Goal: Task Accomplishment & Management: Manage account settings

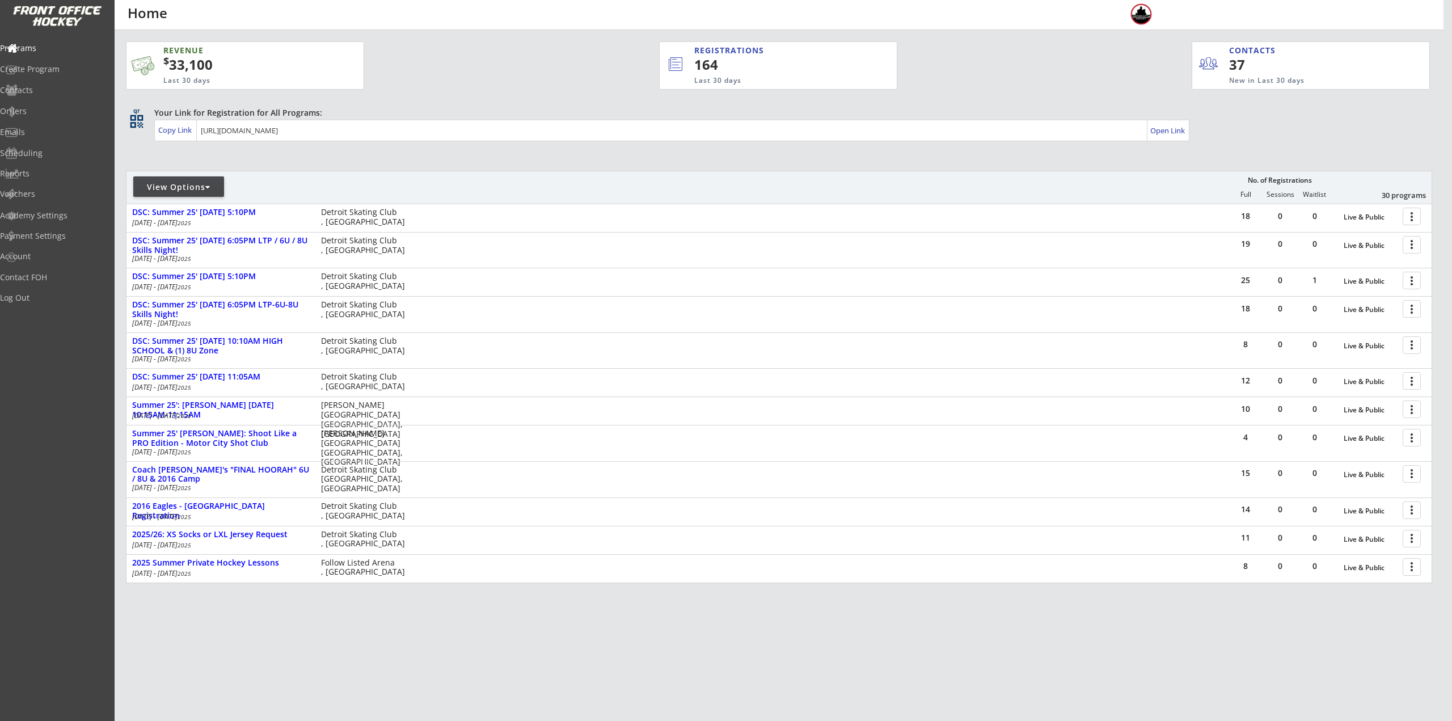
click at [164, 183] on div "View Options" at bounding box center [178, 187] width 91 height 11
select select ""Upcoming Programs""
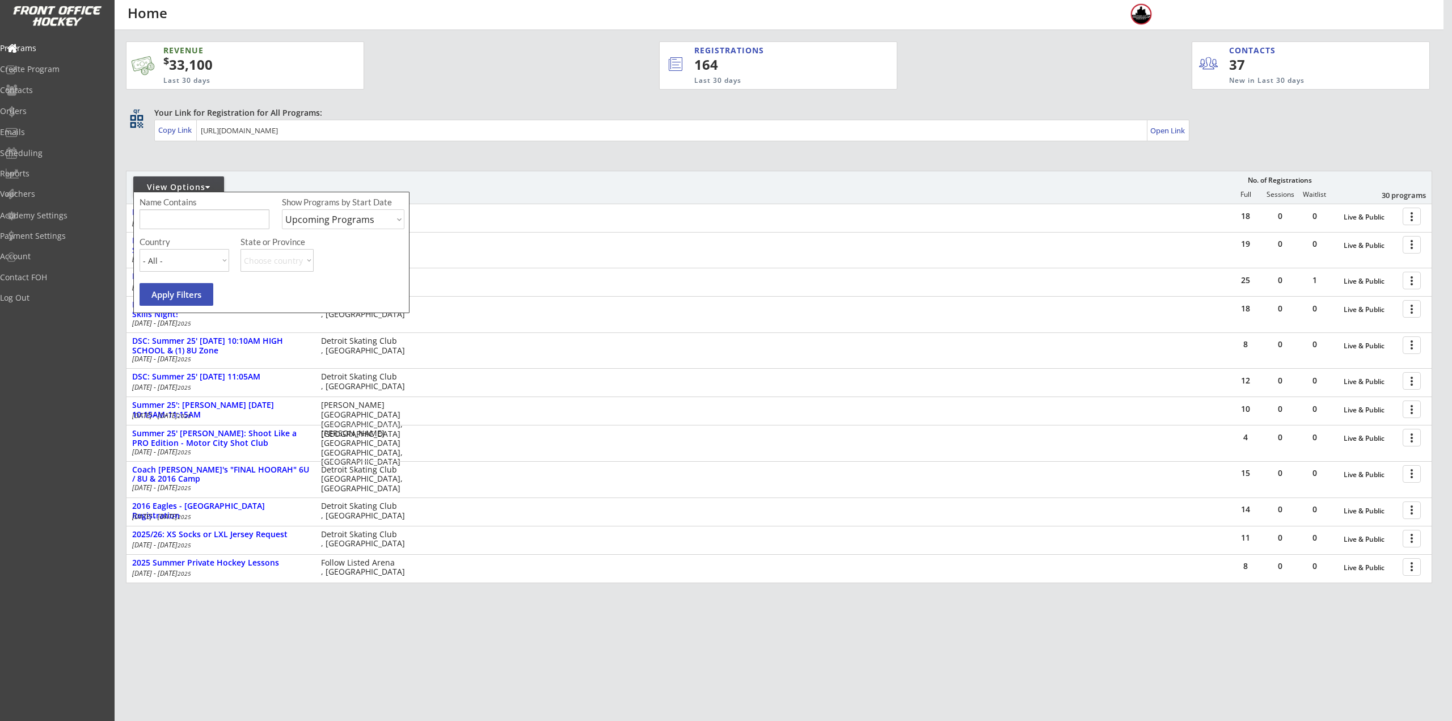
click at [172, 225] on input "input" at bounding box center [205, 219] width 130 height 20
type input "6u"
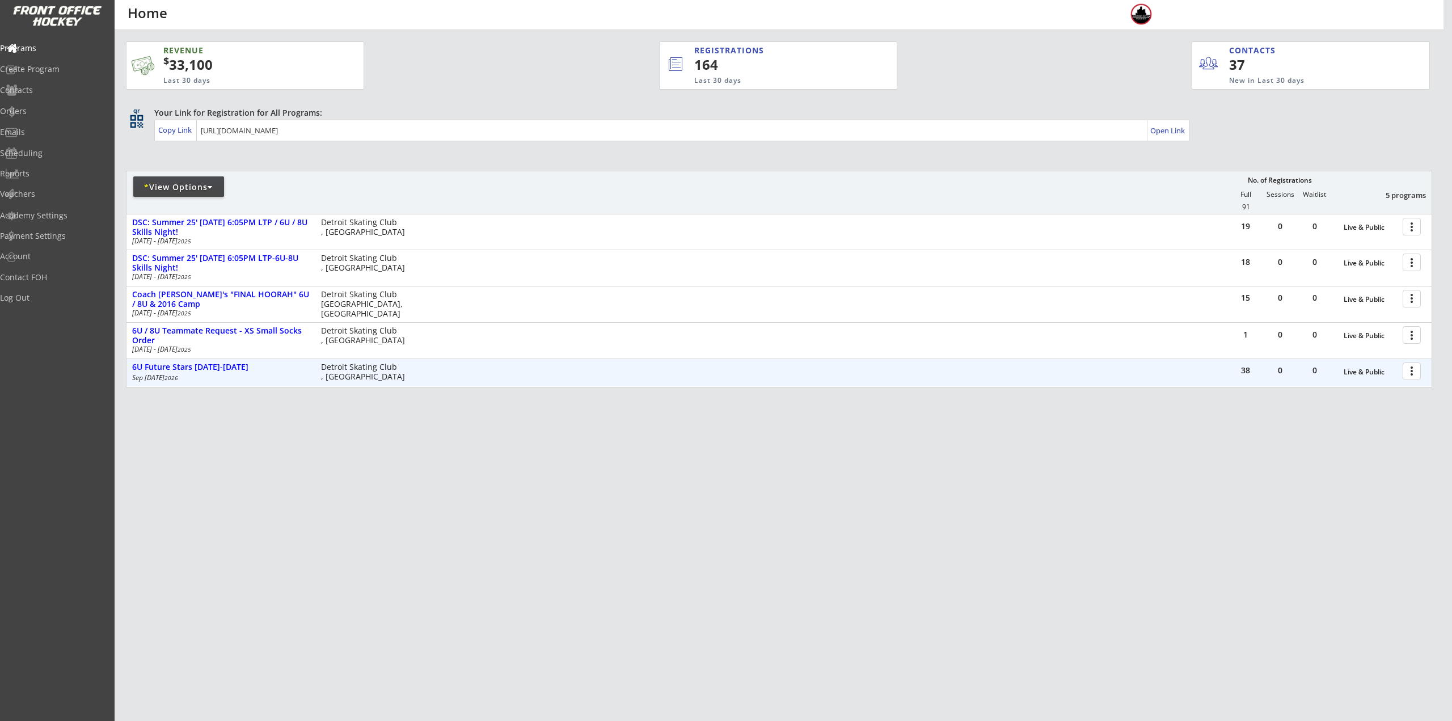
click at [1413, 368] on div at bounding box center [1414, 371] width 20 height 20
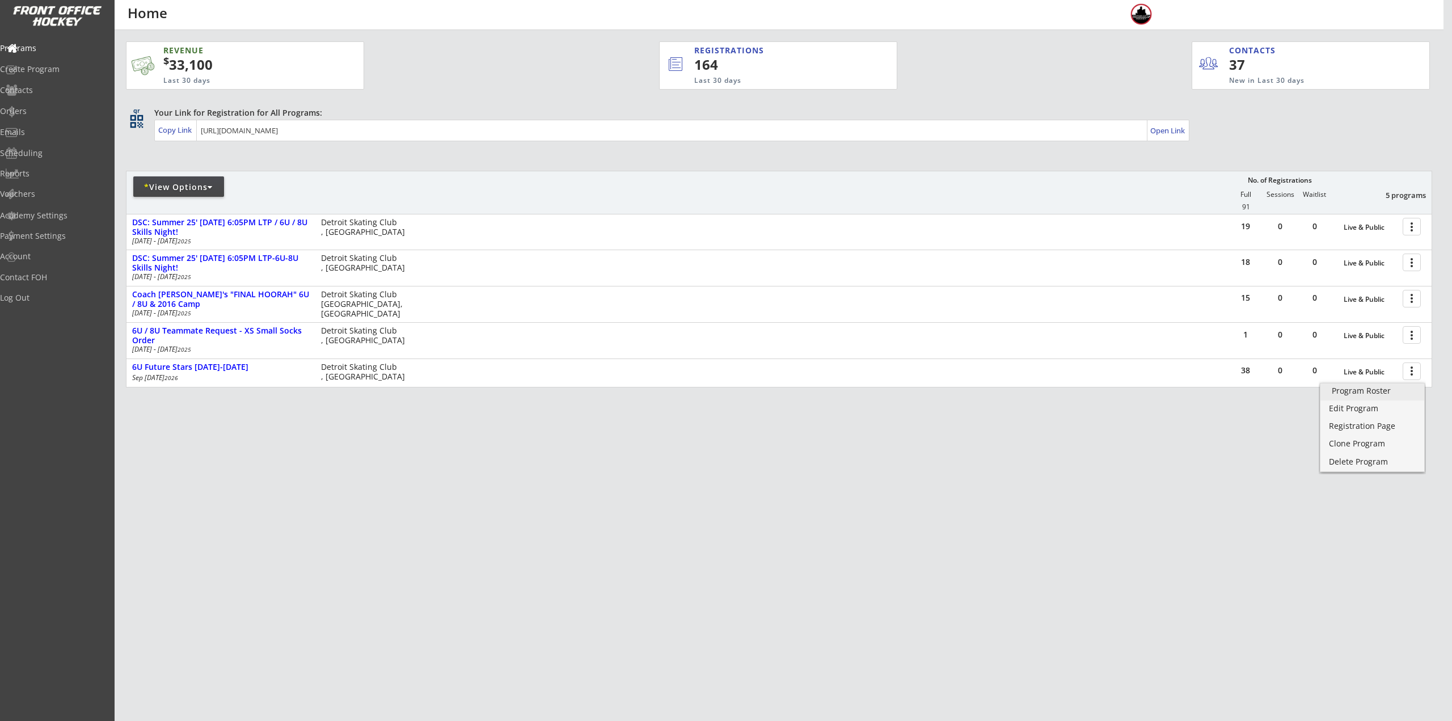
click at [1387, 390] on div "Program Roster" at bounding box center [1372, 391] width 81 height 8
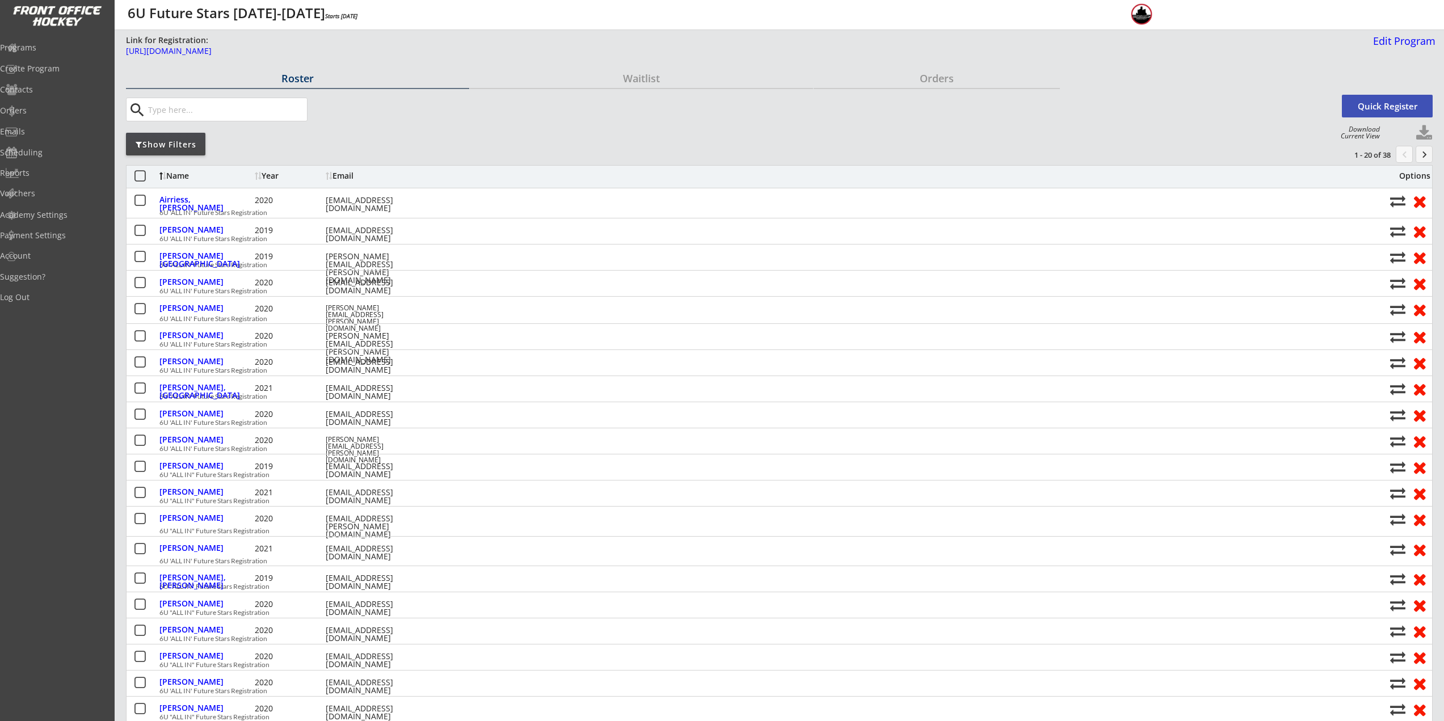
click at [1426, 155] on button "keyboard_arrow_right" at bounding box center [1424, 154] width 17 height 17
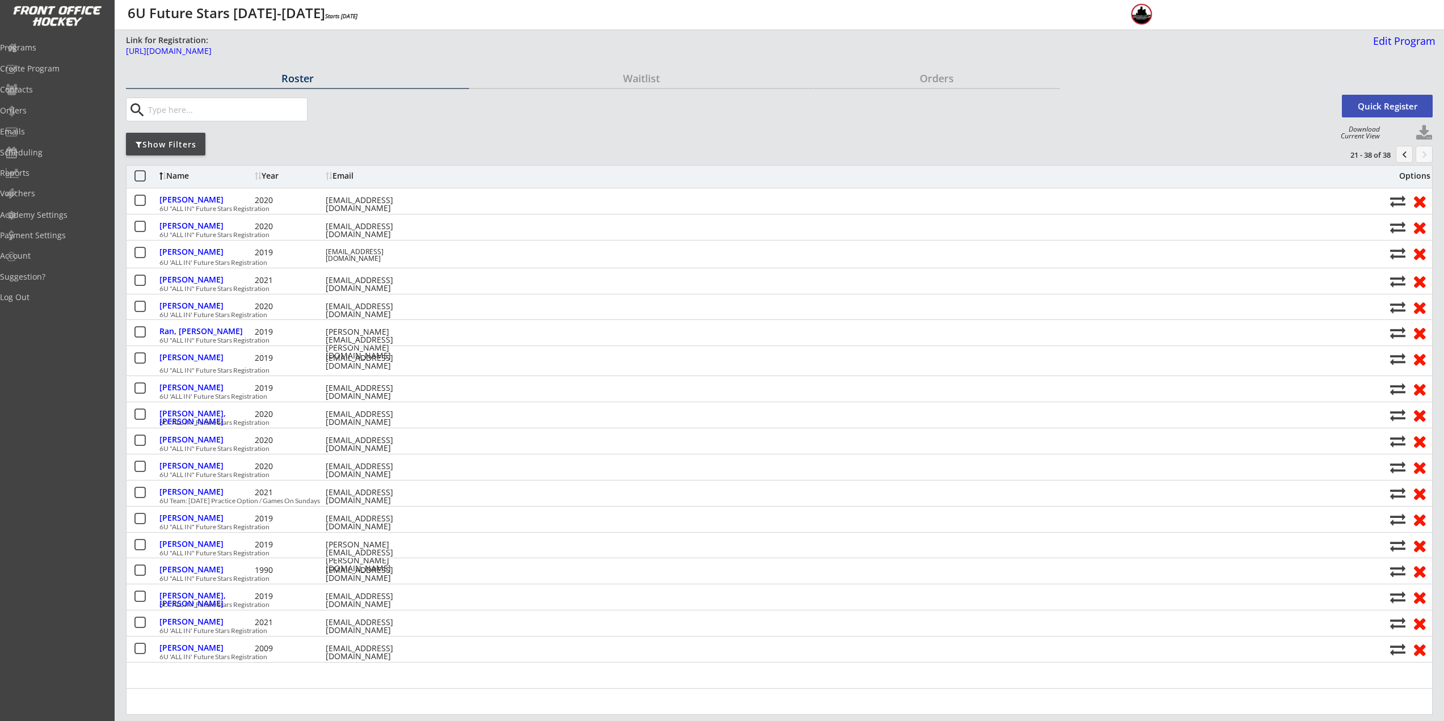
click at [1426, 155] on button "keyboard_arrow_right" at bounding box center [1424, 154] width 17 height 17
click at [1399, 155] on button "chevron_left" at bounding box center [1404, 154] width 17 height 17
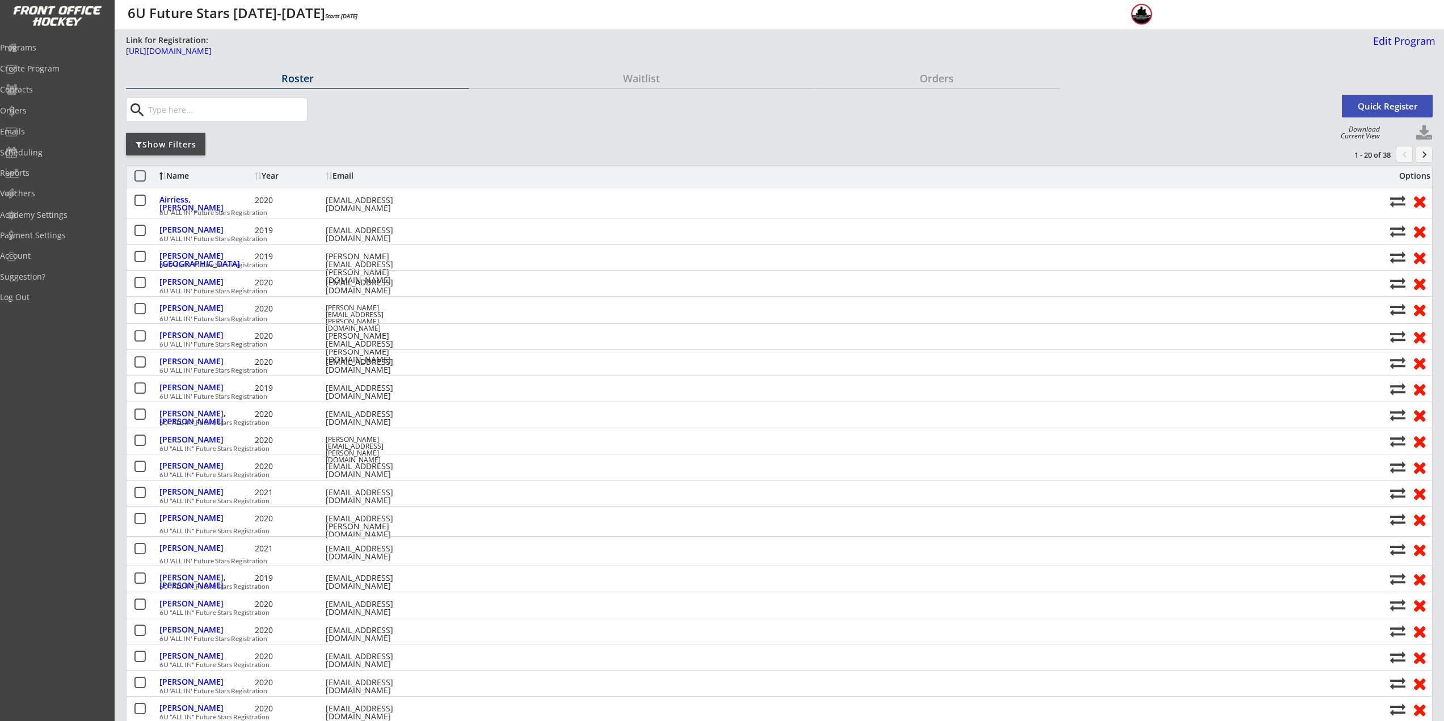
drag, startPoint x: 1399, startPoint y: 155, endPoint x: 631, endPoint y: 128, distance: 768.1
click at [1399, 155] on button "chevron_left" at bounding box center [1404, 154] width 17 height 17
click at [38, 90] on div "Contacts" at bounding box center [54, 90] width 102 height 8
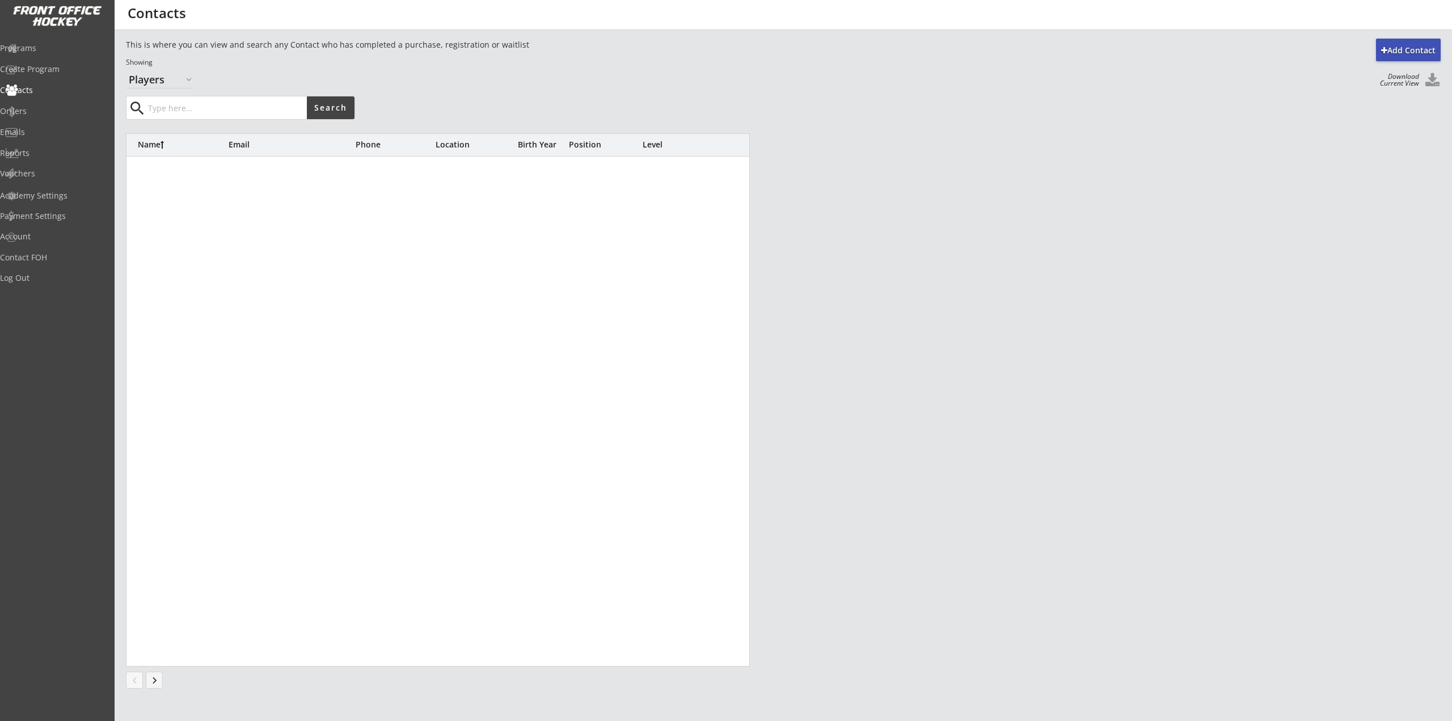
select select ""Players""
click at [179, 115] on input "input" at bounding box center [226, 107] width 161 height 23
type input "[PERSON_NAME]"
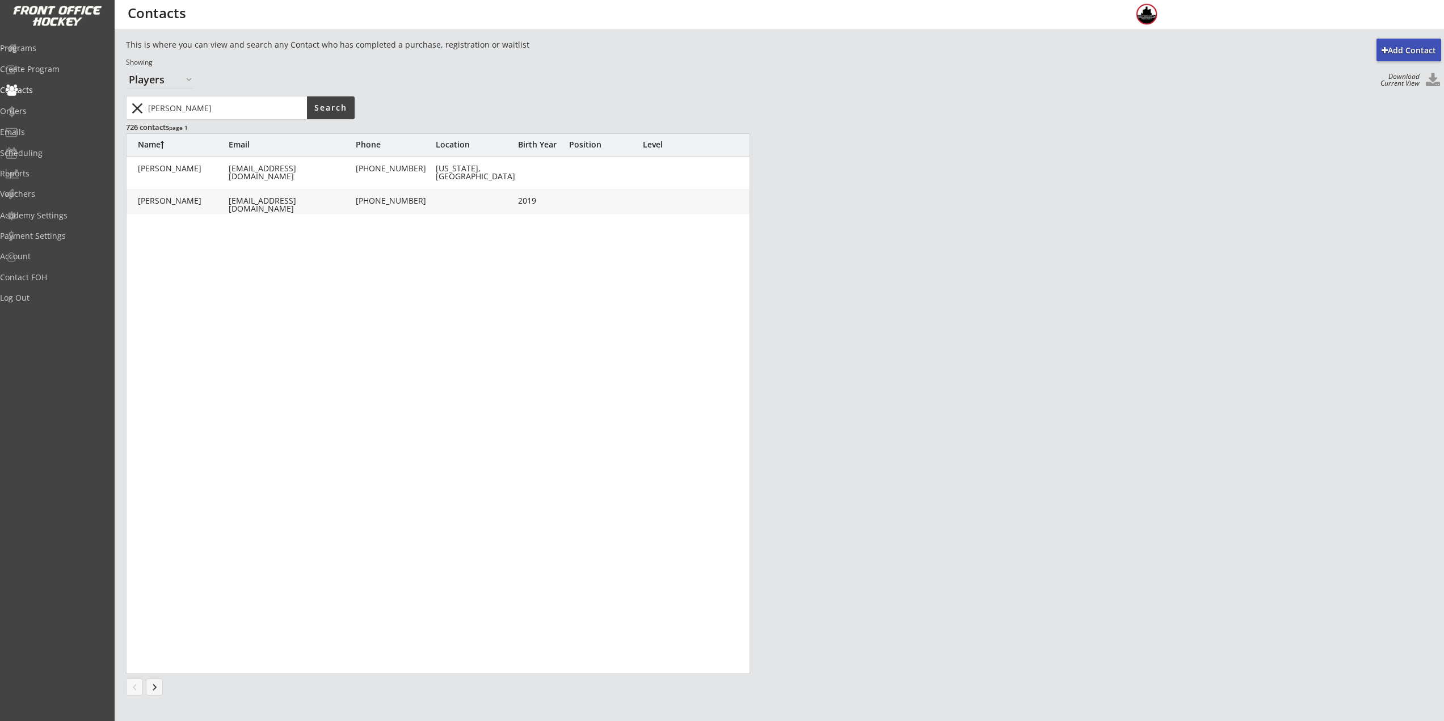
click at [262, 207] on div "[PERSON_NAME] [PERSON_NAME][EMAIL_ADDRESS][DOMAIN_NAME] [PHONE_NUMBER] 2019" at bounding box center [439, 202] width 624 height 26
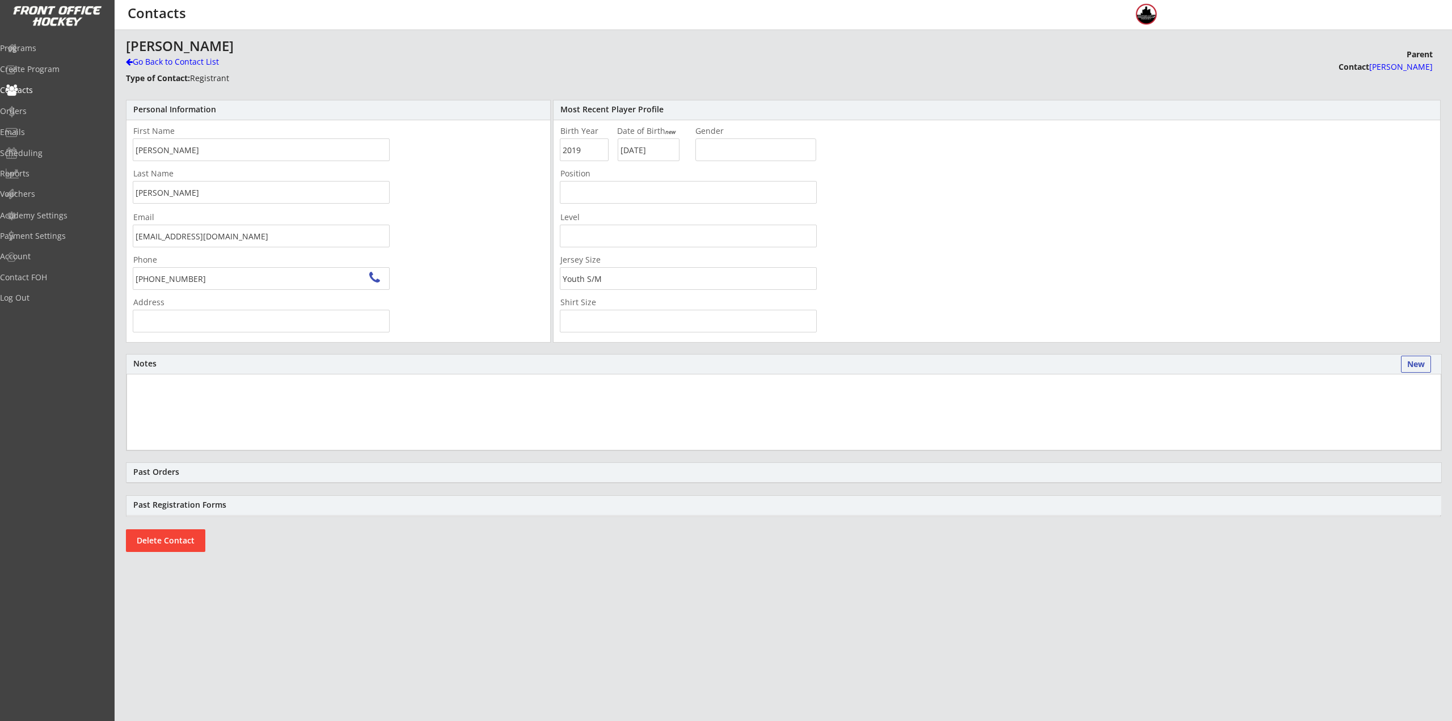
type input "[STREET_ADDRESS]"
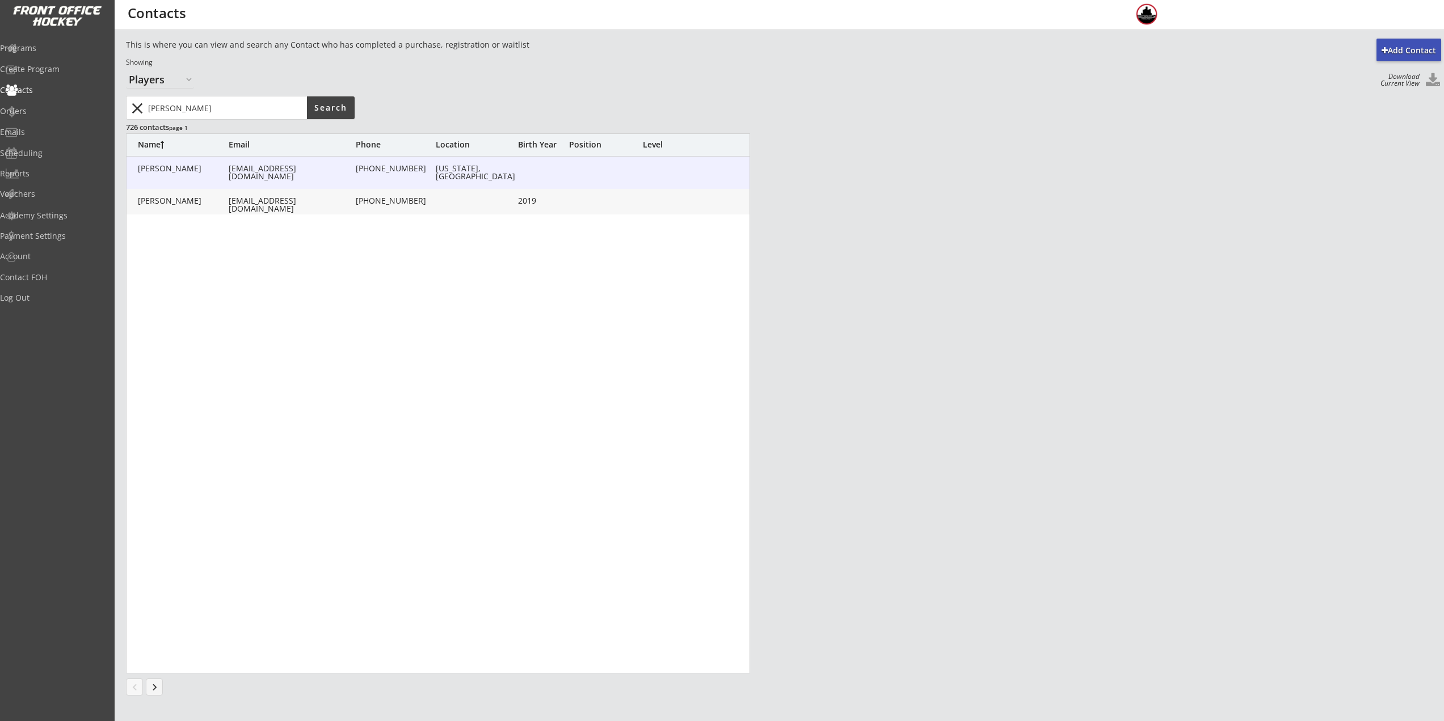
click at [224, 179] on div "Goodman, Hailey haileyorow@gmail.com (248) 953-3828 Michigan, United States" at bounding box center [439, 173] width 624 height 32
type input "Hailey"
type input "Goodman"
type input "haileyorow@gmail.com"
type input "(248) 953-3828"
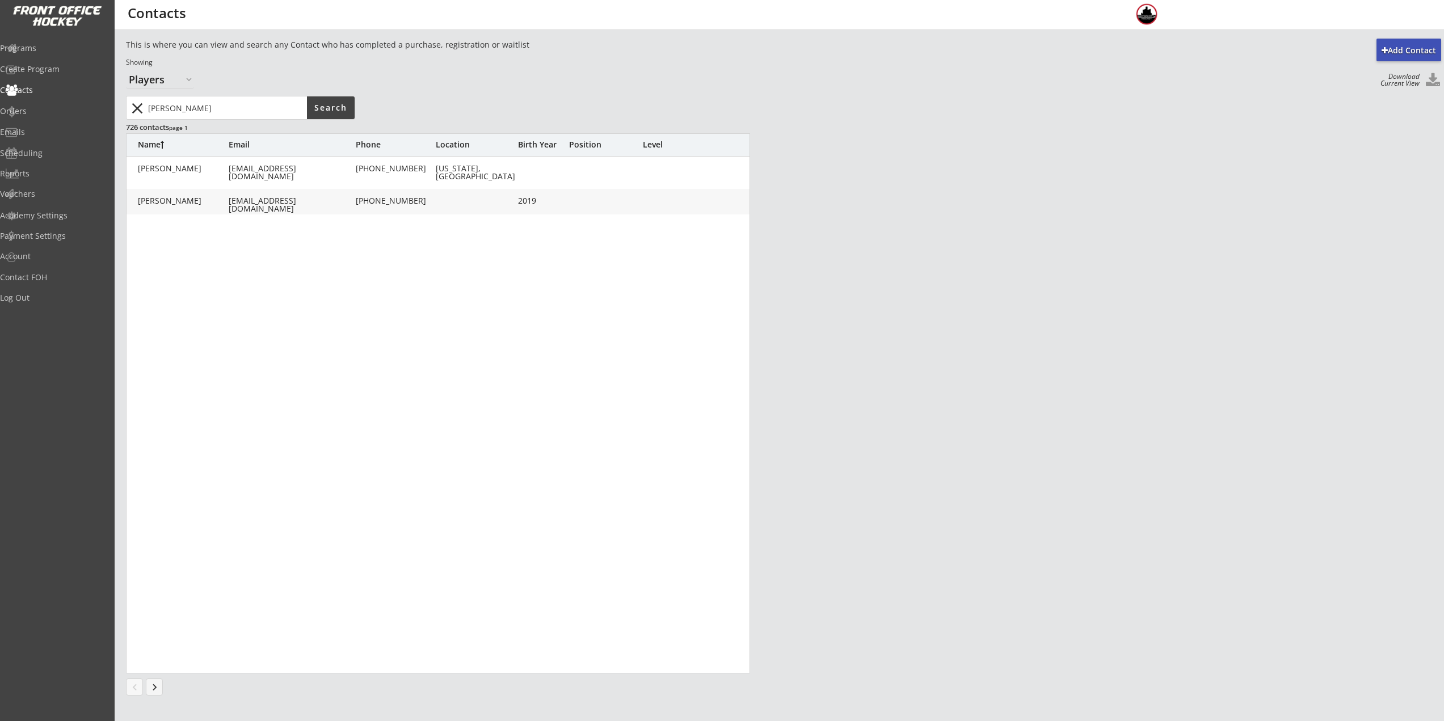
click at [216, 120] on div "726 contacts page 1" at bounding box center [240, 127] width 228 height 14
drag, startPoint x: 221, startPoint y: 102, endPoint x: 102, endPoint y: 86, distance: 120.1
click at [123, 91] on div "Add Contact This is where you can view and search any Contact who has completed…" at bounding box center [784, 382] width 1338 height 687
type input "Barach"
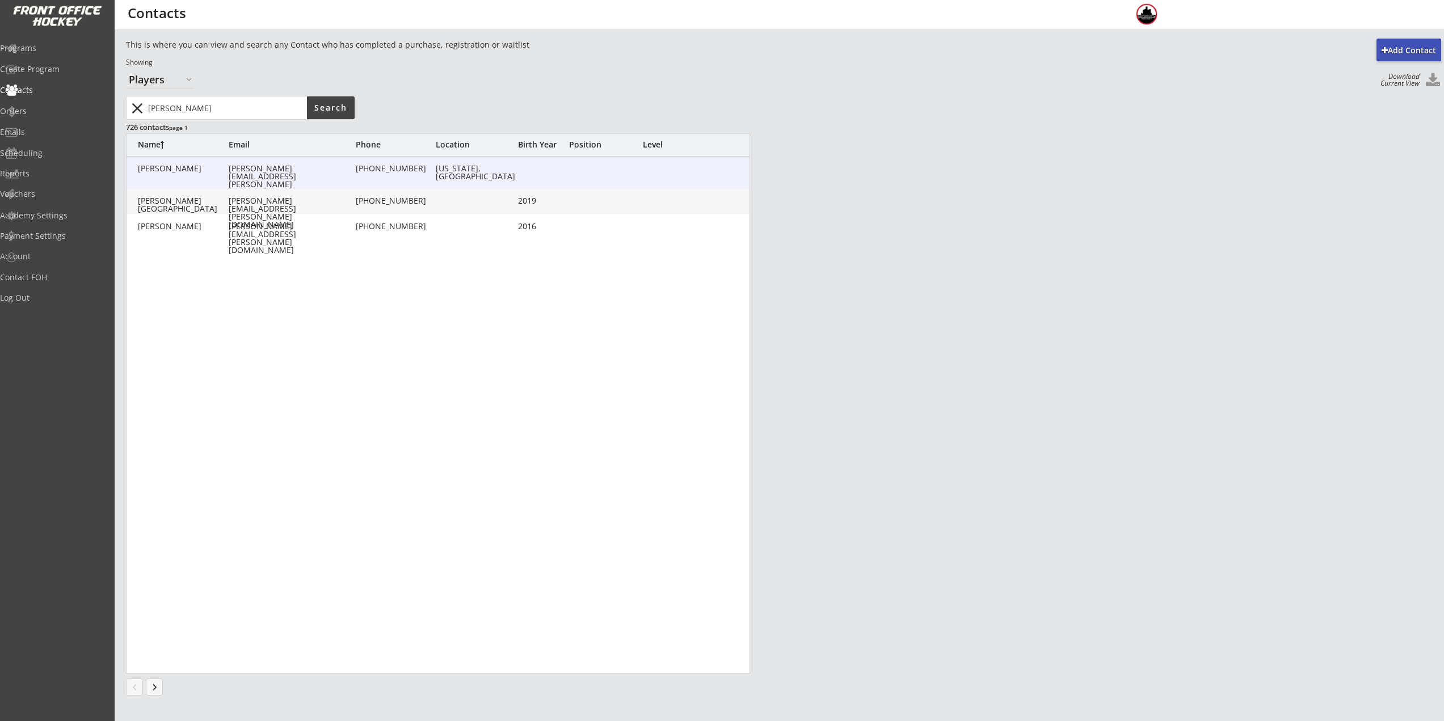
click at [216, 175] on div "Barach, Melissa melissa.barach@gmail.com (989) 245-7466 Michigan, United States" at bounding box center [439, 173] width 624 height 32
type input "Melissa"
type input "Barach"
type input "melissa.barach@gmail.com"
type input "(989) 245-7466"
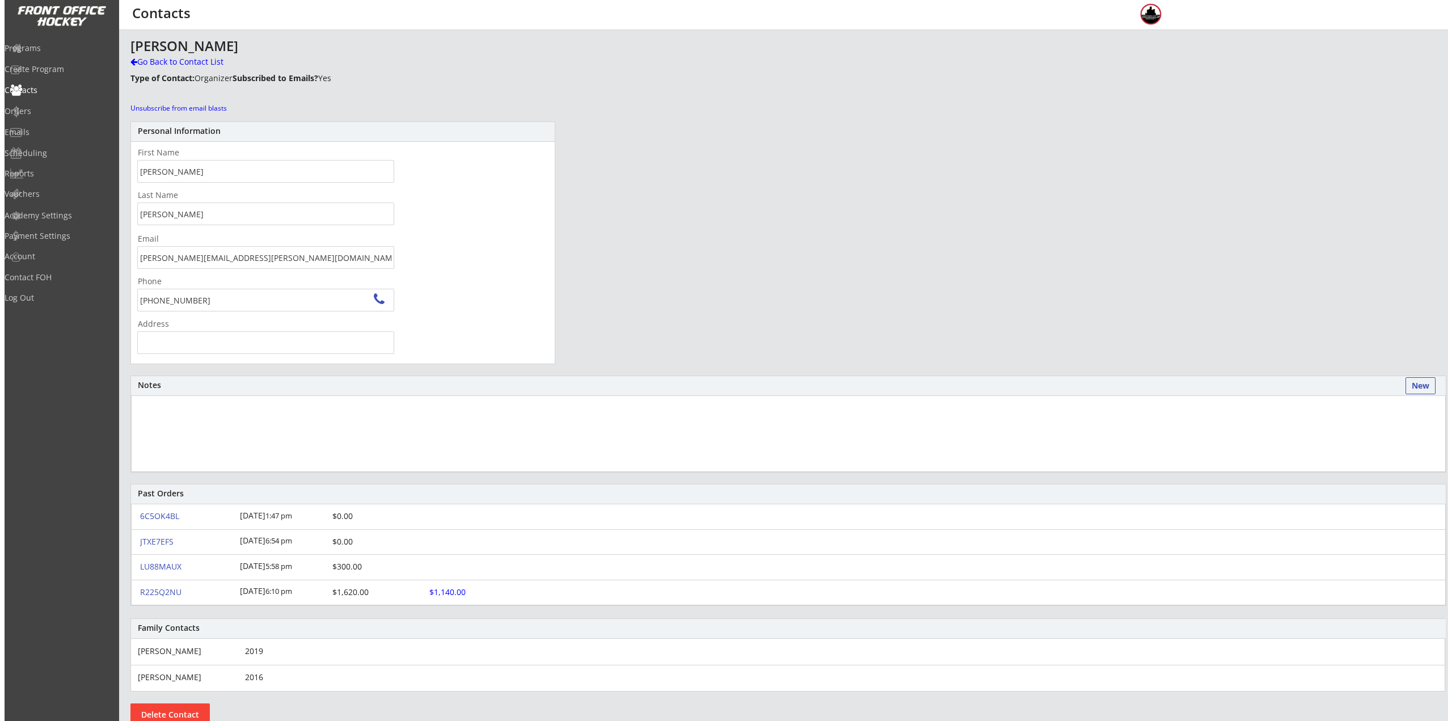
scroll to position [2, 0]
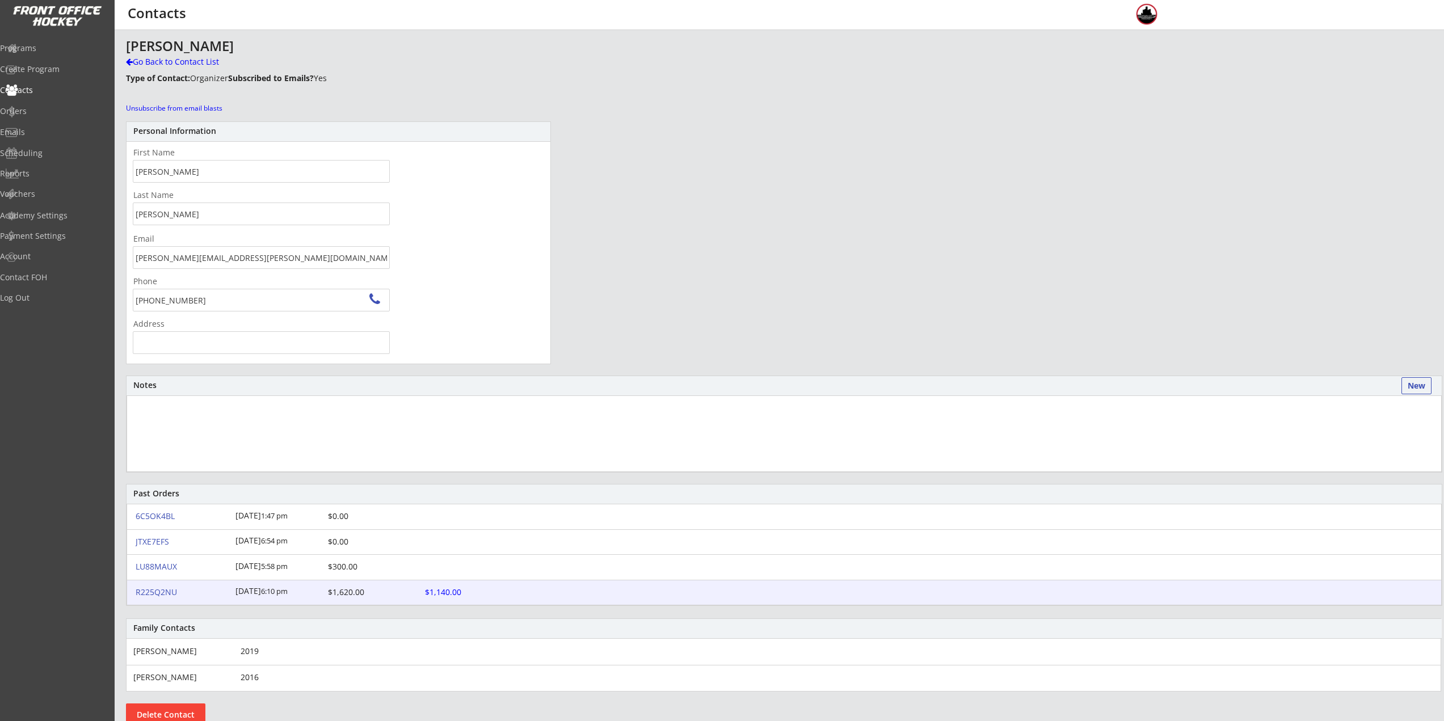
click at [167, 590] on div "R225Q2NU" at bounding box center [182, 592] width 93 height 8
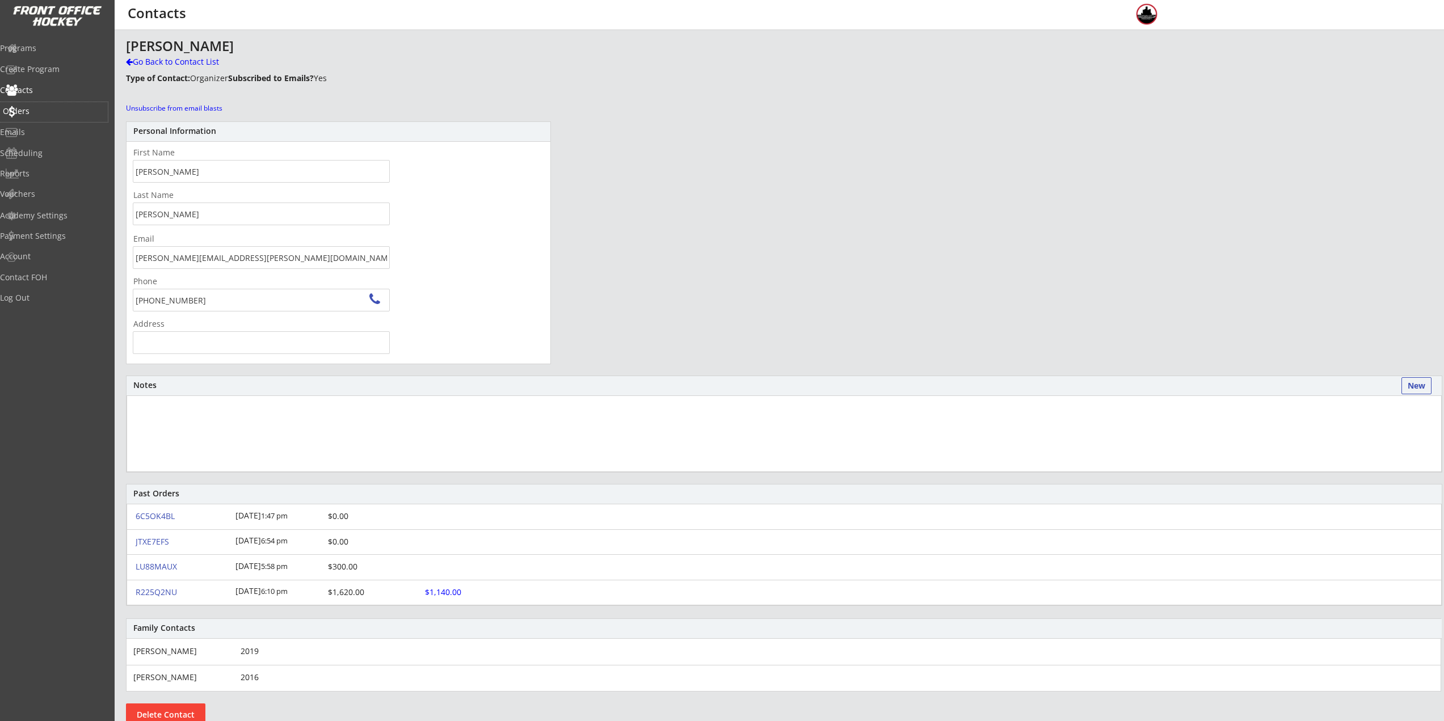
click at [45, 112] on div "Orders" at bounding box center [54, 111] width 102 height 8
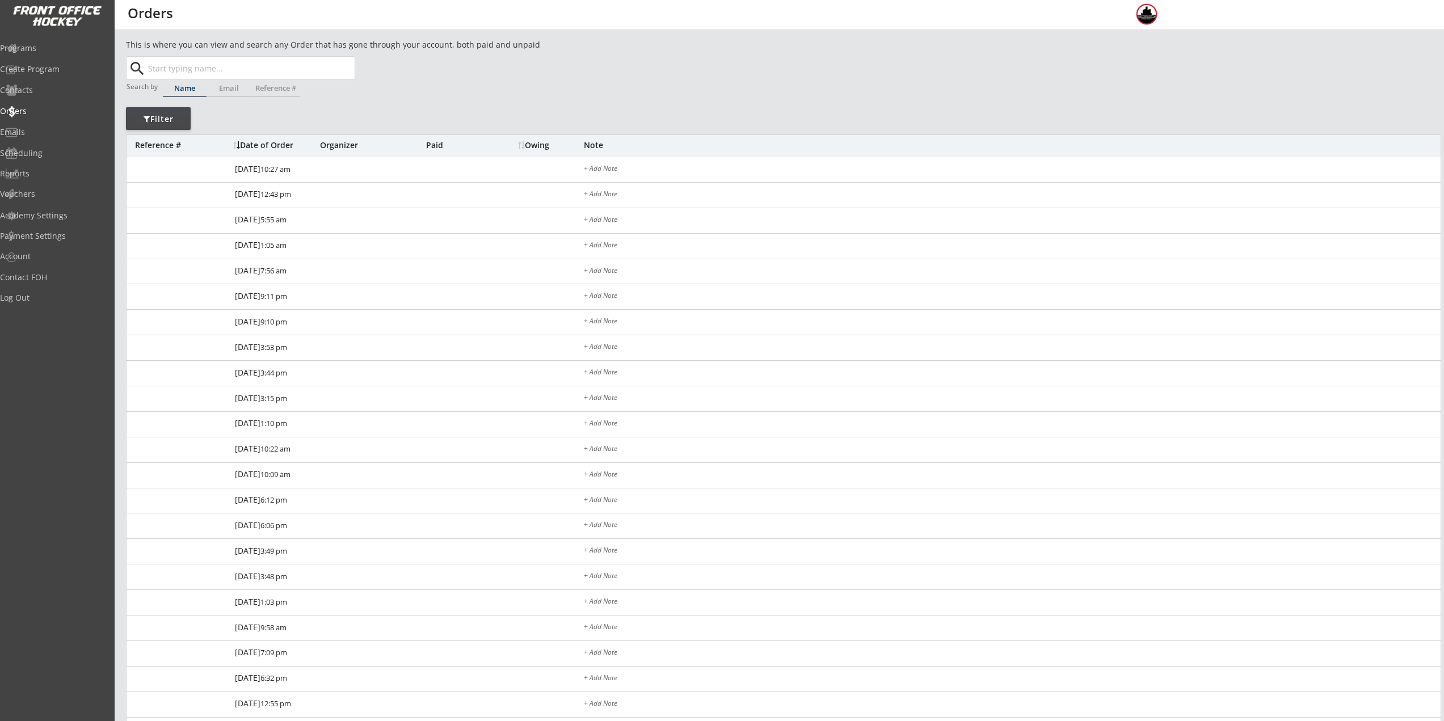
click at [172, 74] on input "text" at bounding box center [250, 68] width 209 height 23
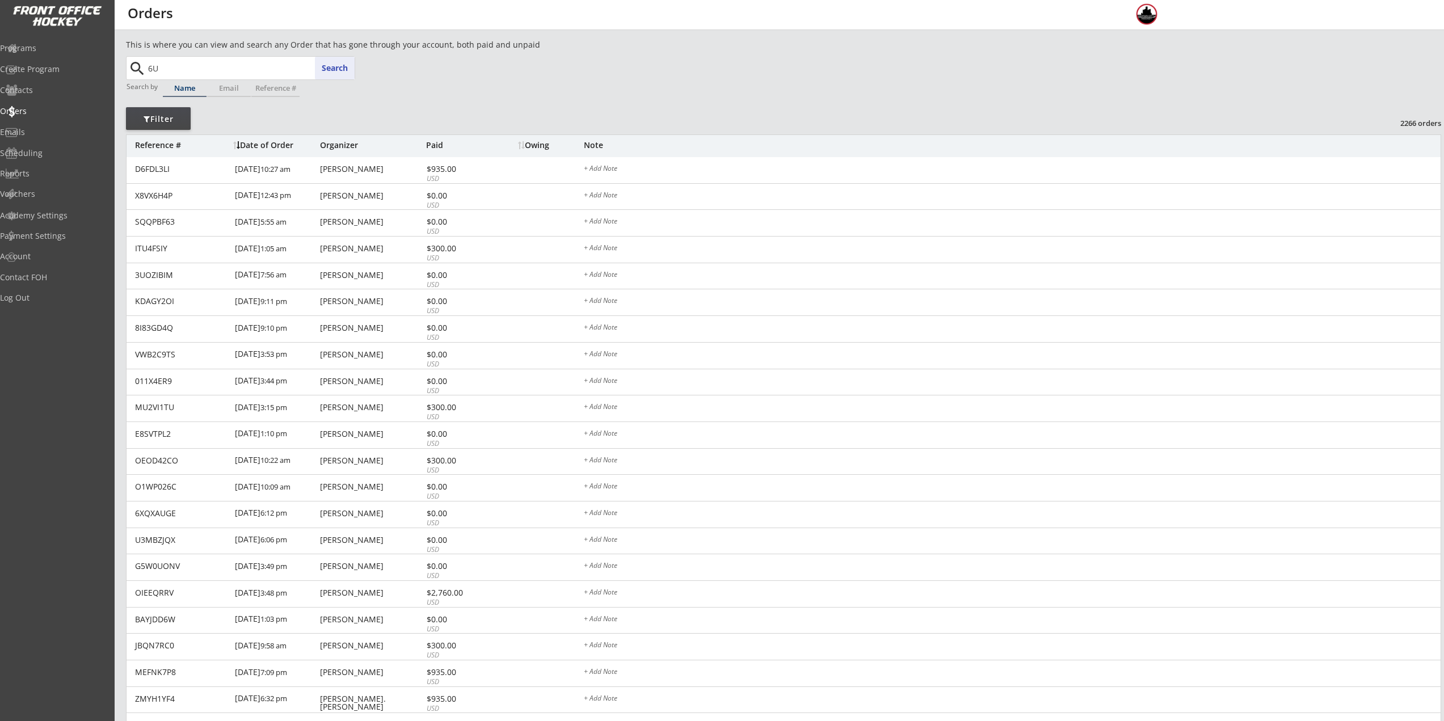
type input "6U"
click at [140, 71] on button "close" at bounding box center [137, 69] width 19 height 18
click at [200, 62] on input "text" at bounding box center [250, 68] width 209 height 23
type input "6U"
click at [53, 50] on div "Programs" at bounding box center [54, 48] width 102 height 8
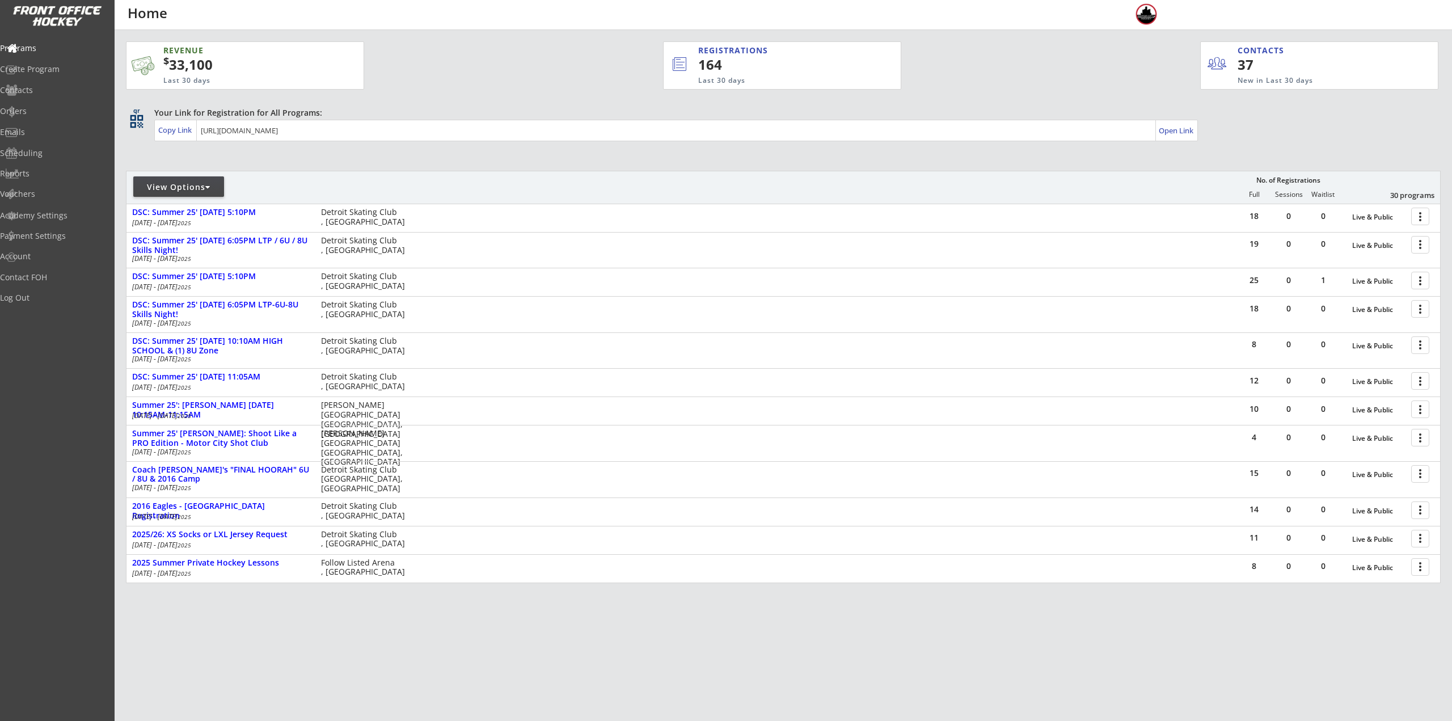
click at [191, 182] on div "View Options" at bounding box center [178, 187] width 91 height 11
select select ""Upcoming Programs""
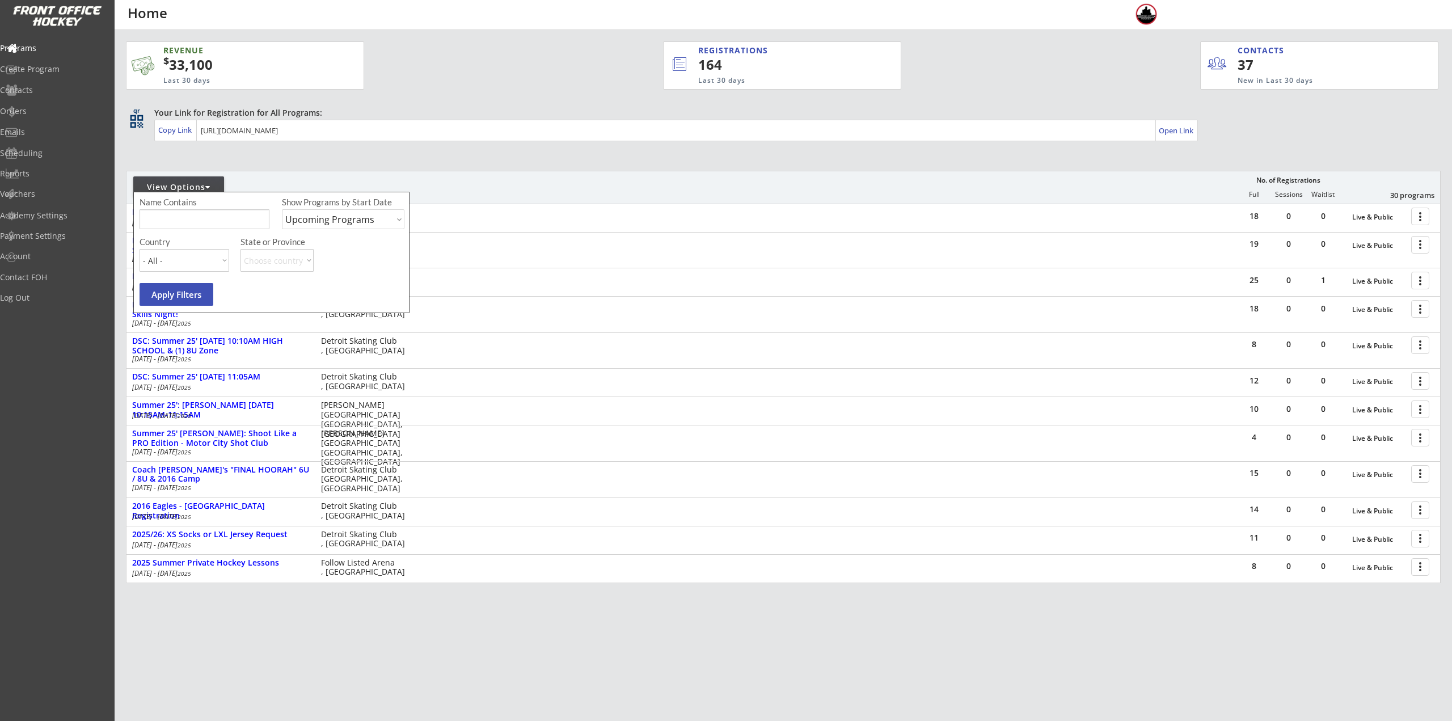
click at [195, 223] on input "input" at bounding box center [205, 219] width 130 height 20
type input "6U"
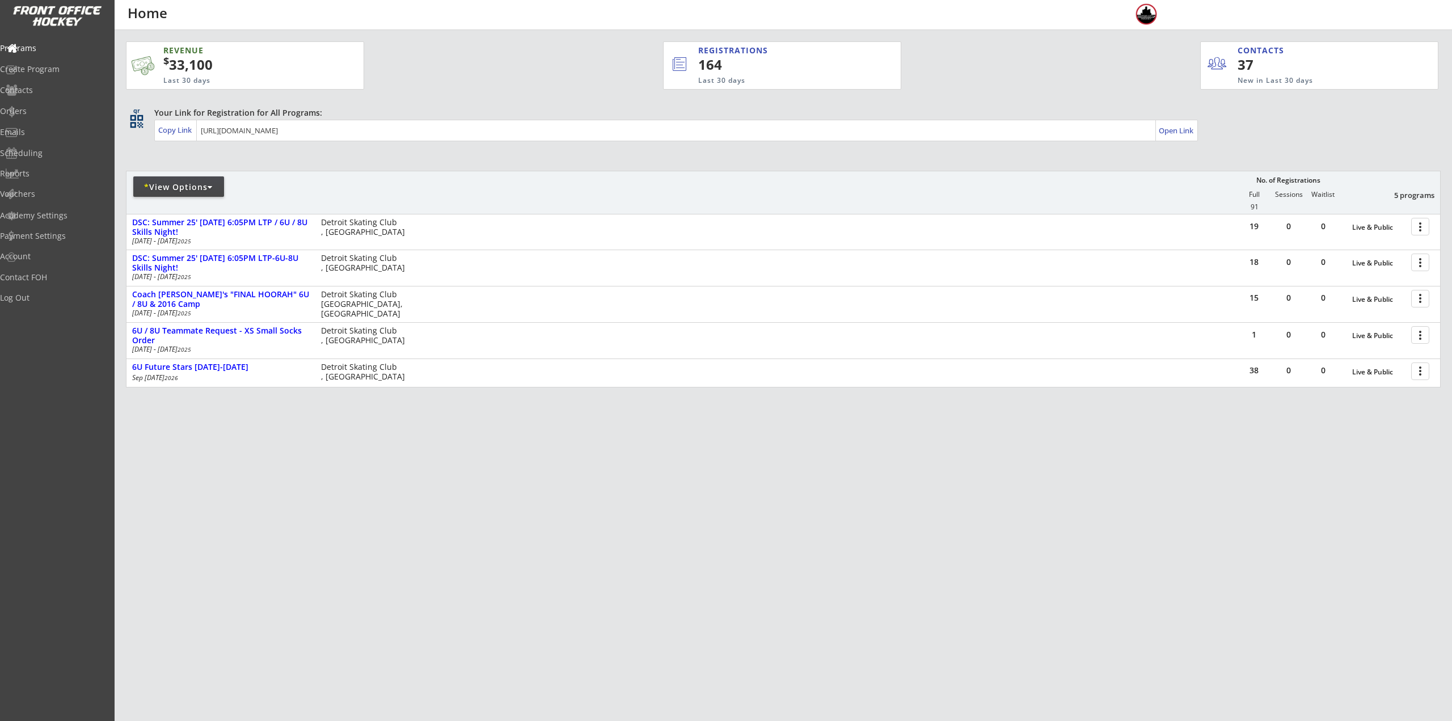
click at [606, 461] on div "REVENUE $ 33,100 Last 30 days REGISTRATIONS 164 Last 30 days CONTACTS 37 New in…" at bounding box center [783, 268] width 1315 height 476
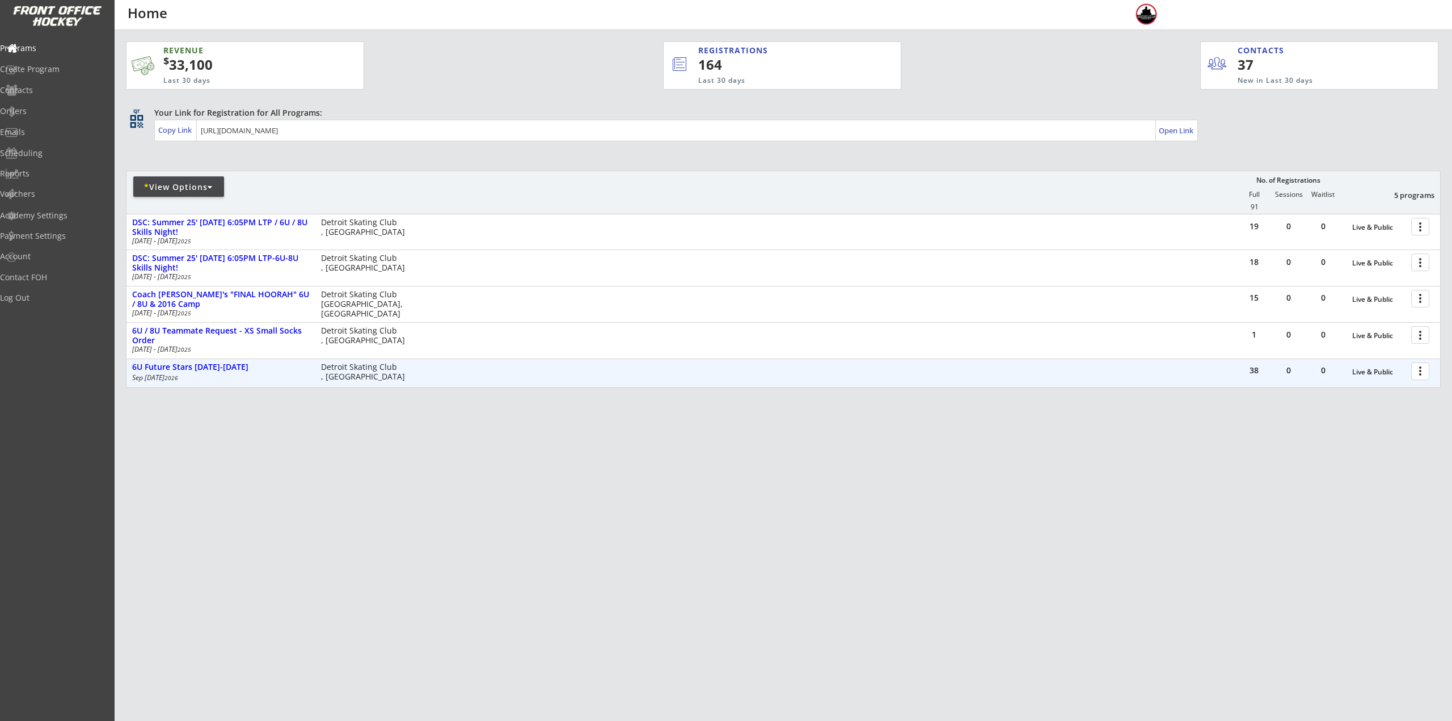
click at [1425, 374] on div at bounding box center [1423, 371] width 20 height 20
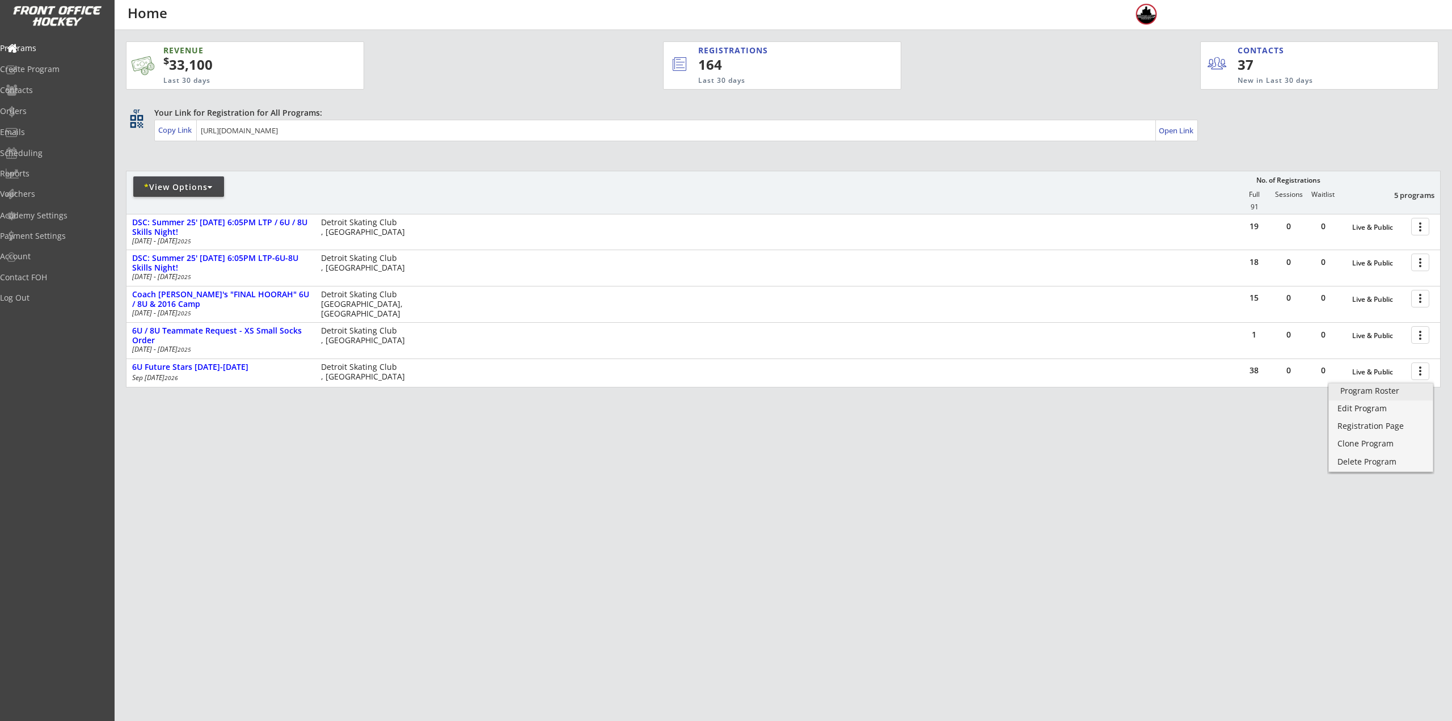
click at [1414, 394] on div "Program Roster" at bounding box center [1381, 391] width 81 height 8
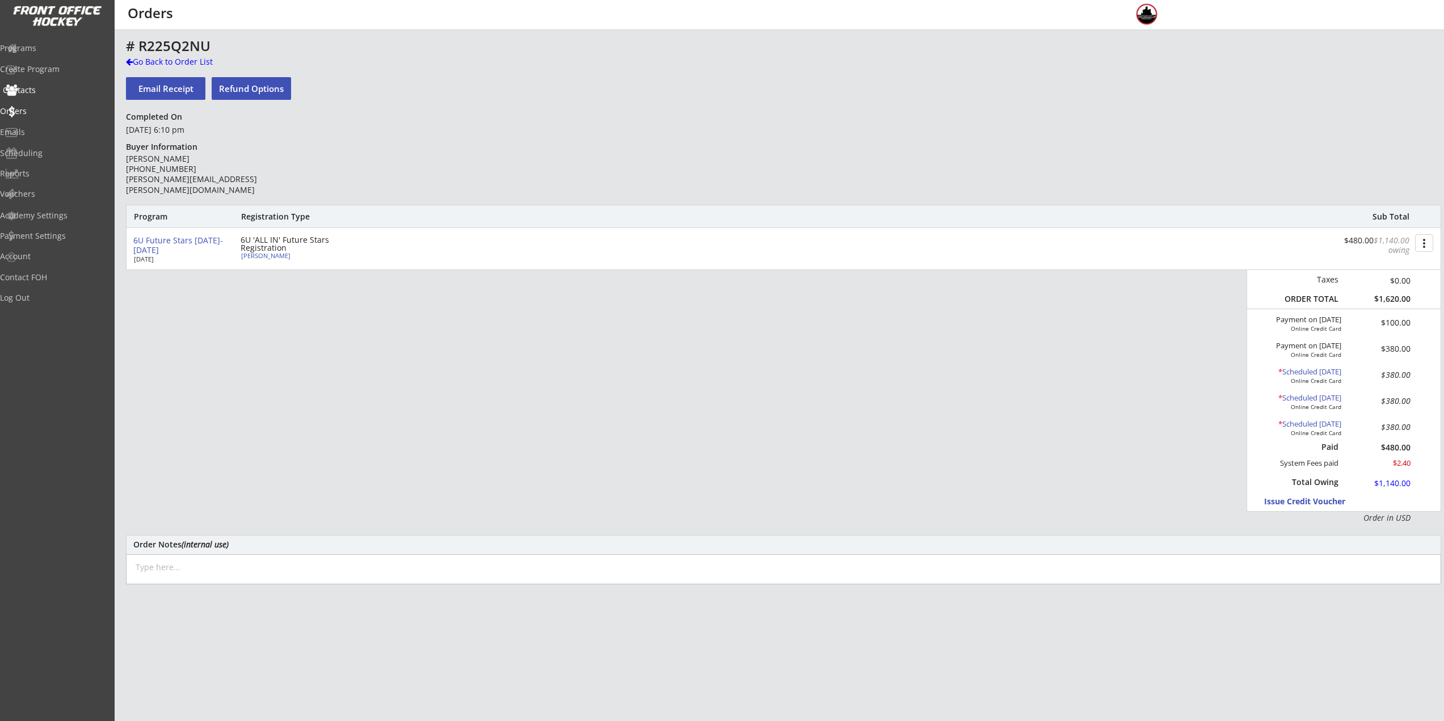
click at [35, 90] on div "Contacts" at bounding box center [54, 90] width 102 height 8
select select ""Players""
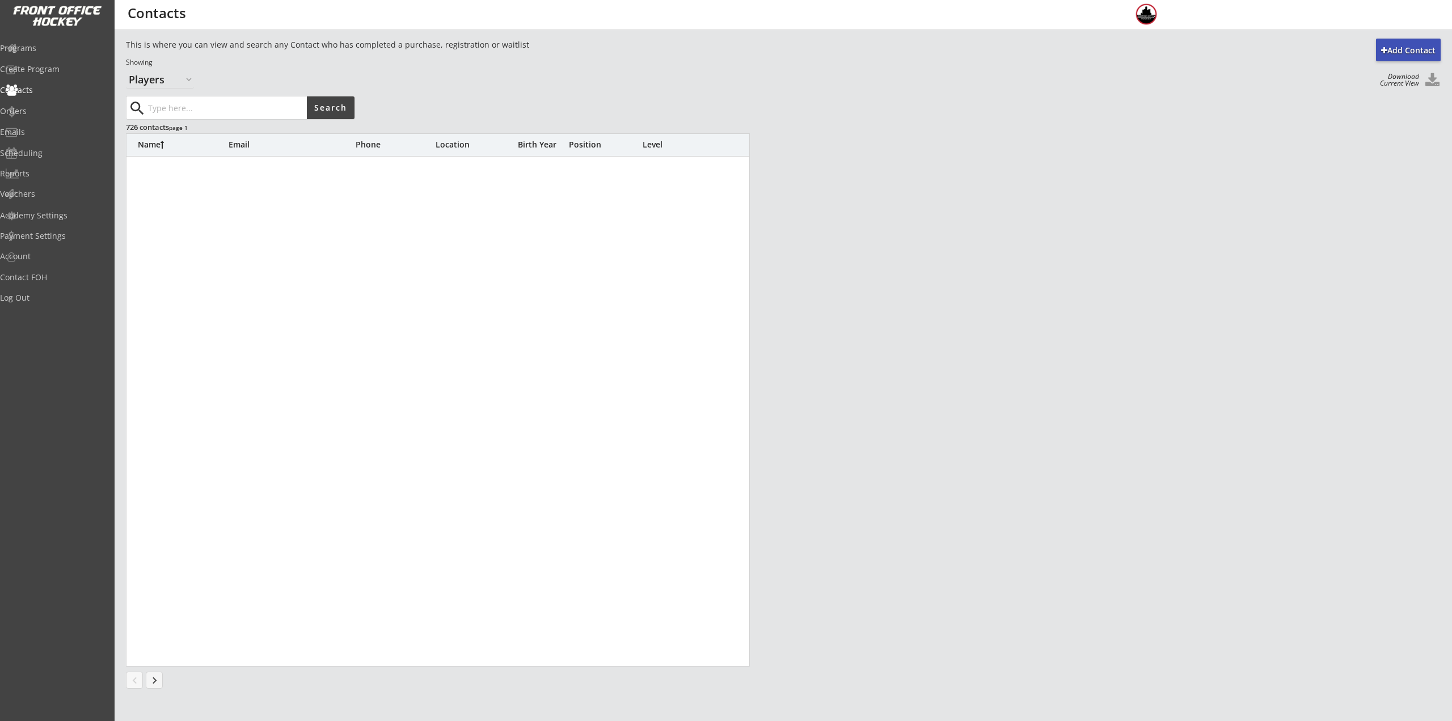
click at [197, 104] on input "input" at bounding box center [226, 107] width 161 height 23
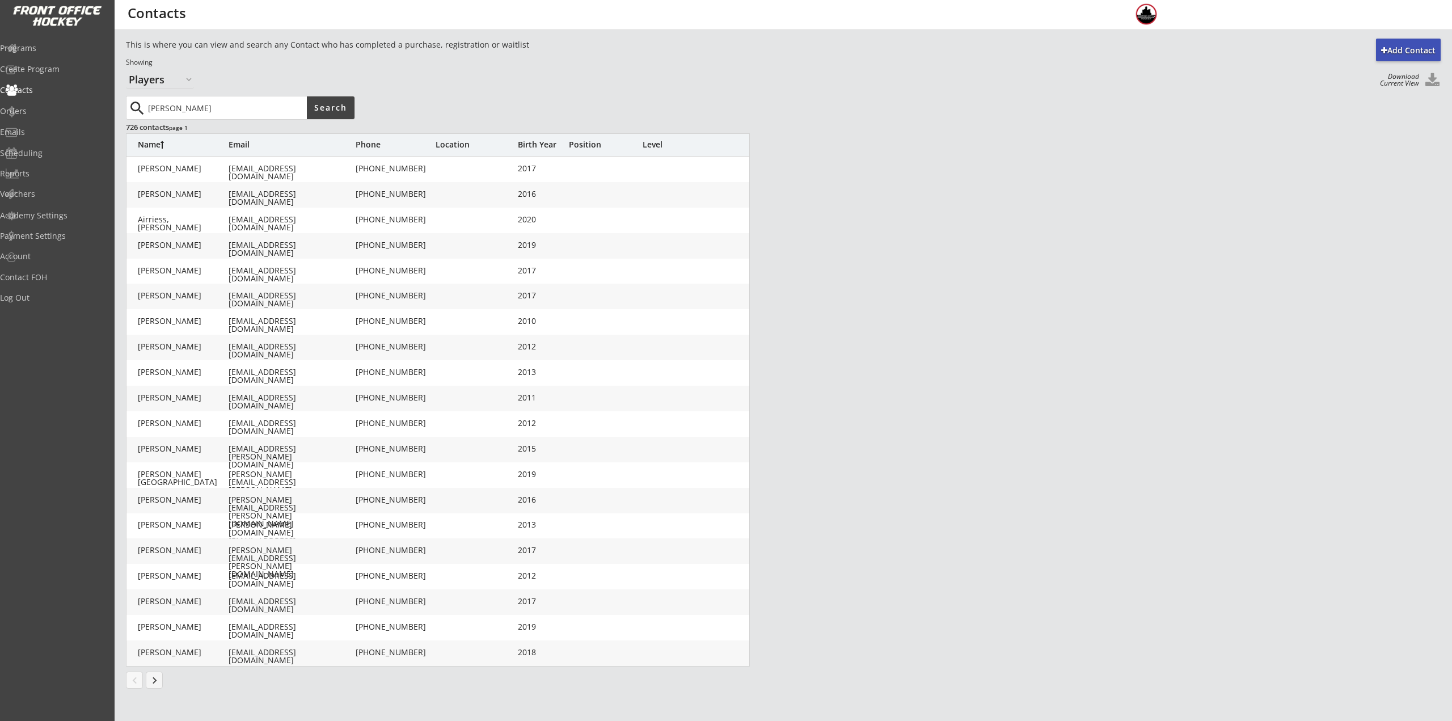
type input "Josh Hunegs"
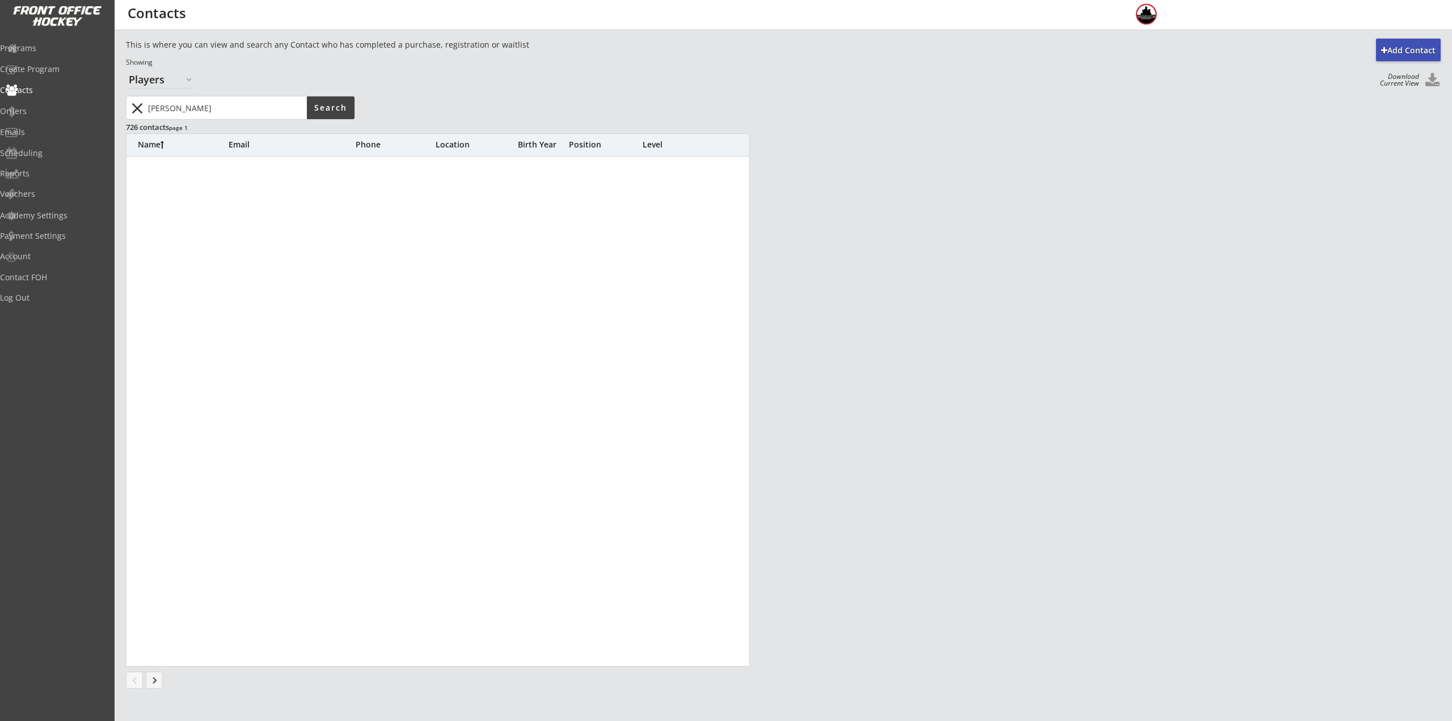
drag, startPoint x: 206, startPoint y: 108, endPoint x: 95, endPoint y: 112, distance: 111.3
click at [95, 112] on body "Add Contact This is where you can view and search any Contact who has completed…" at bounding box center [726, 360] width 1452 height 721
type input "Hunegs"
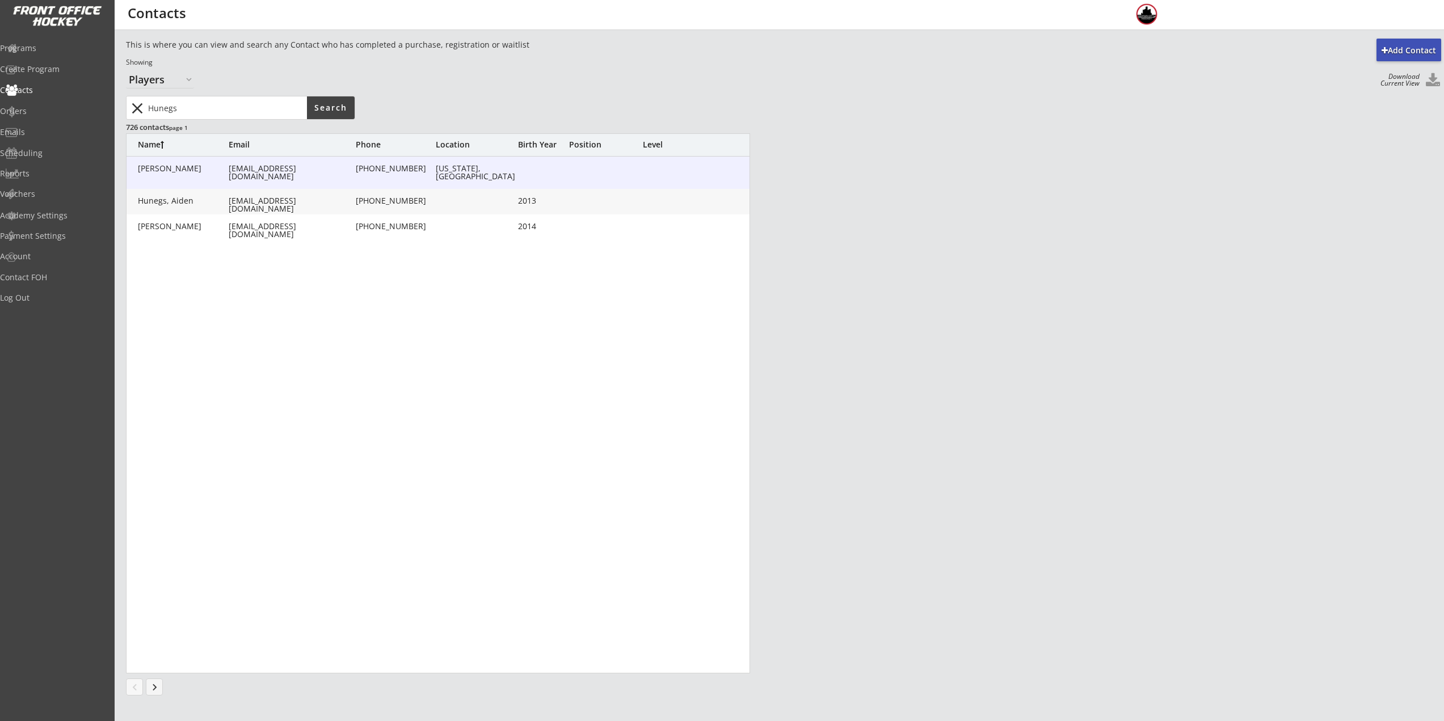
click at [213, 172] on div "Hunegs, Emily" at bounding box center [183, 169] width 91 height 8
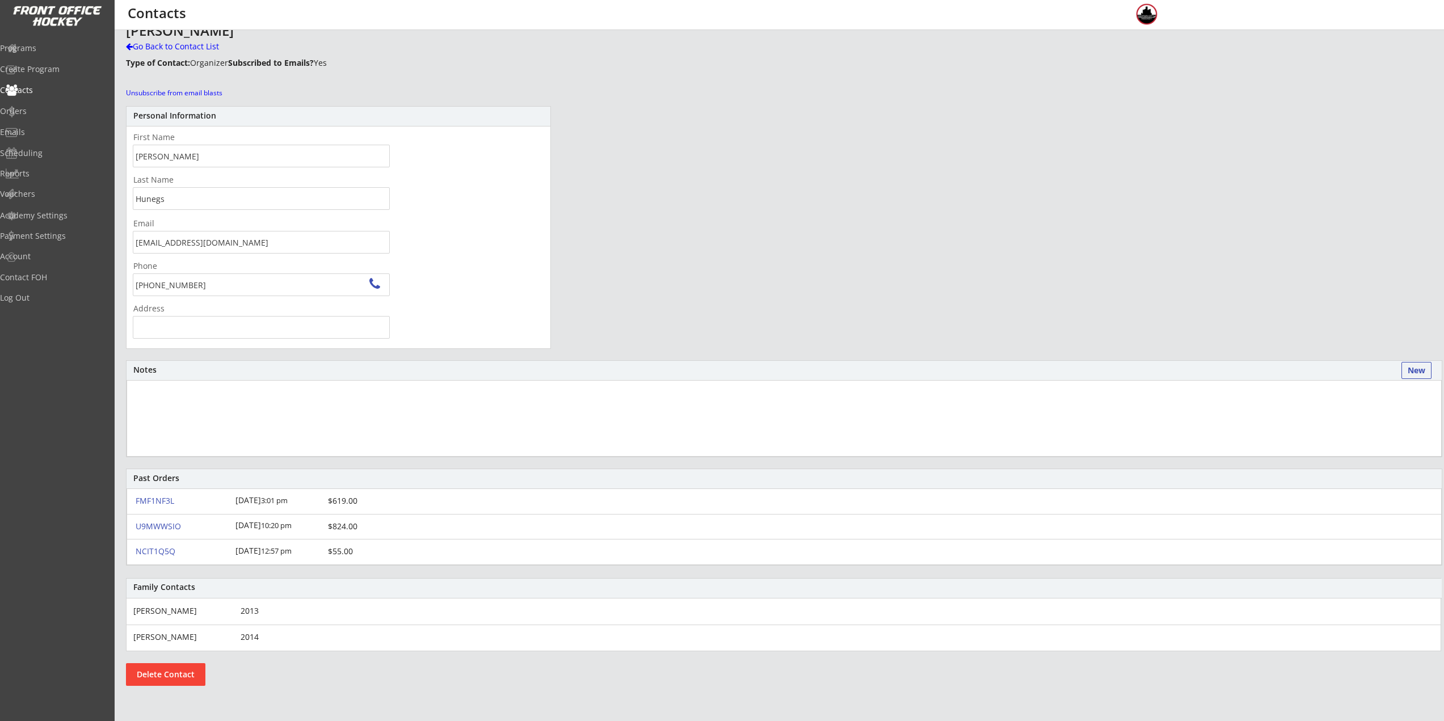
scroll to position [16, 0]
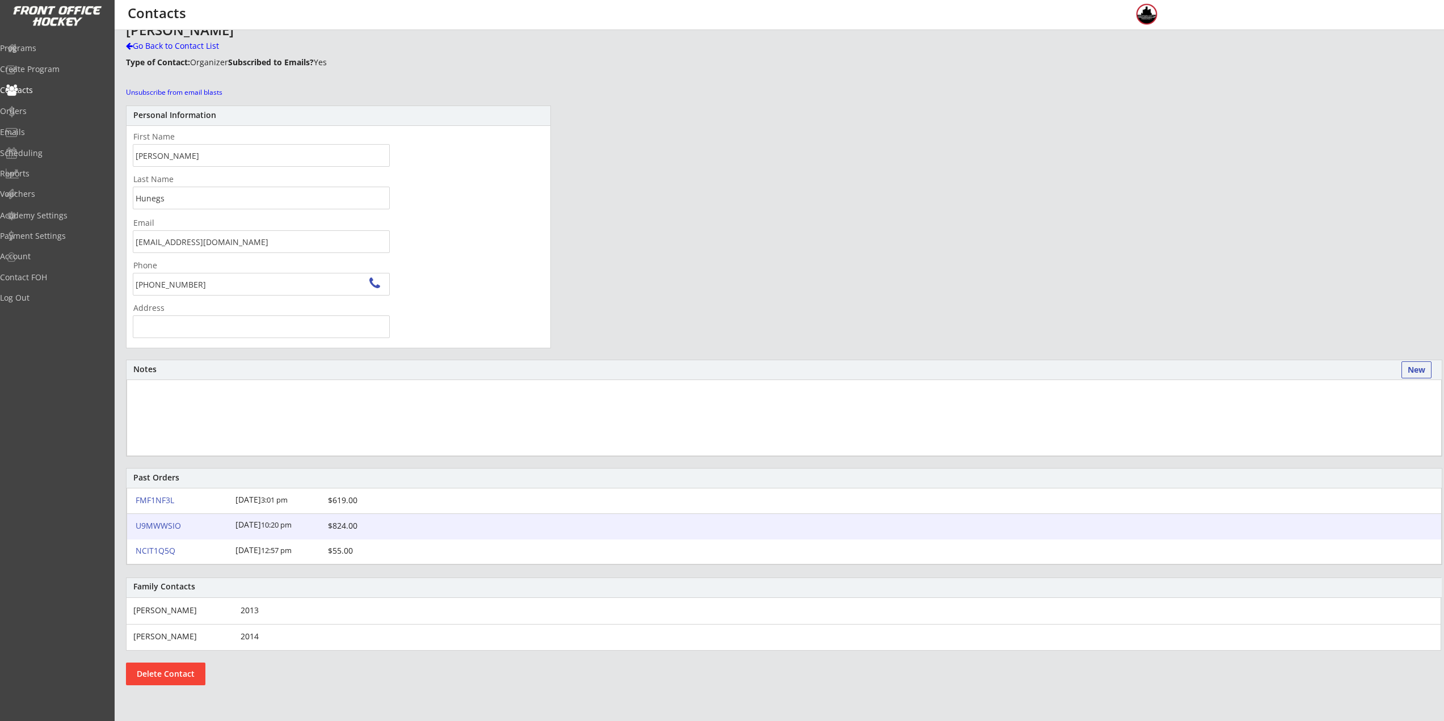
click at [159, 530] on div "U9MWWSIO" at bounding box center [182, 526] width 93 height 8
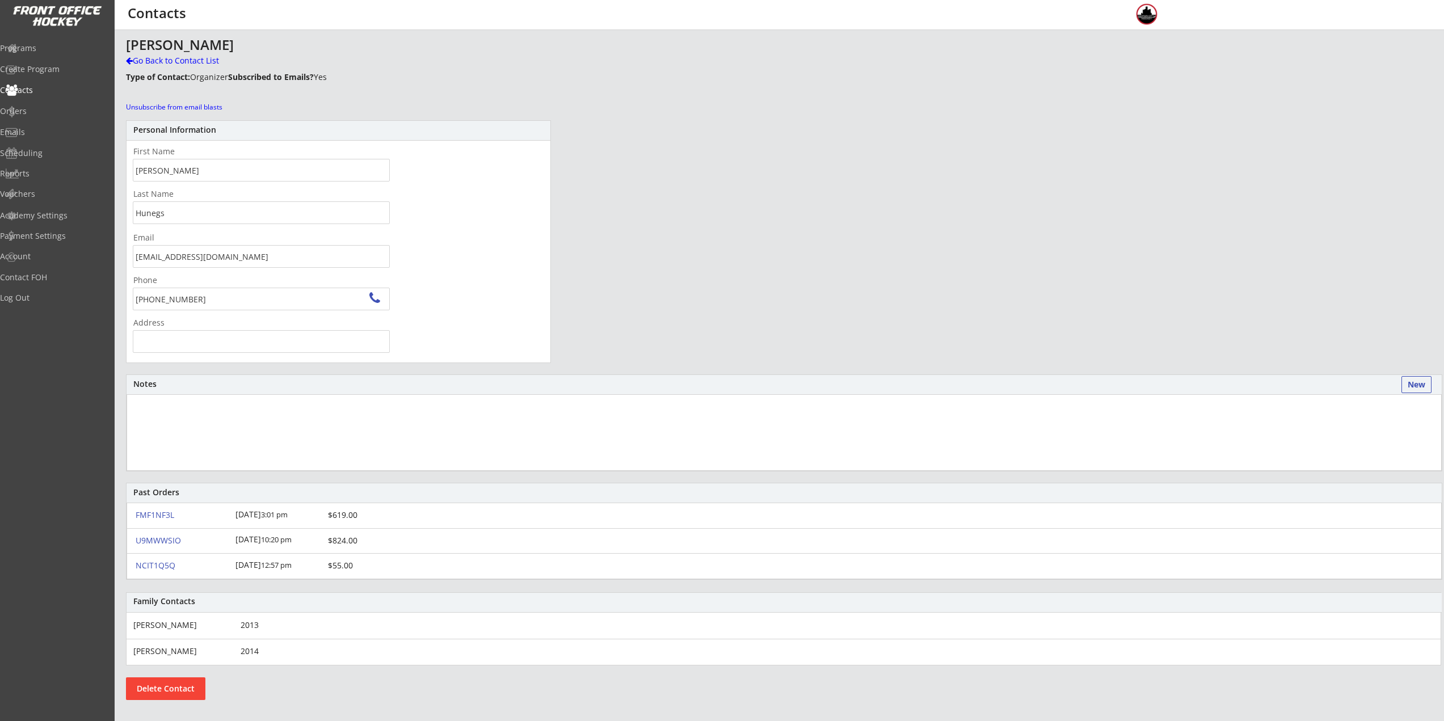
scroll to position [0, 0]
click at [179, 60] on div "Go Back to Contact List" at bounding box center [199, 61] width 146 height 11
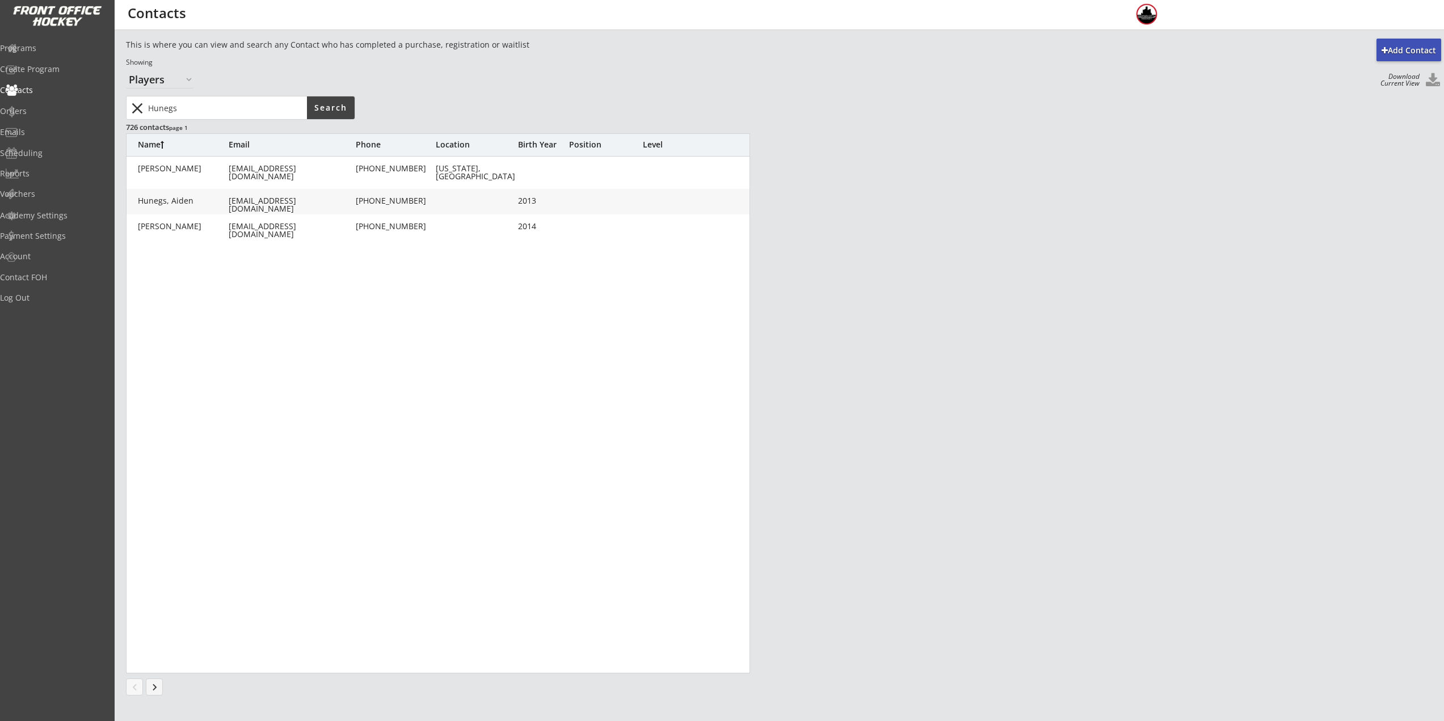
click at [141, 105] on button "close" at bounding box center [137, 108] width 19 height 18
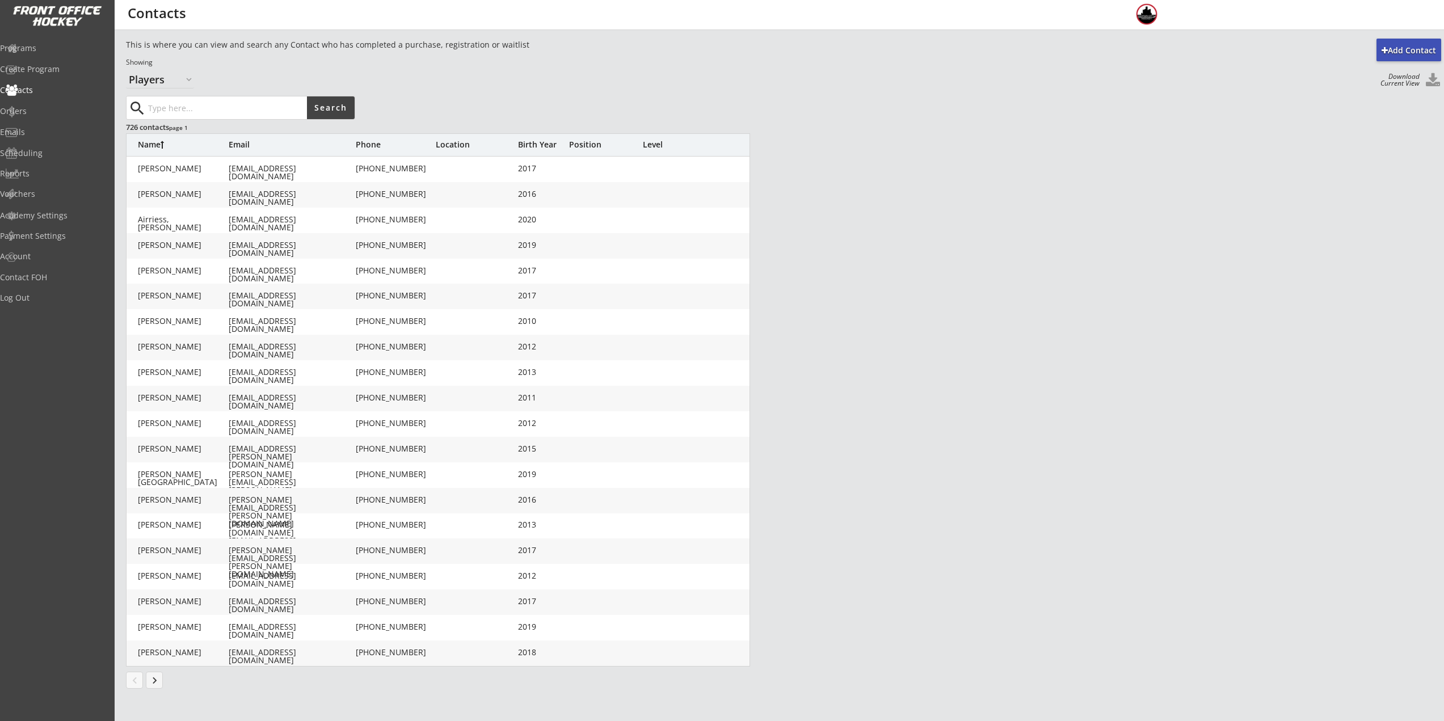
click at [172, 106] on input "input" at bounding box center [226, 107] width 161 height 23
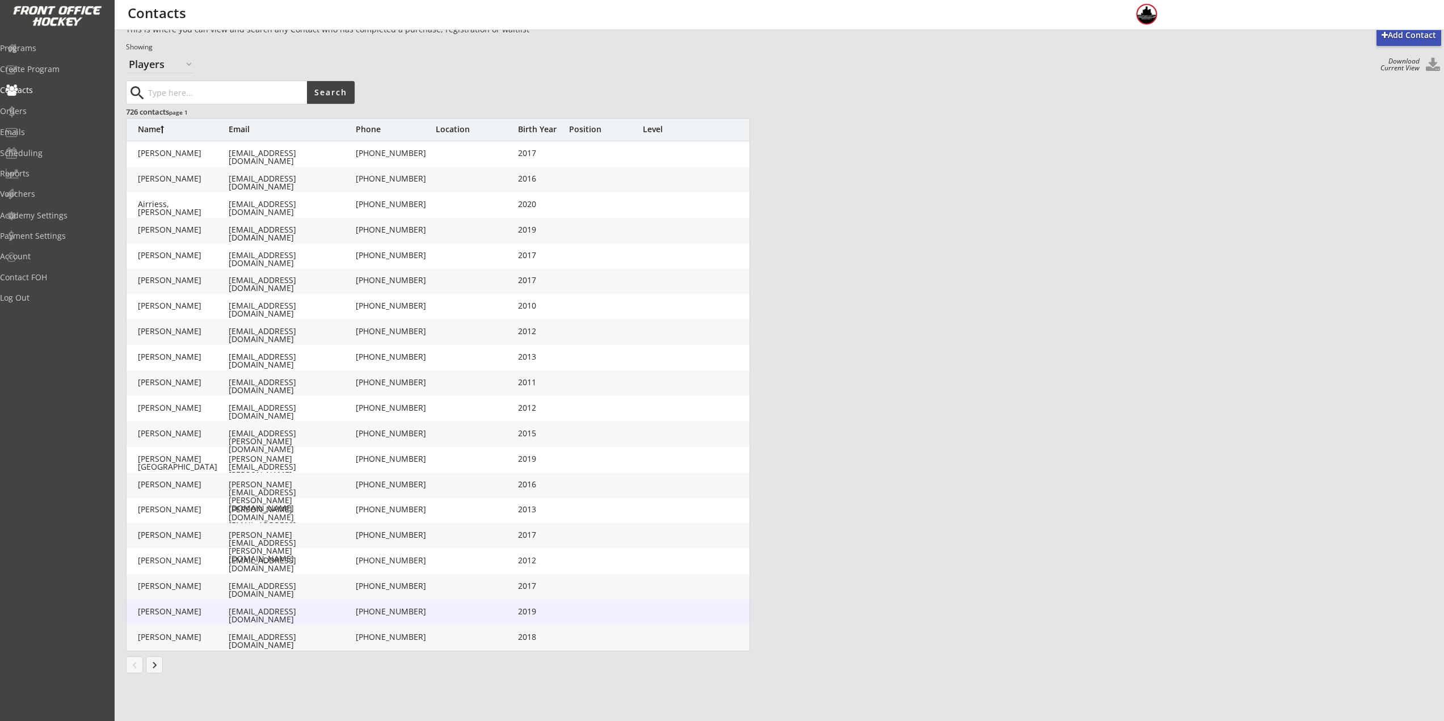
scroll to position [16, 0]
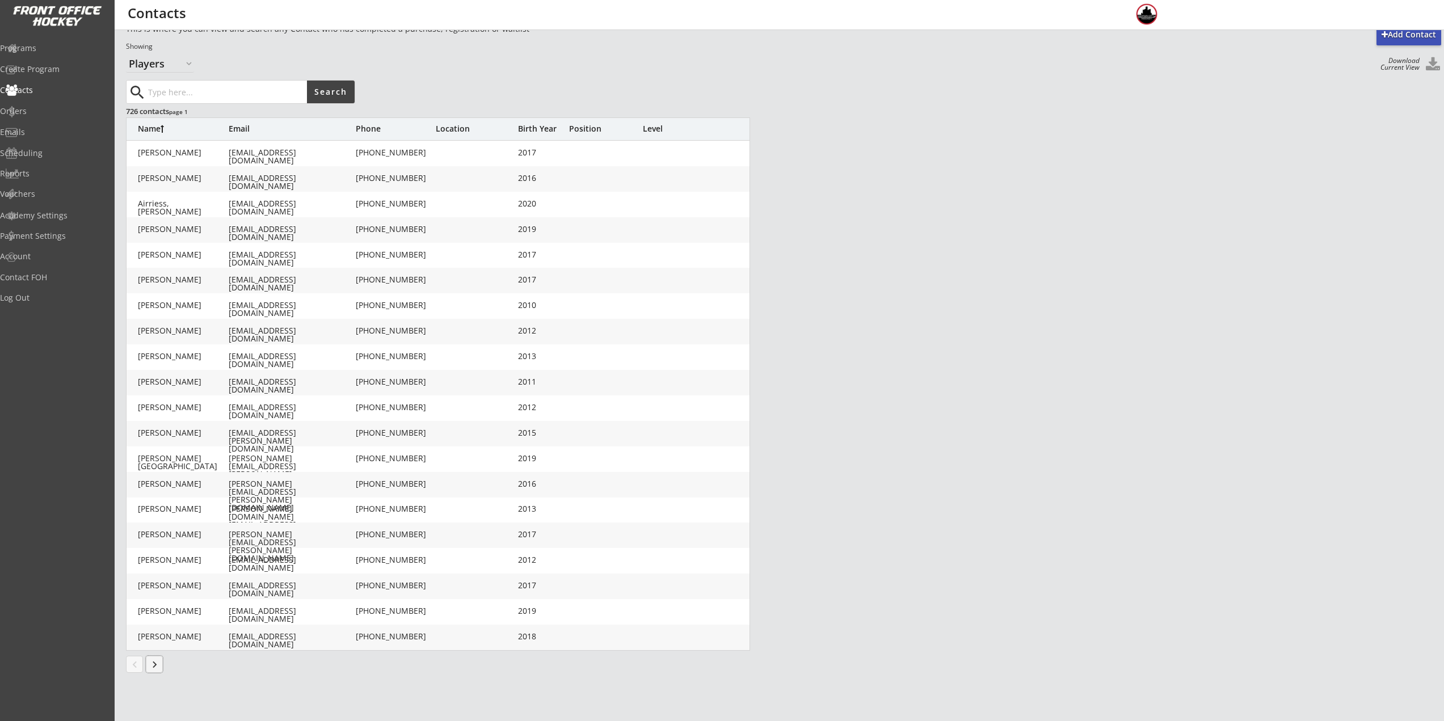
click at [160, 664] on button "keyboard_arrow_right" at bounding box center [154, 664] width 17 height 17
click at [155, 662] on button "keyboard_arrow_right" at bounding box center [154, 664] width 17 height 17
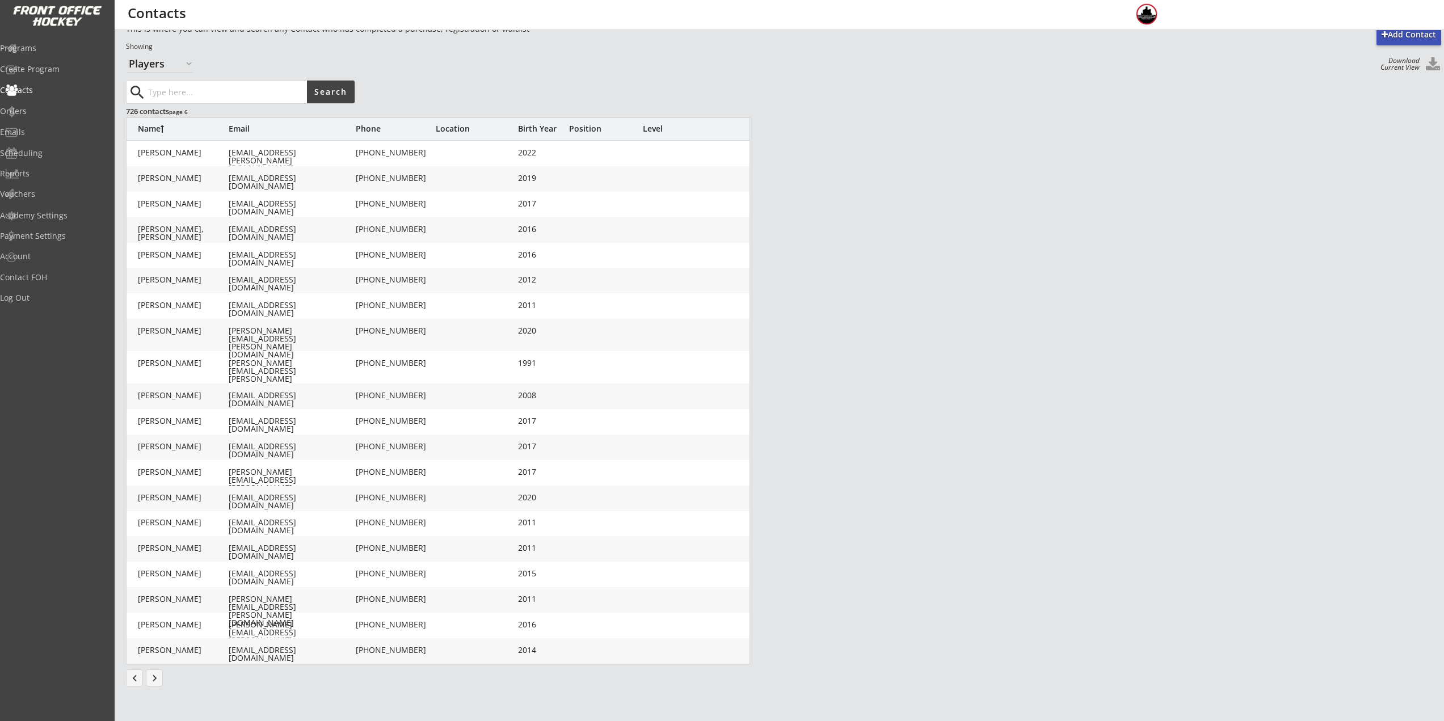
click at [191, 86] on input "input" at bounding box center [226, 92] width 161 height 23
type input "[PERSON_NAME]"
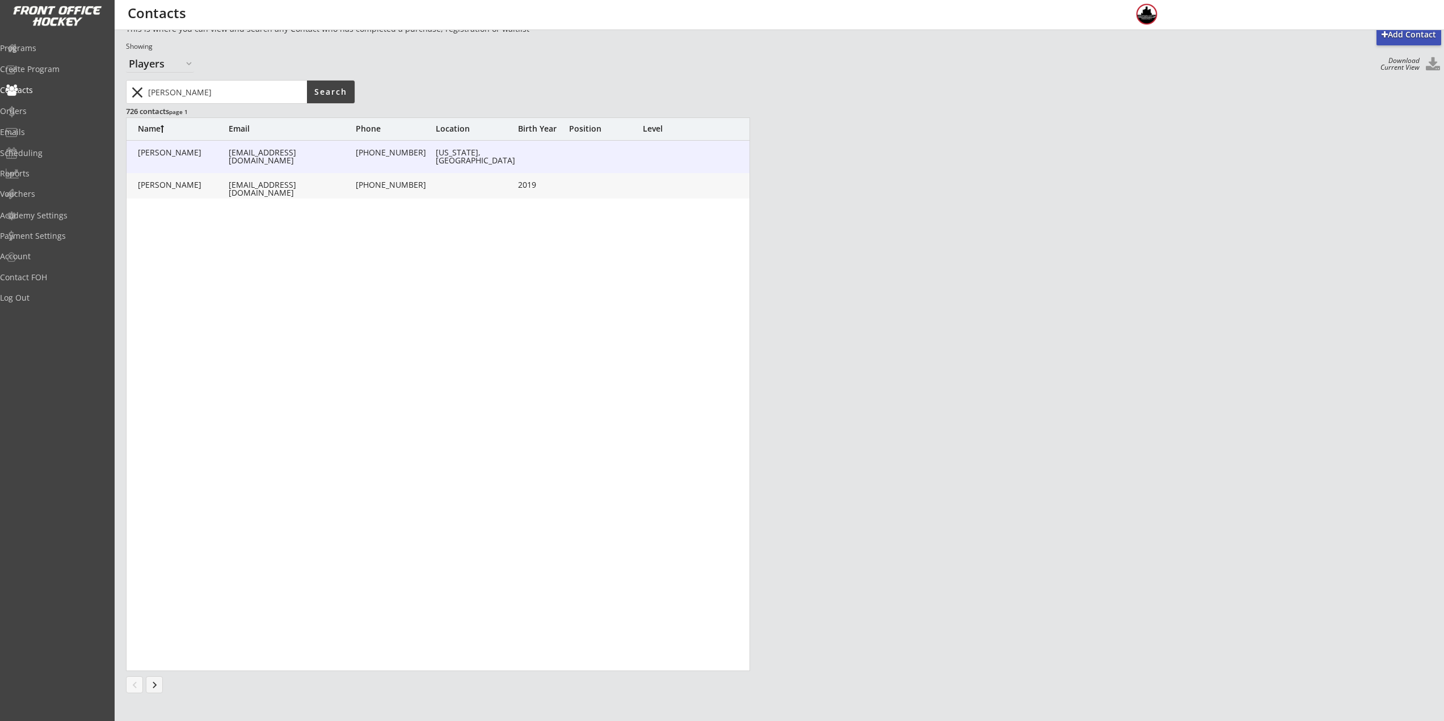
click at [213, 145] on div "Goodman, Hailey haileyorow@gmail.com (248) 953-3828 Michigan, United States" at bounding box center [439, 157] width 624 height 32
type input "Hailey"
type input "[PERSON_NAME]"
type input "[EMAIL_ADDRESS][DOMAIN_NAME]"
type input "[PHONE_NUMBER]"
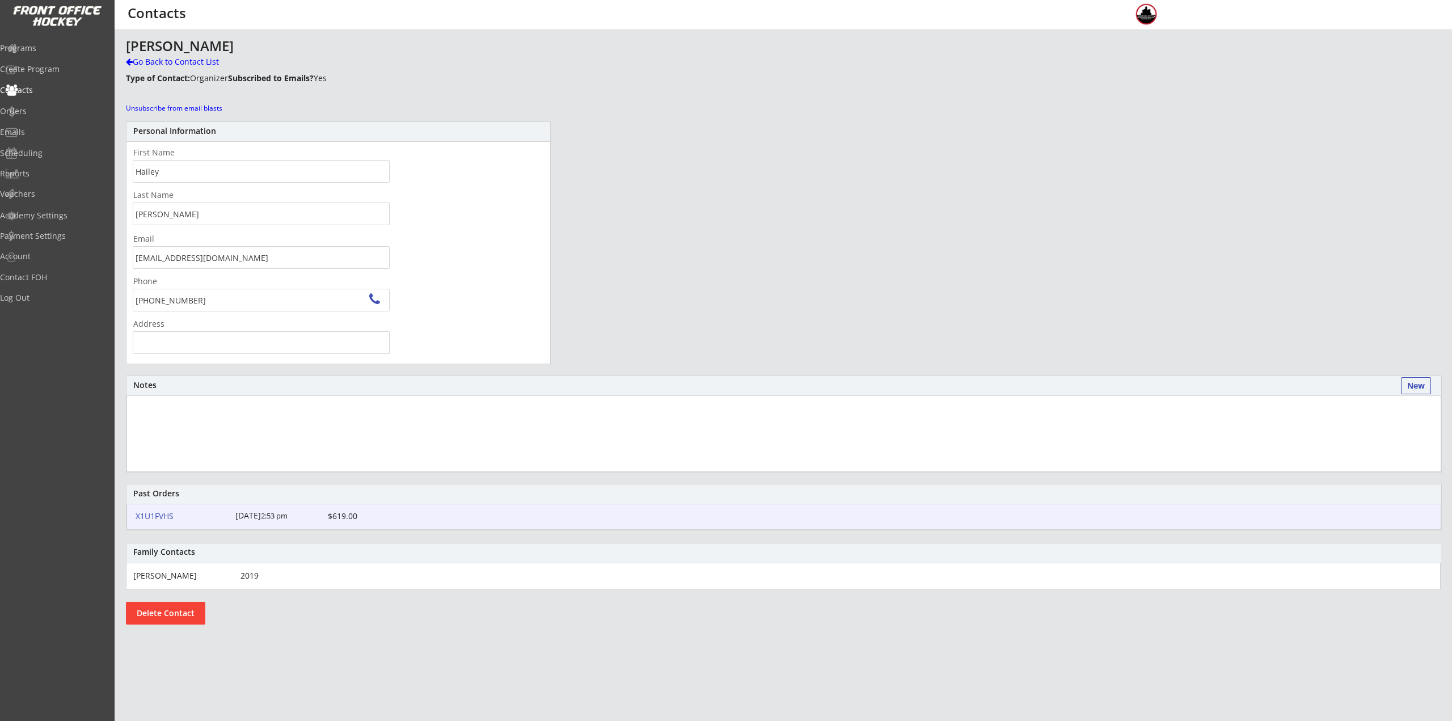
click at [167, 515] on div "X1U1FVHS" at bounding box center [182, 516] width 93 height 8
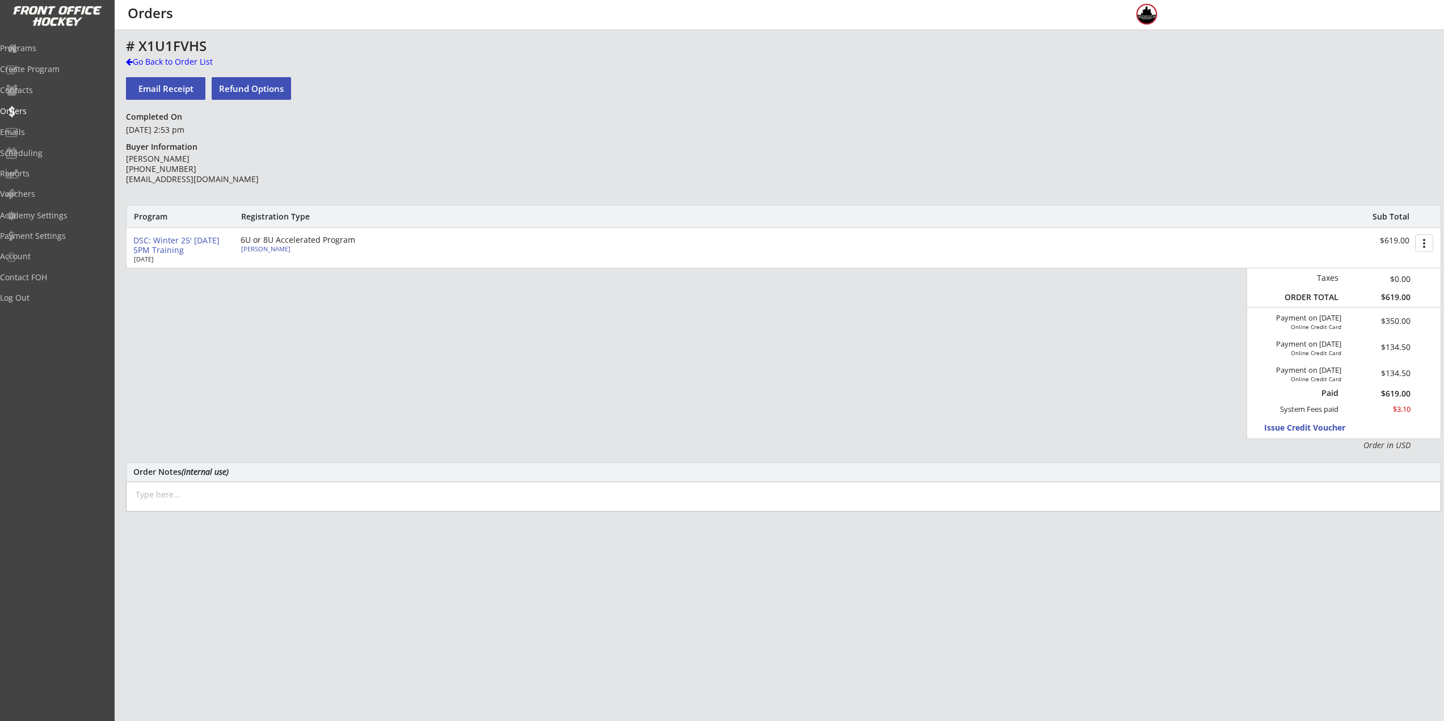
click at [253, 247] on div "Rex Goodman" at bounding box center [304, 249] width 127 height 6
select select ""Youth S/M""
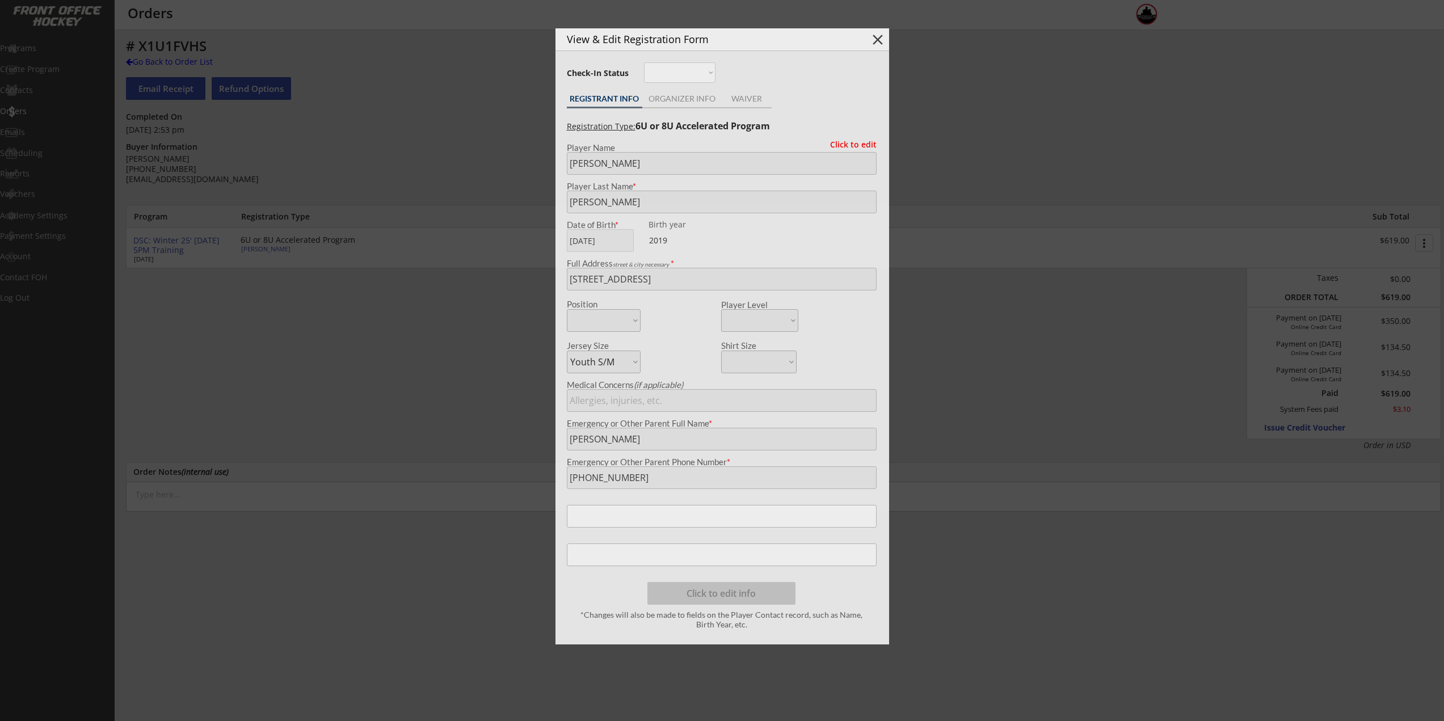
type input "2019"
type input "Little wings"
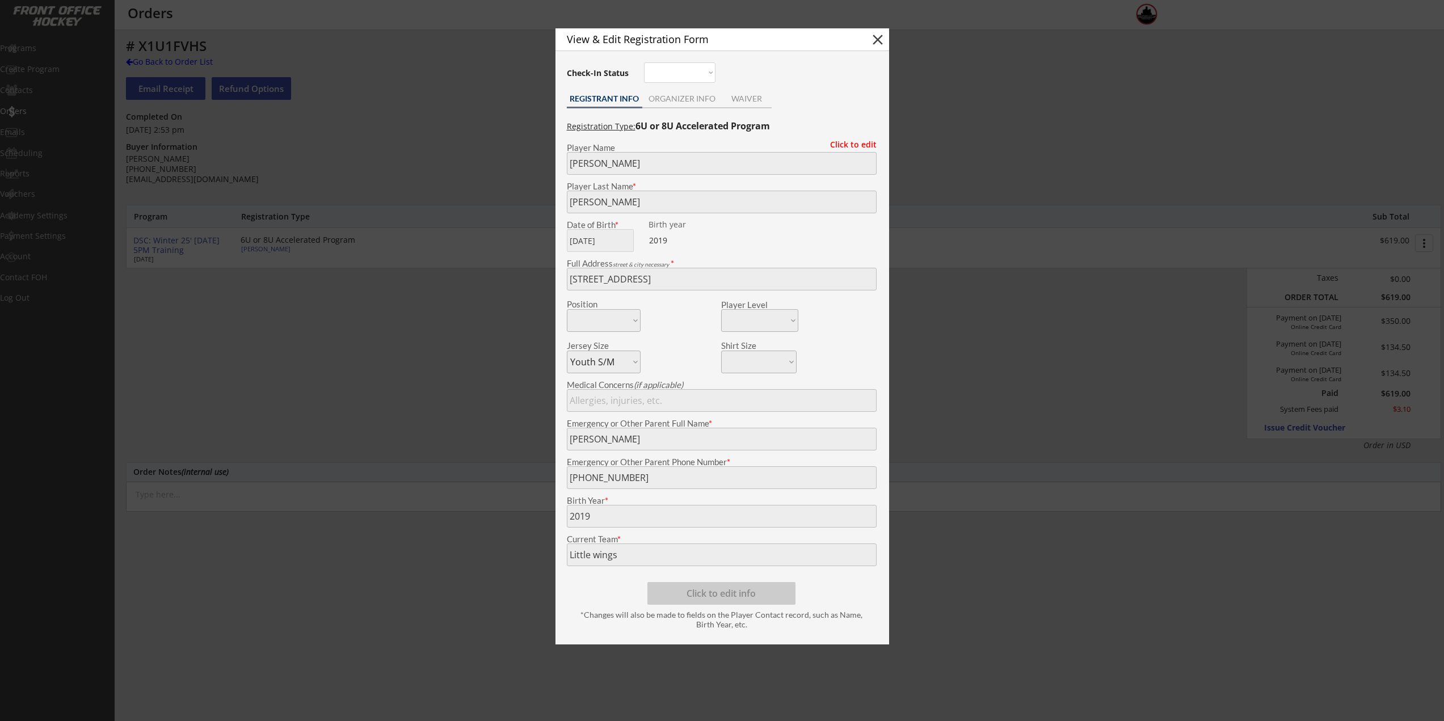
drag, startPoint x: 334, startPoint y: 280, endPoint x: 375, endPoint y: 144, distance: 142.2
click at [332, 277] on div at bounding box center [722, 360] width 1444 height 721
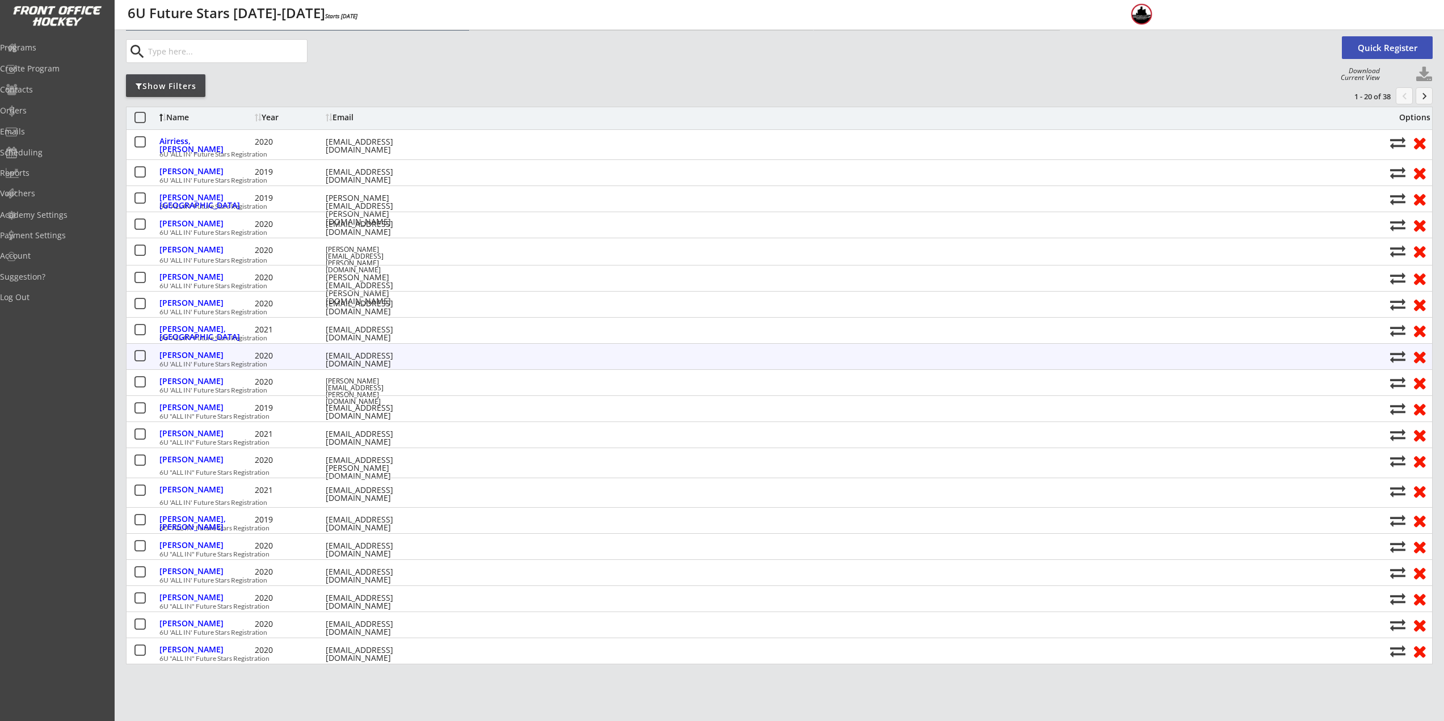
scroll to position [57, 0]
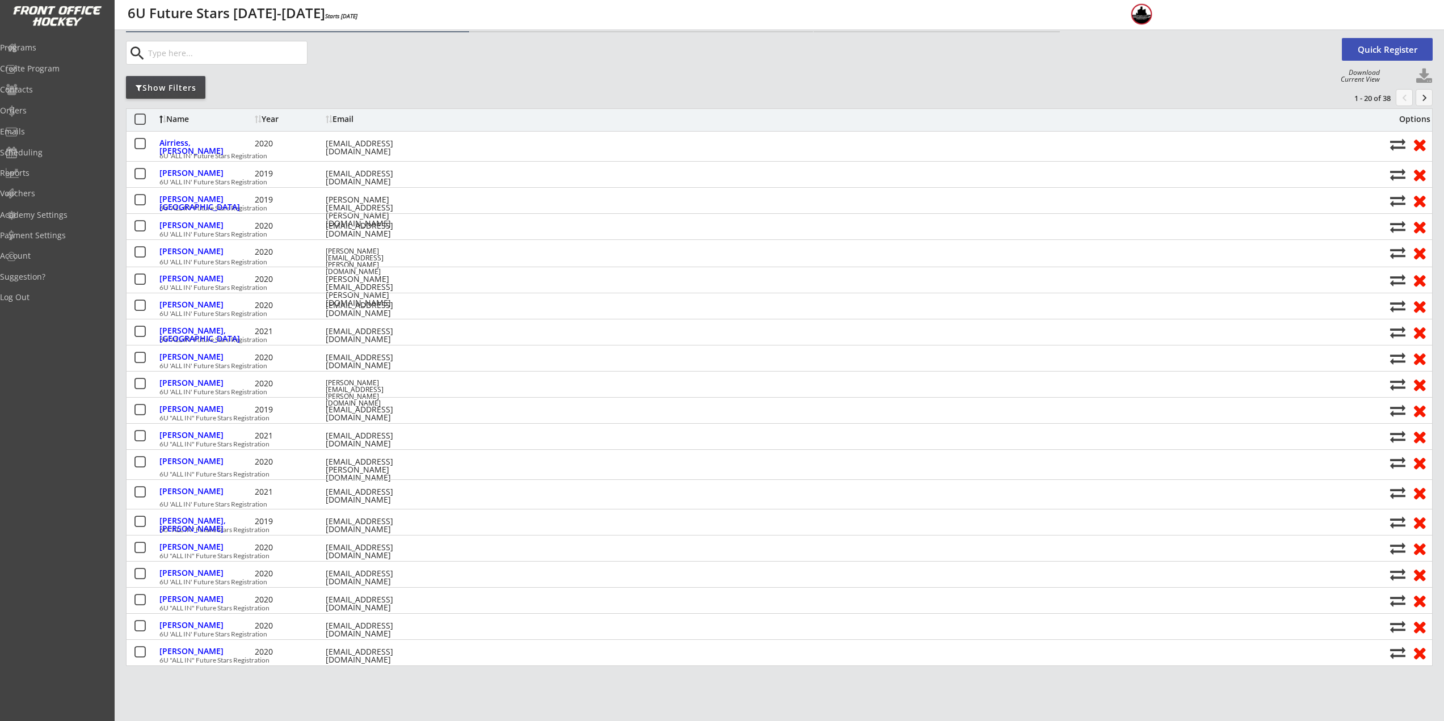
click at [1420, 94] on button "keyboard_arrow_right" at bounding box center [1424, 97] width 17 height 17
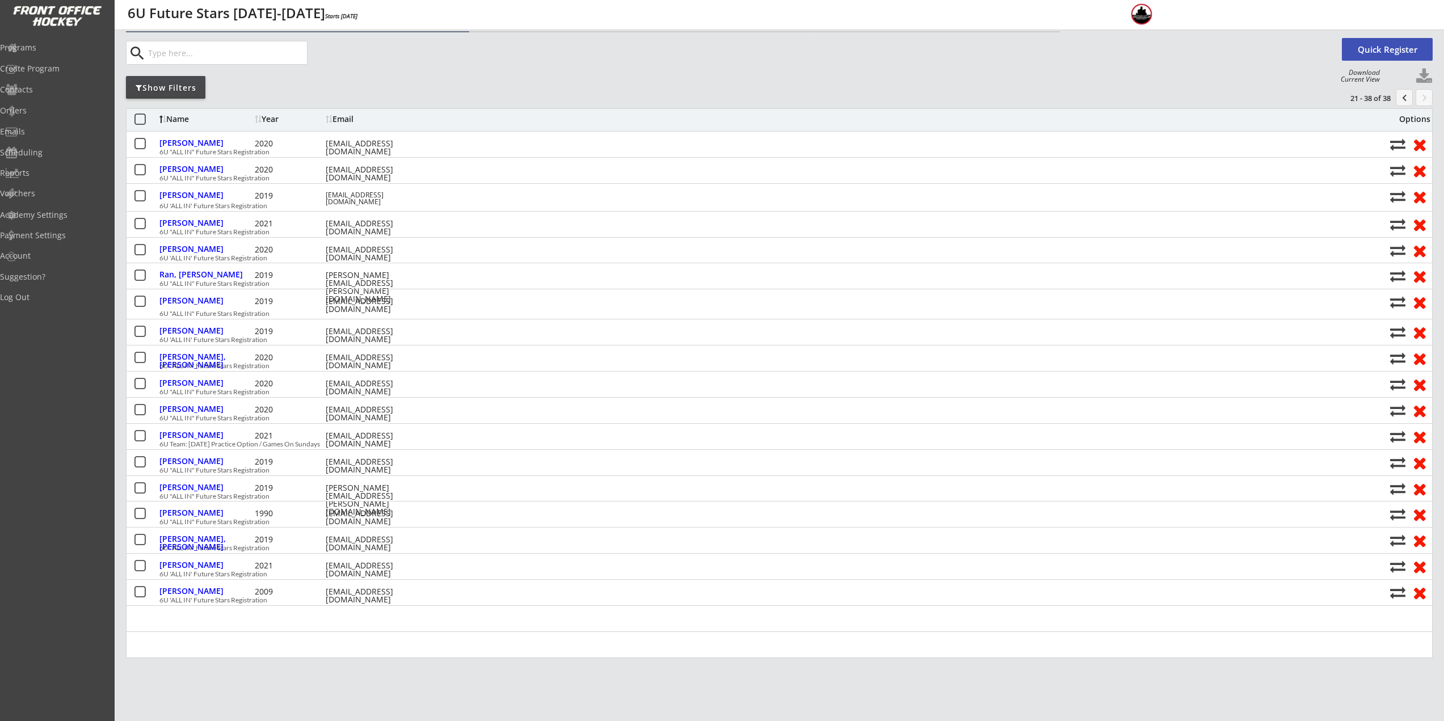
click at [1408, 94] on button "chevron_left" at bounding box center [1404, 97] width 17 height 17
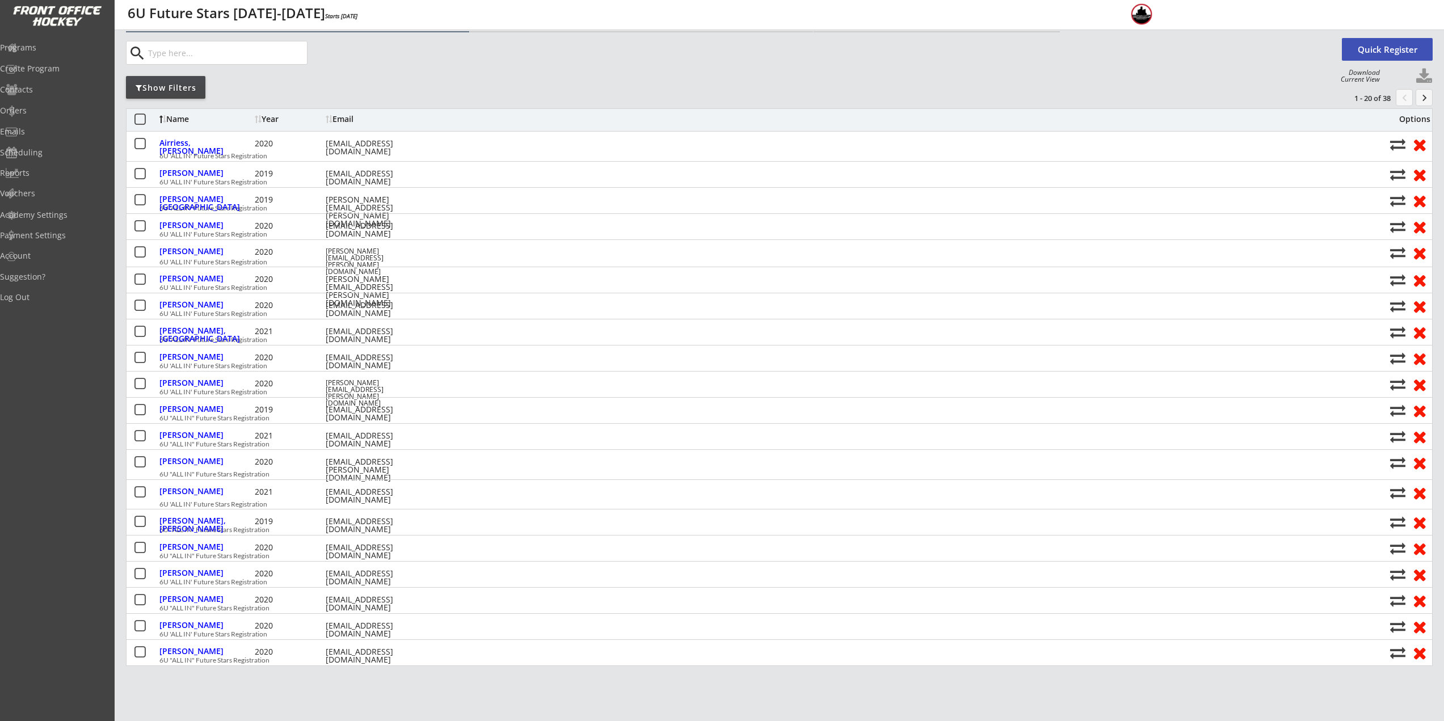
click at [1420, 95] on button "keyboard_arrow_right" at bounding box center [1424, 97] width 17 height 17
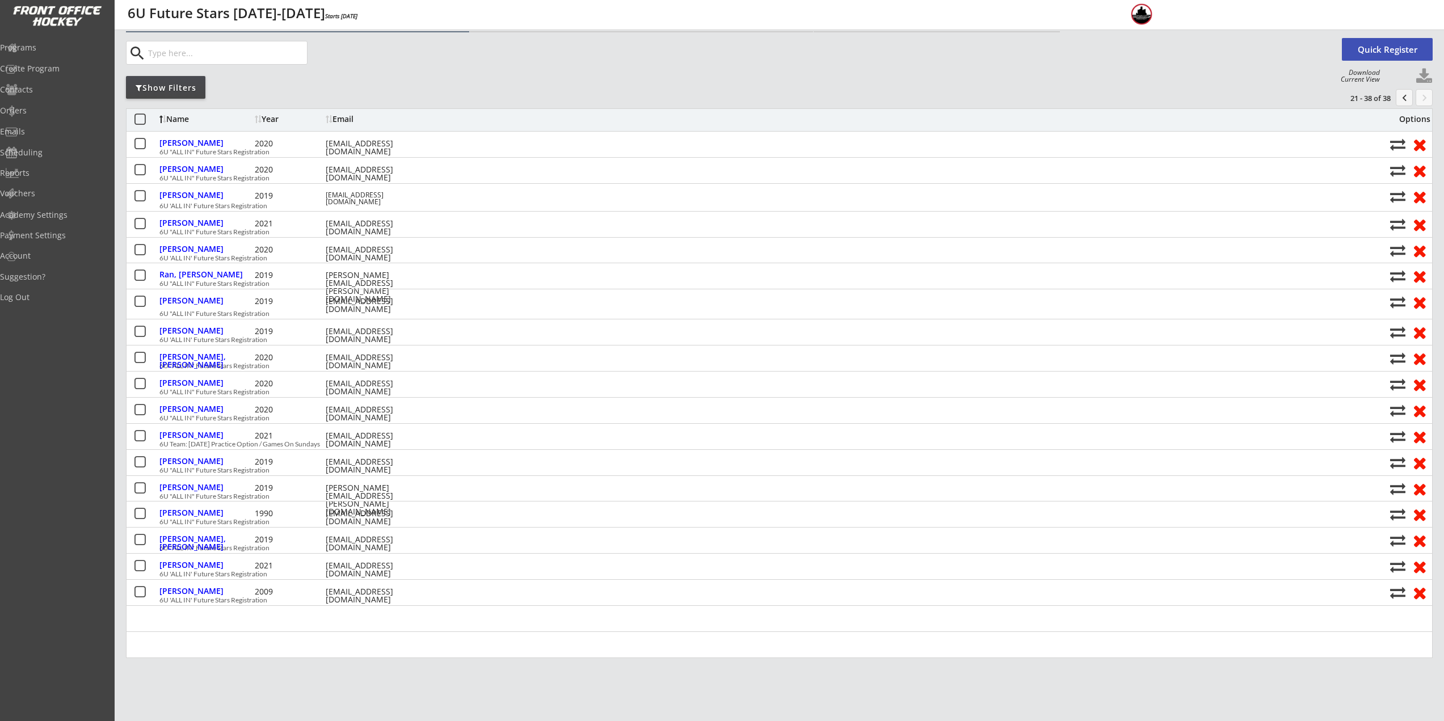
click at [1410, 95] on button "chevron_left" at bounding box center [1404, 97] width 17 height 17
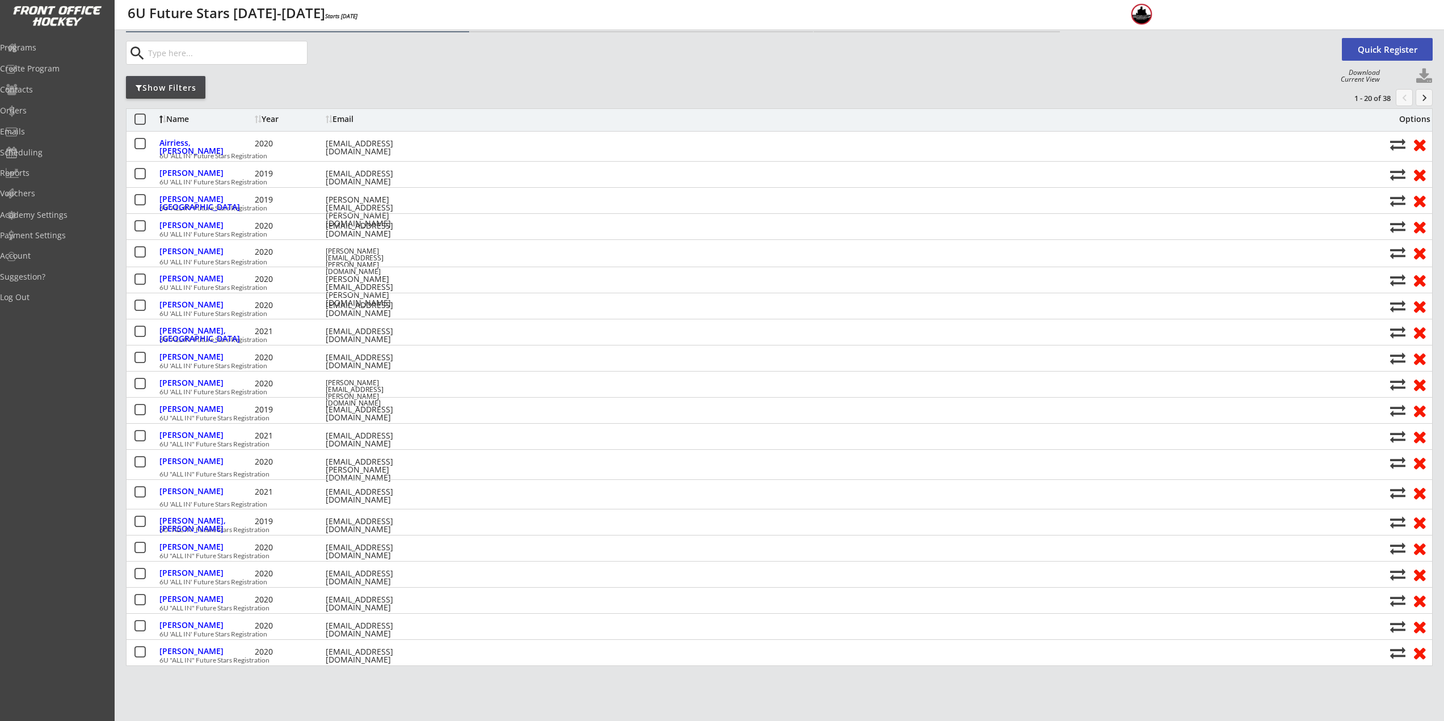
click at [1422, 102] on button "keyboard_arrow_right" at bounding box center [1424, 97] width 17 height 17
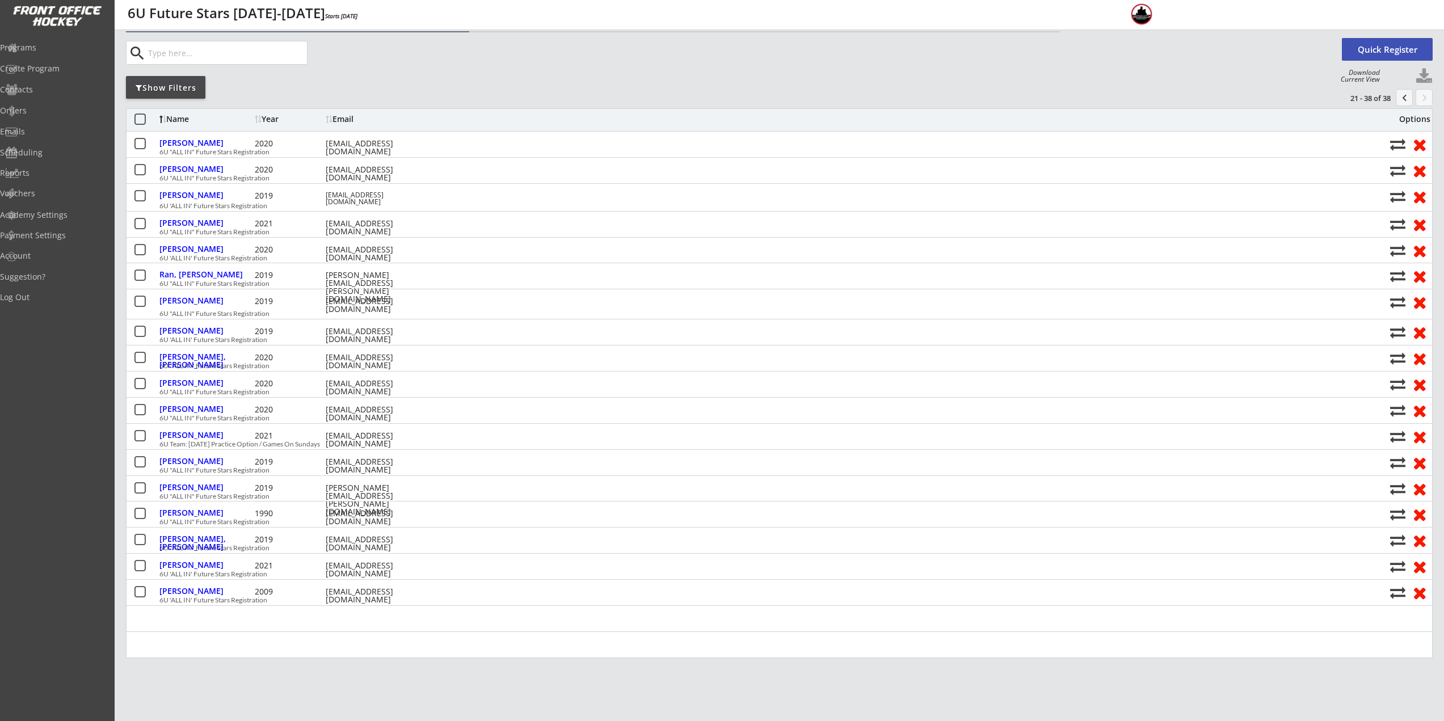
click at [1405, 101] on button "chevron_left" at bounding box center [1404, 97] width 17 height 17
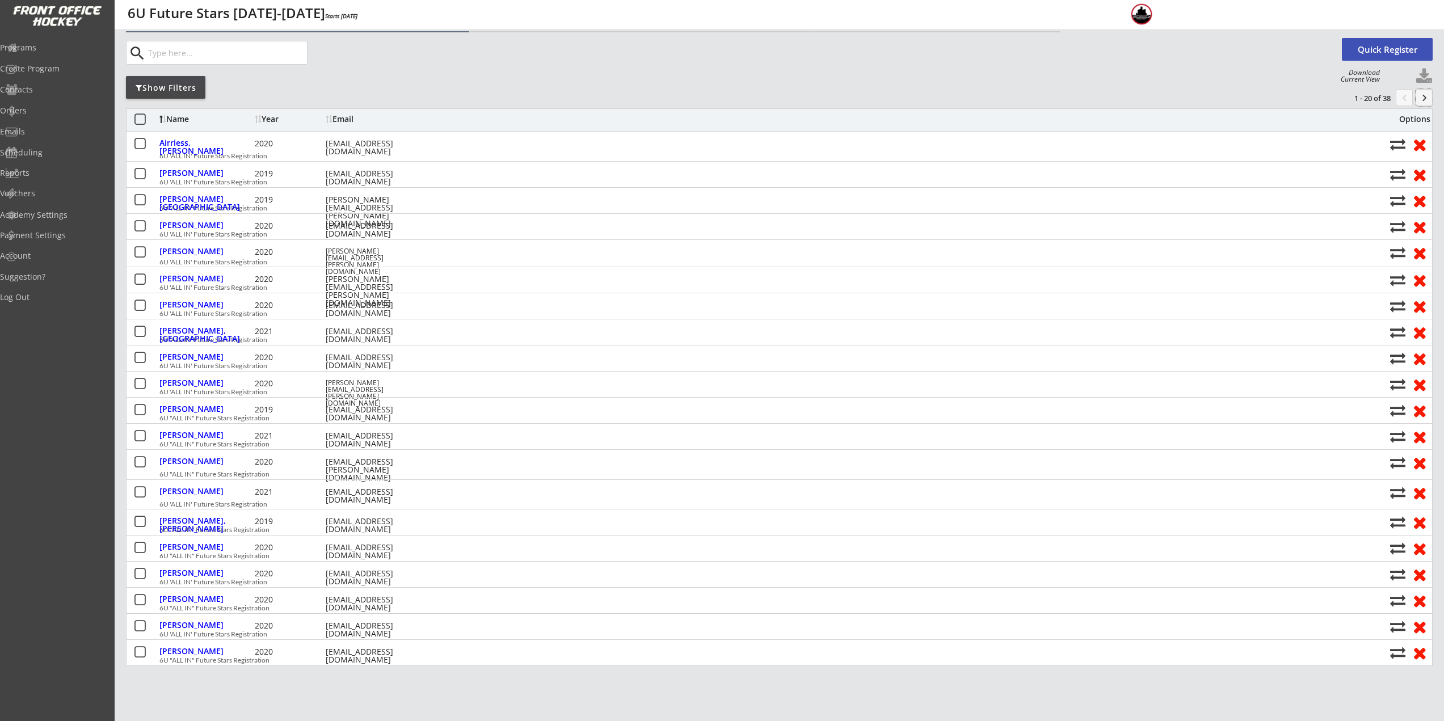
click at [1425, 101] on button "keyboard_arrow_right" at bounding box center [1424, 97] width 17 height 17
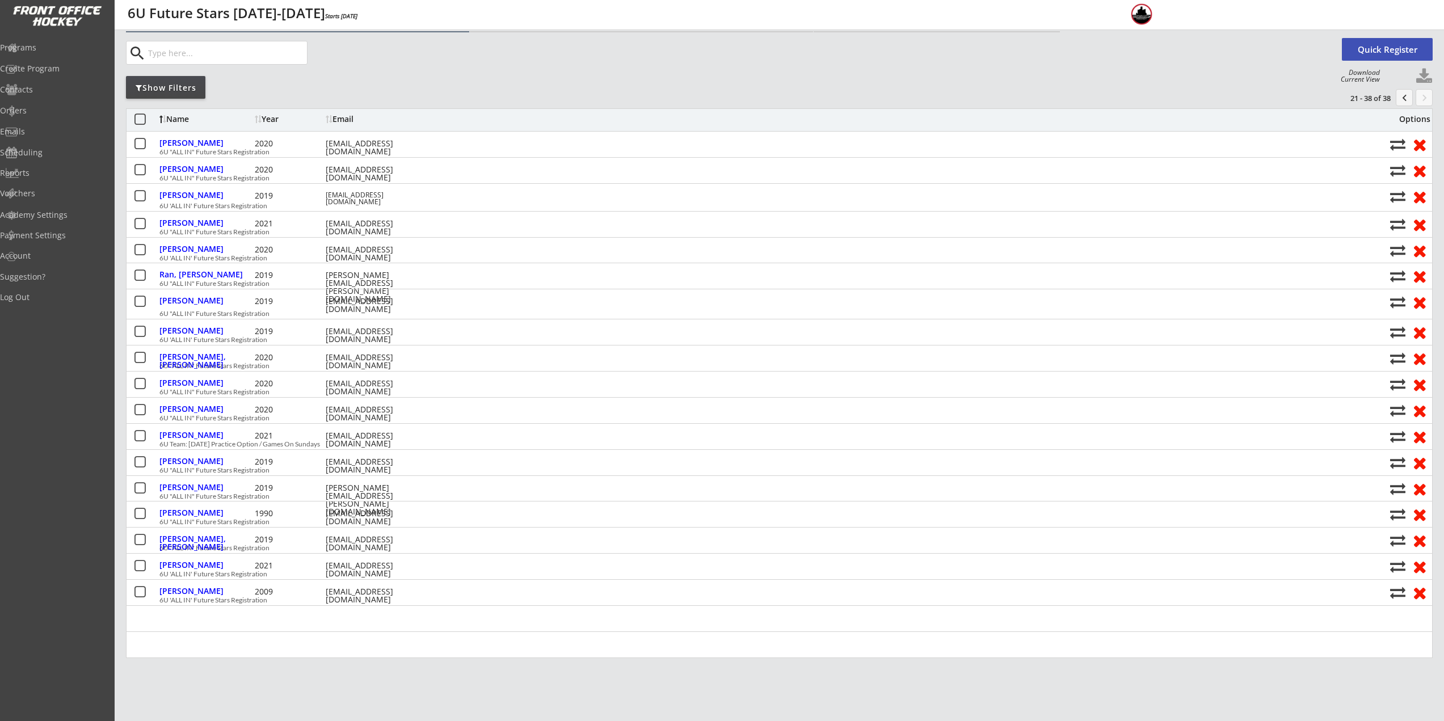
click at [1399, 100] on button "chevron_left" at bounding box center [1404, 97] width 17 height 17
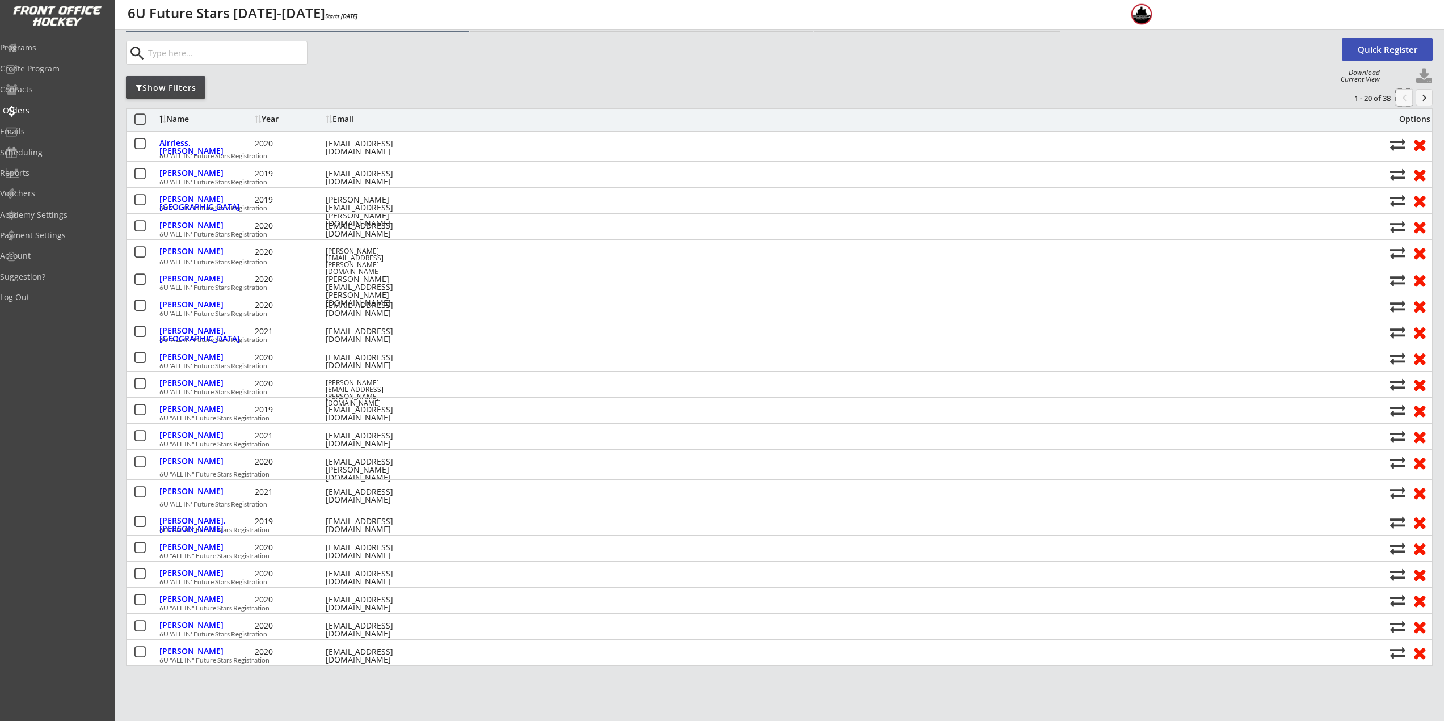
click at [43, 109] on div "Orders" at bounding box center [54, 111] width 102 height 8
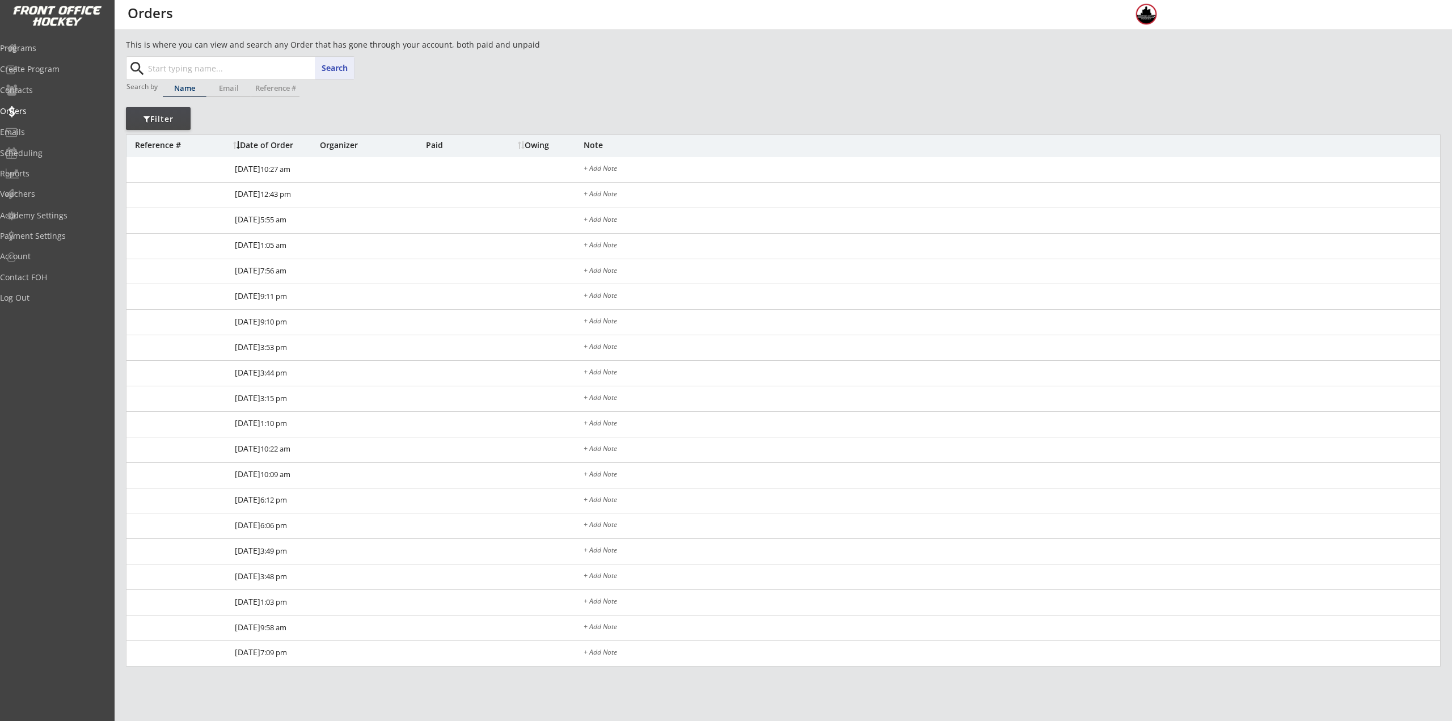
click at [229, 58] on input "text" at bounding box center [250, 68] width 209 height 23
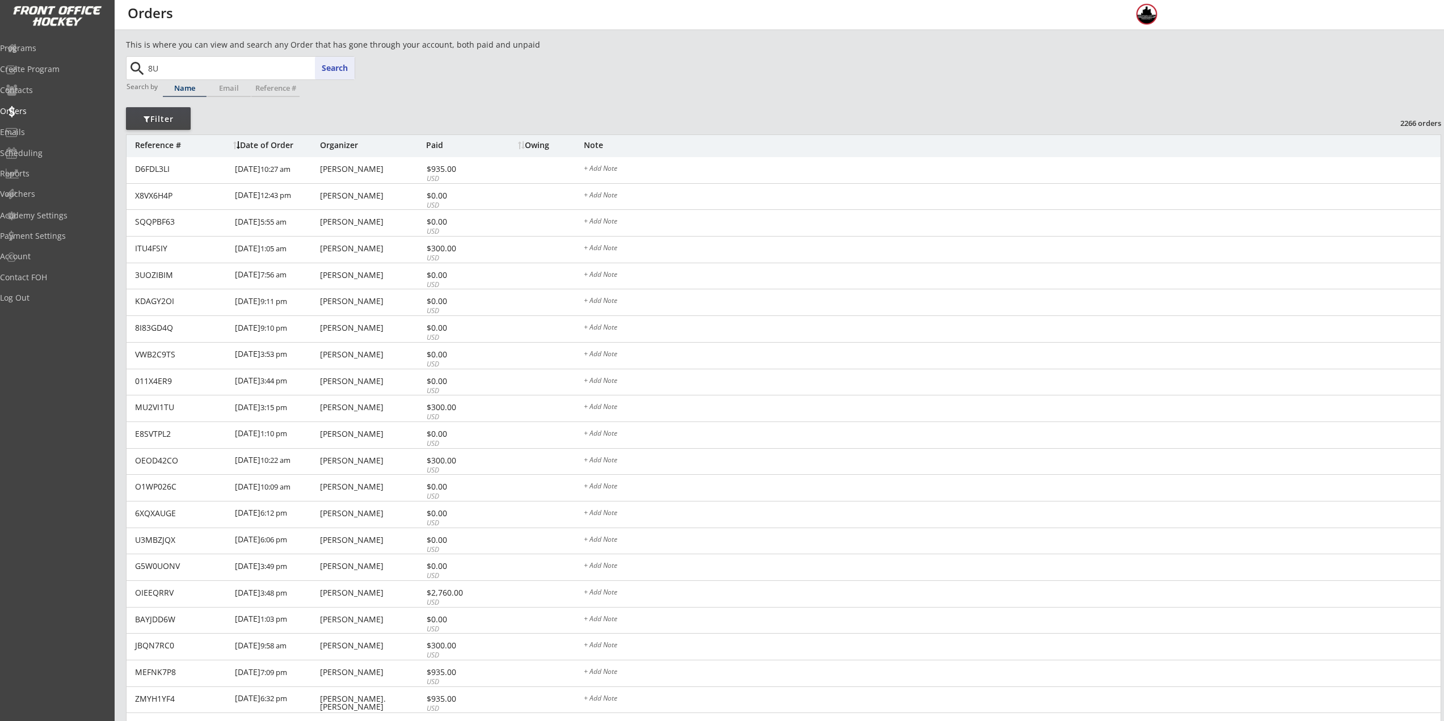
type input "8U"
click at [56, 39] on div "Programs" at bounding box center [54, 49] width 108 height 20
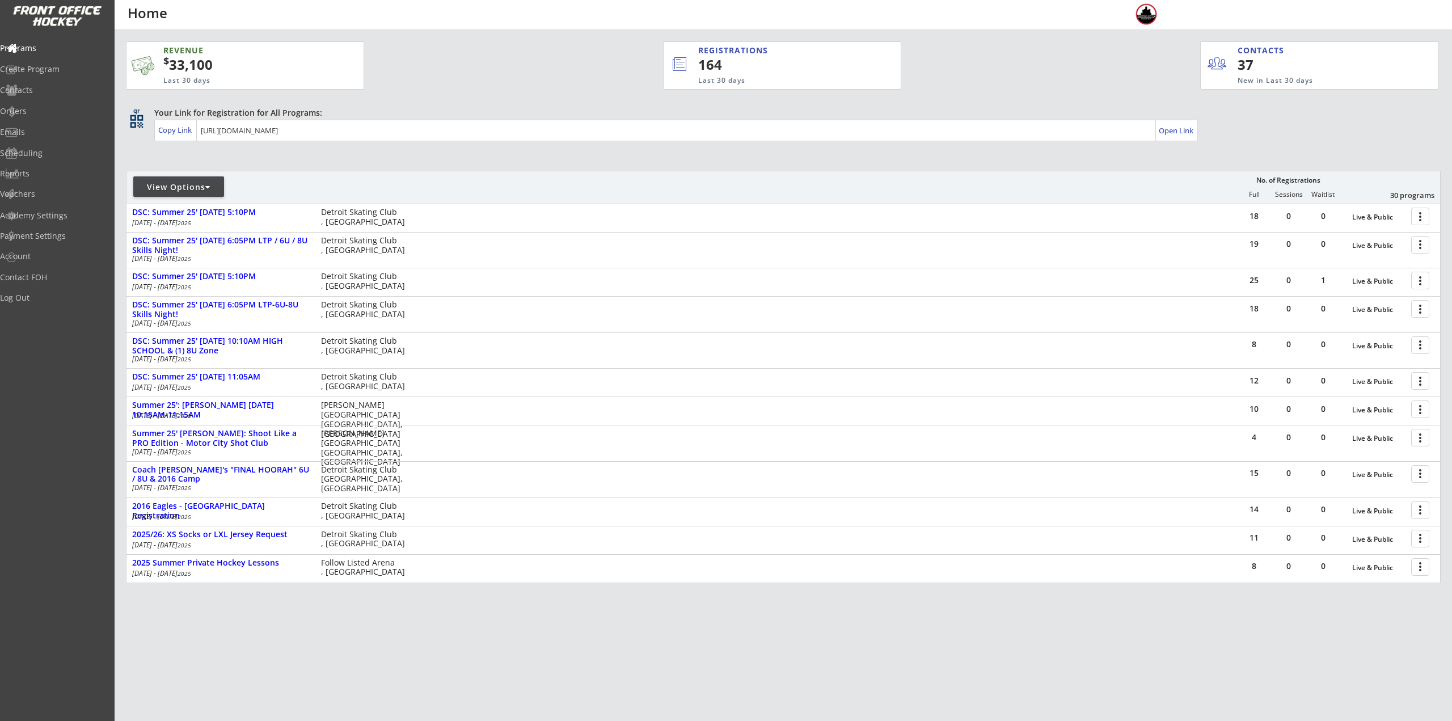
click at [207, 187] on div at bounding box center [207, 187] width 5 height 8
select select ""Upcoming Programs""
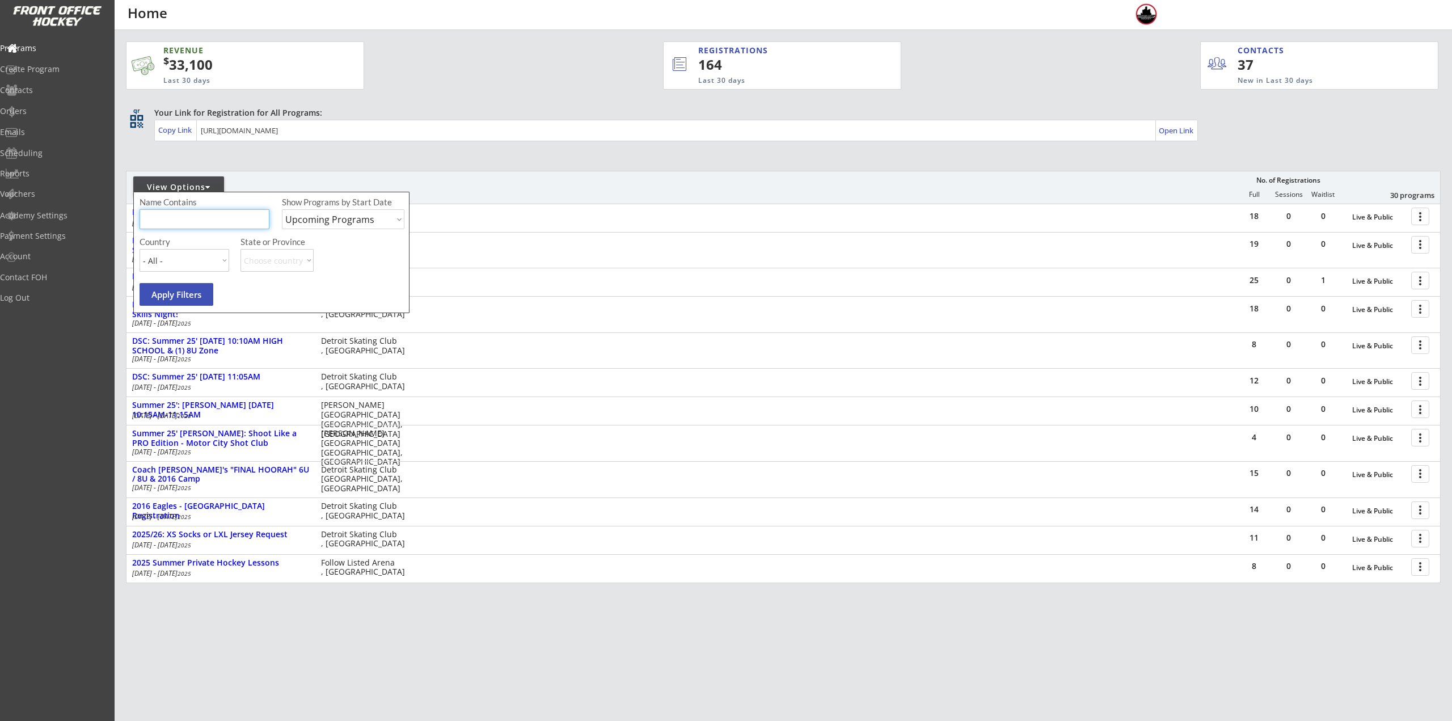
click at [212, 220] on input "input" at bounding box center [205, 219] width 130 height 20
type input "8U"
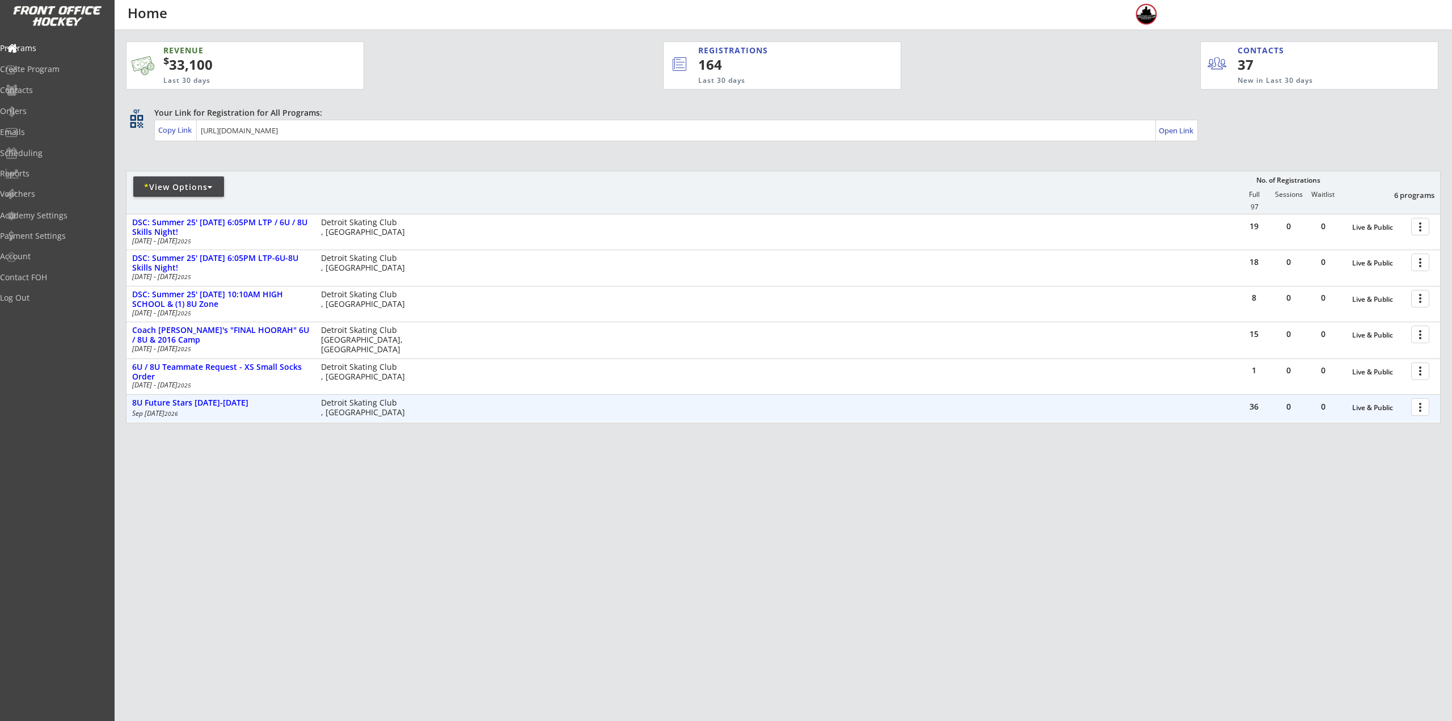
click at [1423, 412] on div at bounding box center [1423, 407] width 20 height 20
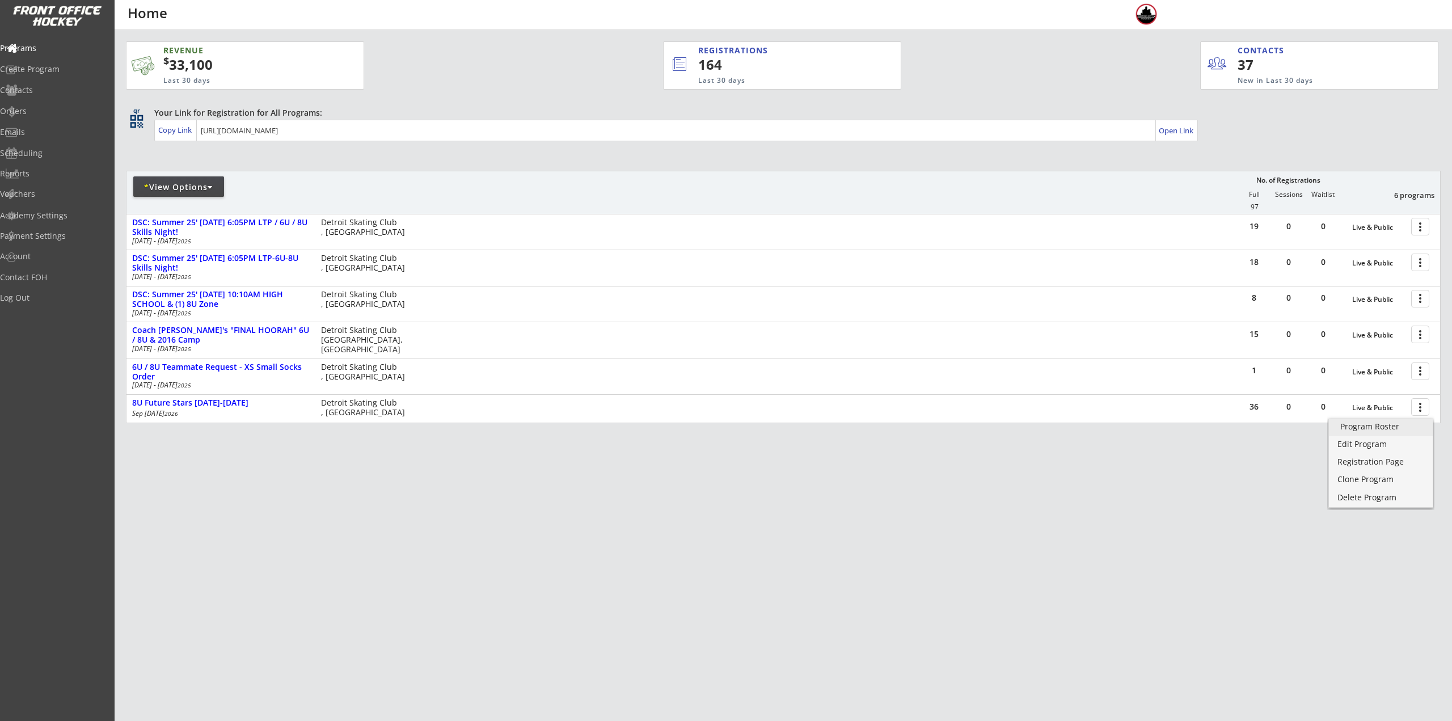
click at [1410, 427] on div "Program Roster" at bounding box center [1381, 427] width 81 height 8
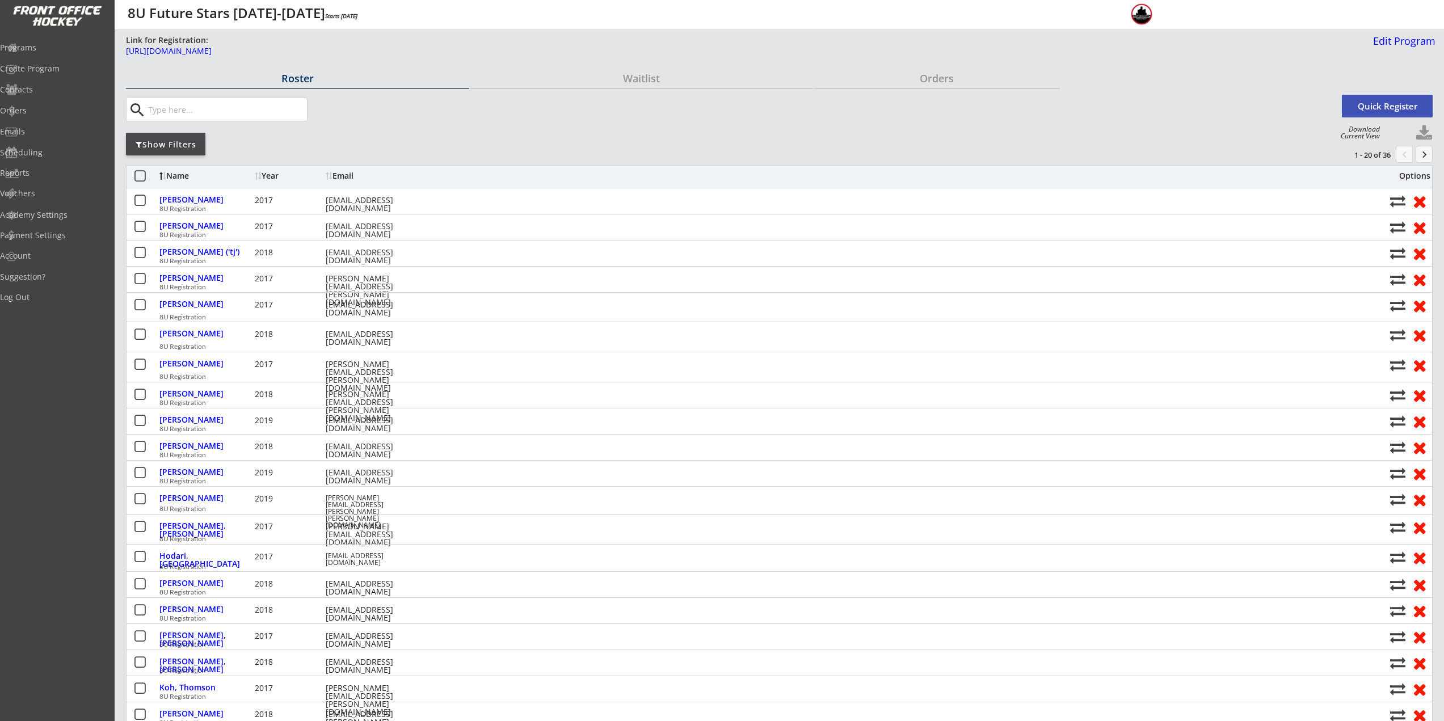
click at [1429, 153] on button "keyboard_arrow_right" at bounding box center [1424, 154] width 17 height 17
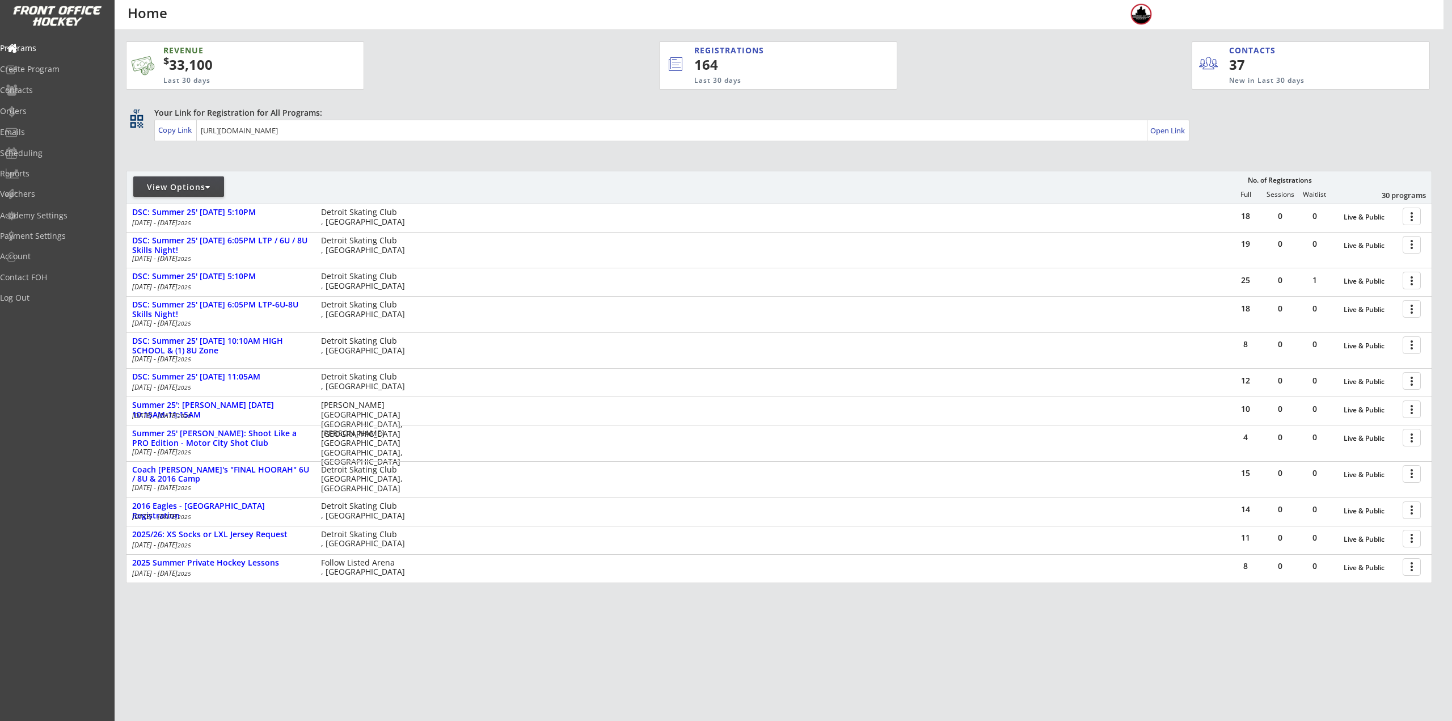
click at [204, 191] on div "View Options" at bounding box center [178, 187] width 91 height 11
select select ""Upcoming Programs""
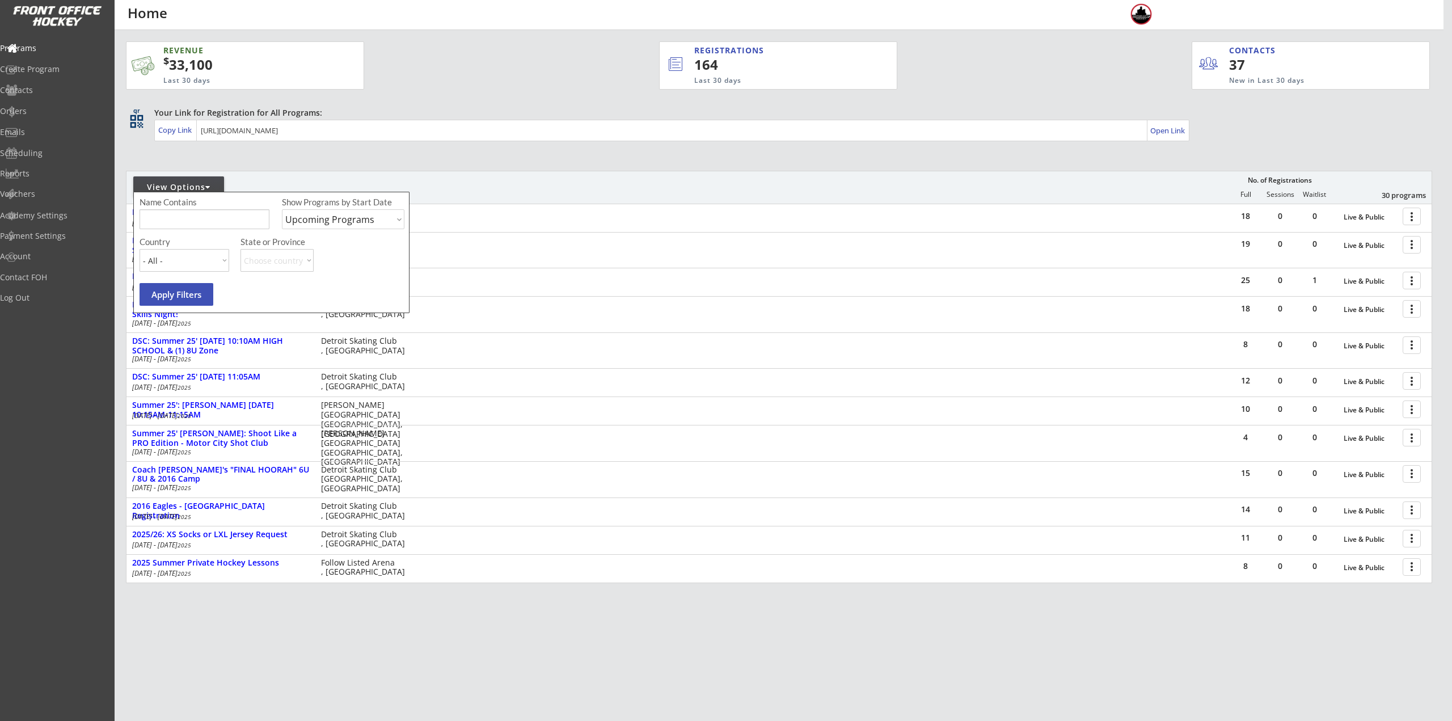
drag, startPoint x: 221, startPoint y: 212, endPoint x: 278, endPoint y: 176, distance: 67.5
click at [221, 213] on input "input" at bounding box center [205, 219] width 130 height 20
type input "lincoln park"
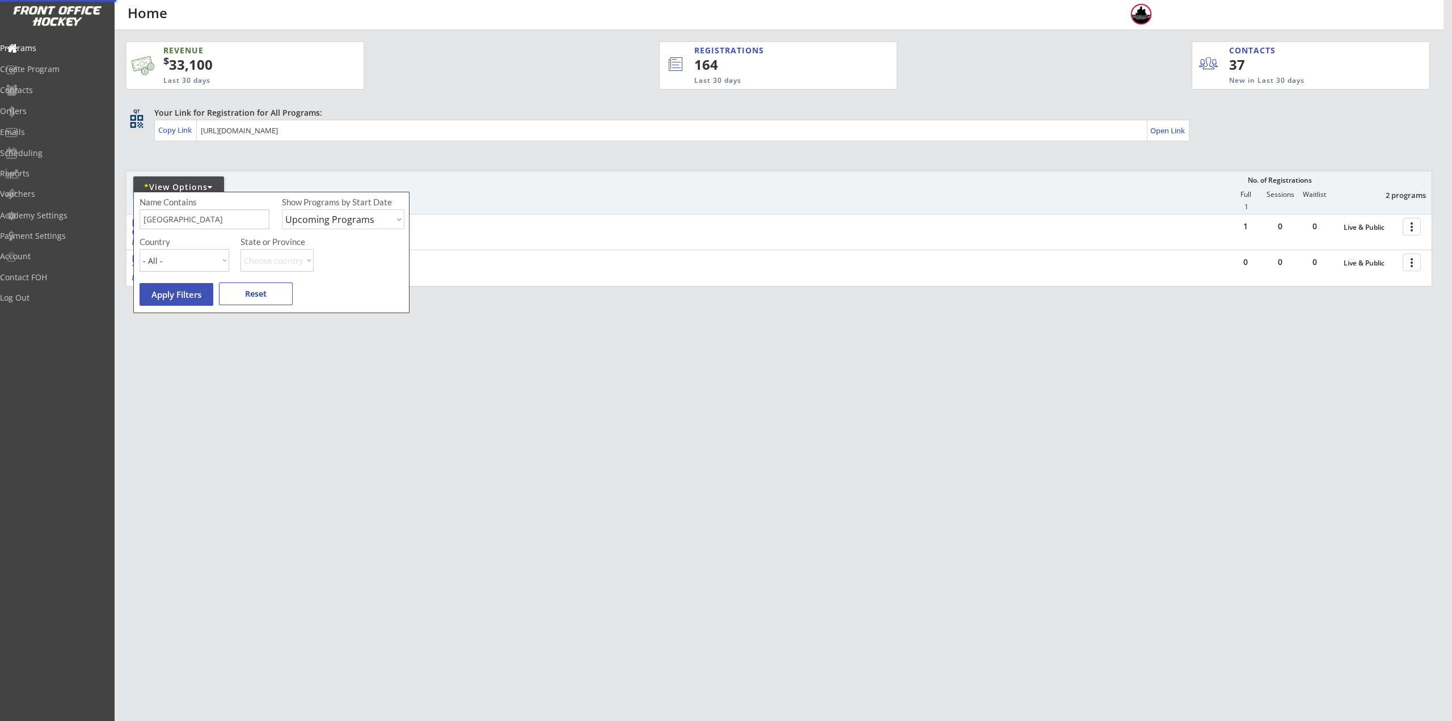
drag, startPoint x: 936, startPoint y: 469, endPoint x: 1156, endPoint y: 272, distance: 295.3
click at [937, 469] on div "REVENUE $ 33,100 Last 30 days REGISTRATIONS 164 Last 30 days CONTACTS 37 New in…" at bounding box center [726, 360] width 1452 height 721
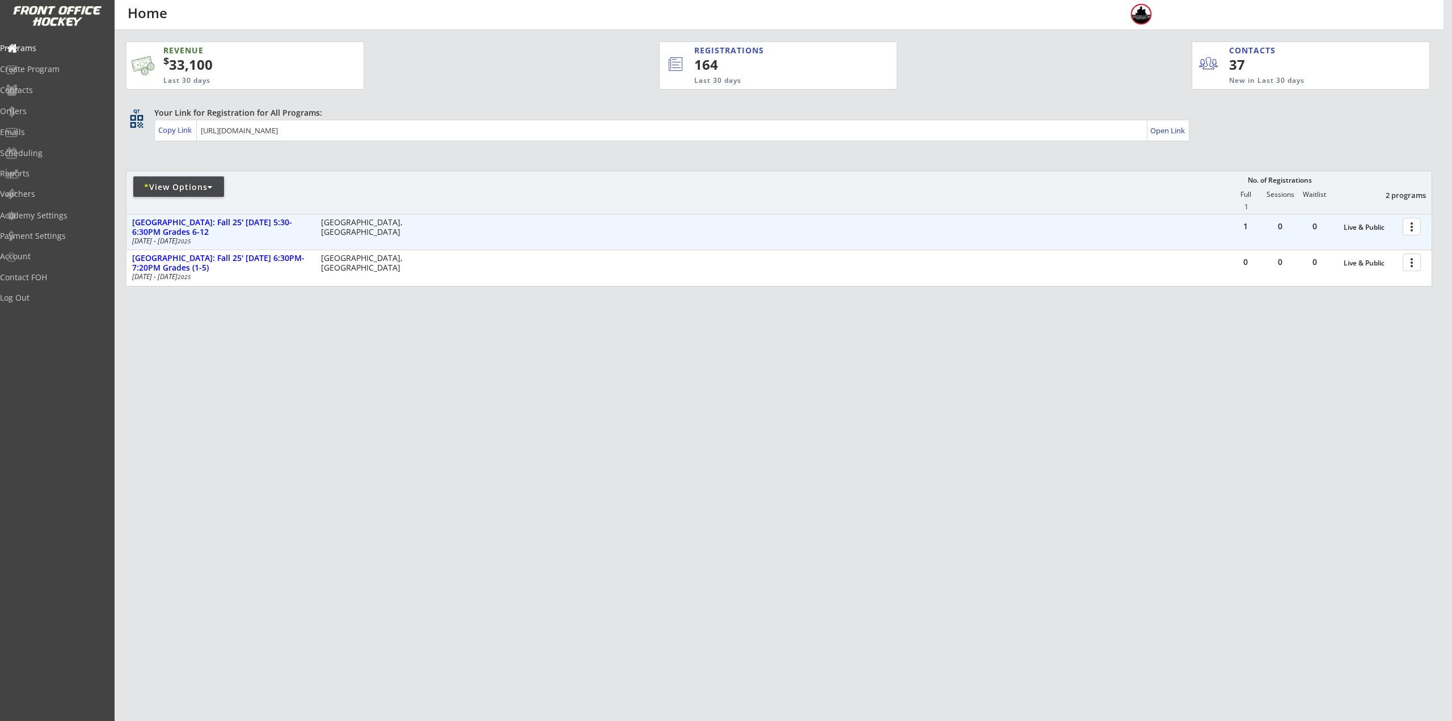
click at [1409, 233] on div at bounding box center [1414, 226] width 20 height 20
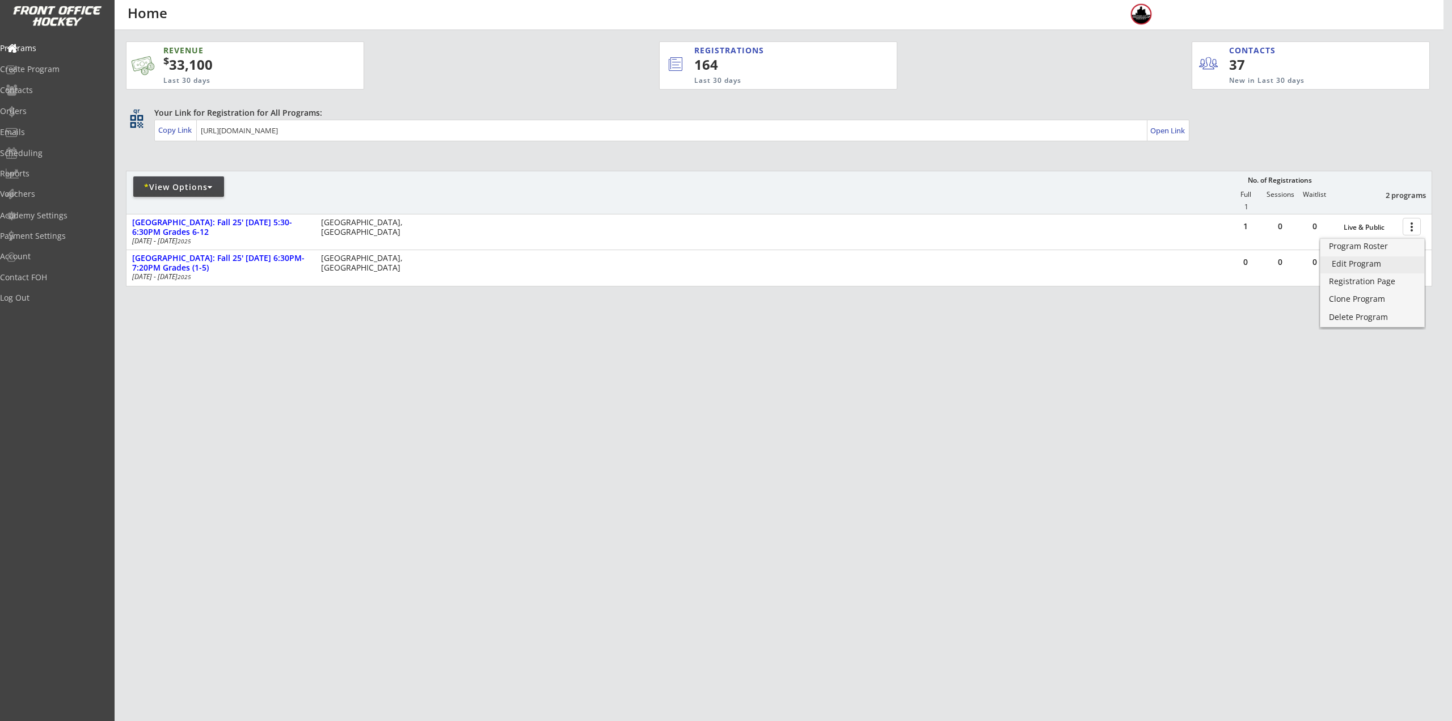
click at [1372, 266] on div "Edit Program" at bounding box center [1372, 264] width 81 height 8
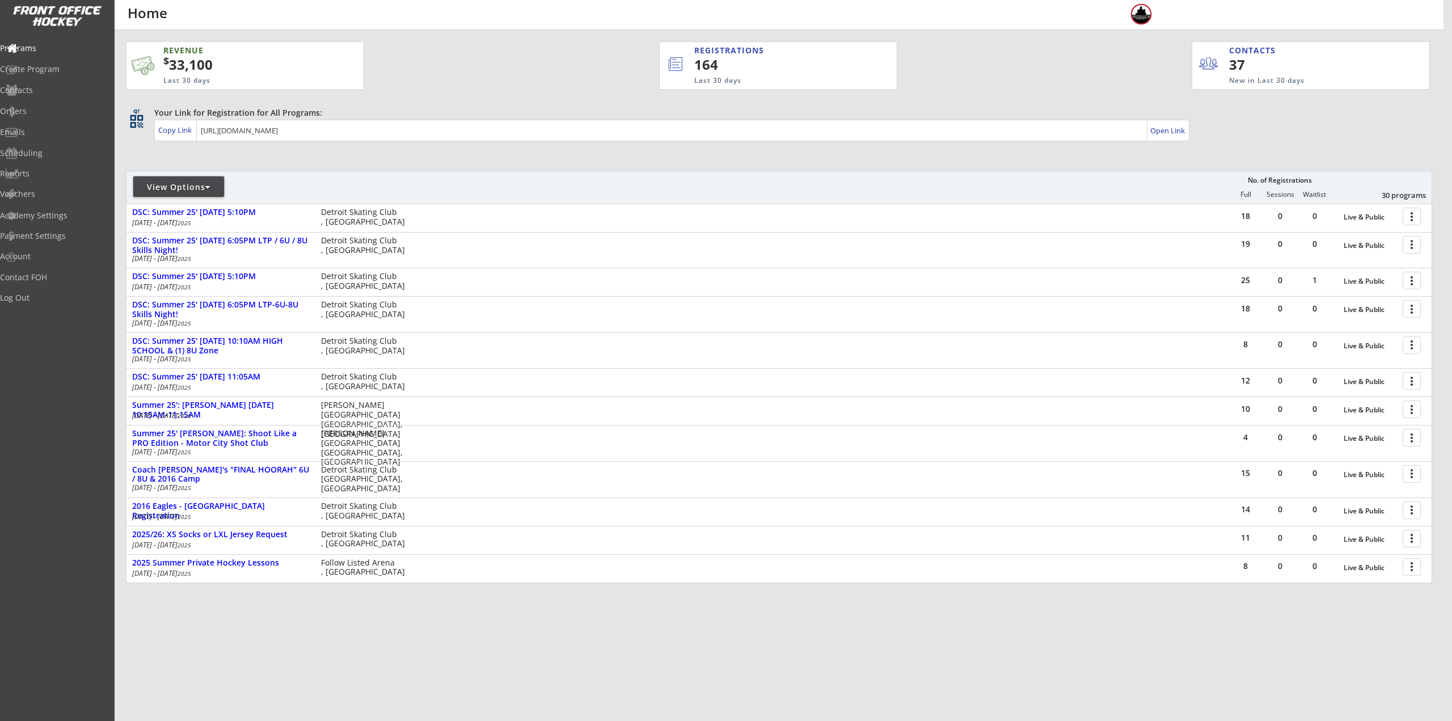
click at [204, 192] on div "View Options" at bounding box center [178, 187] width 91 height 11
select select ""Upcoming Programs""
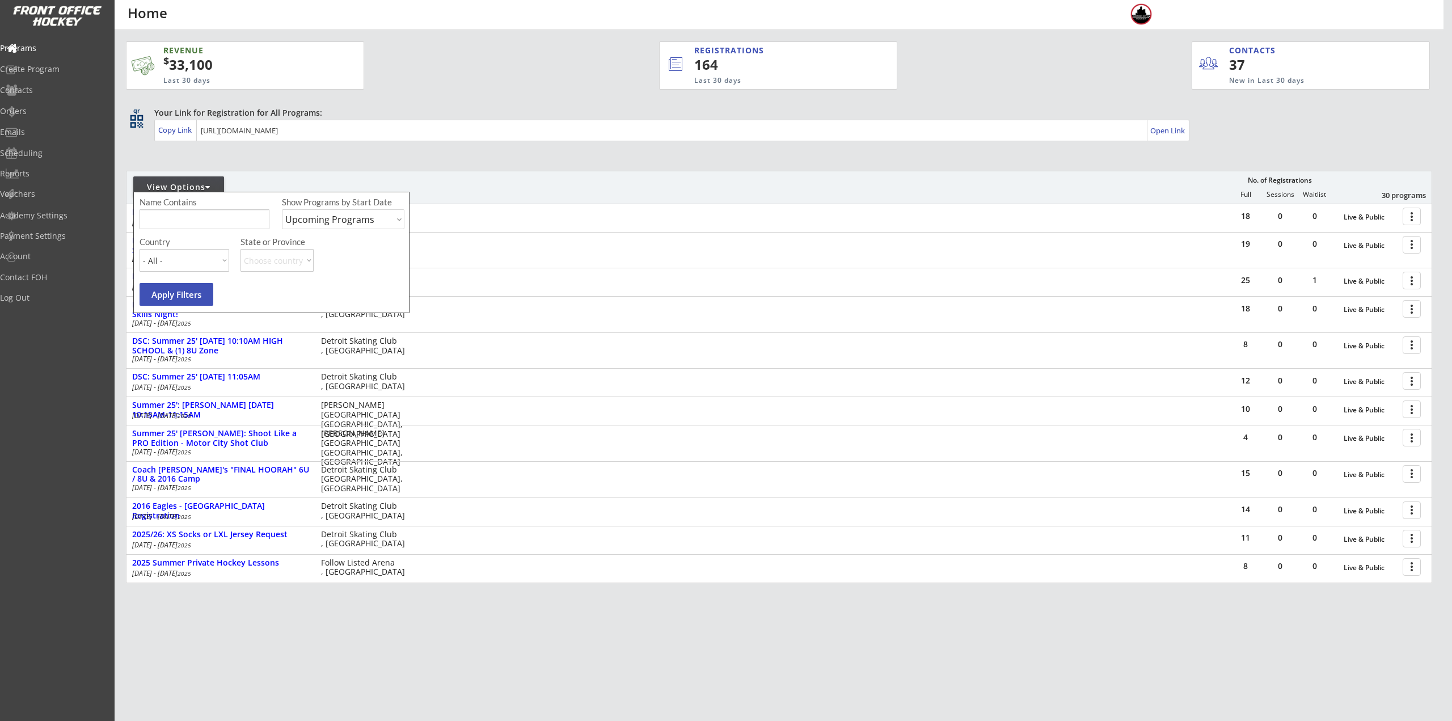
click at [205, 212] on input "input" at bounding box center [205, 219] width 130 height 20
type input "Lincoln park"
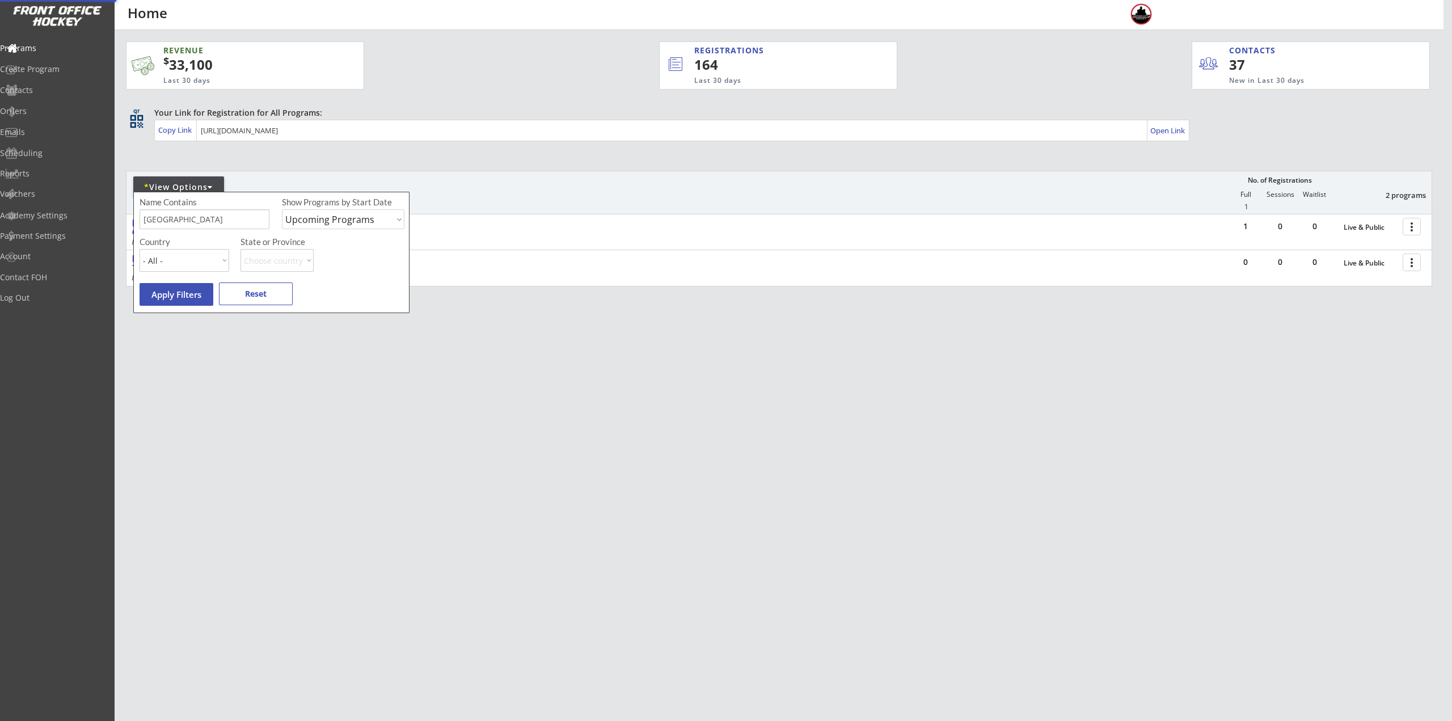
click at [1160, 430] on div "REVENUE $ 33,100 Last 30 days REGISTRATIONS 164 Last 30 days CONTACTS 37 New in…" at bounding box center [726, 360] width 1452 height 721
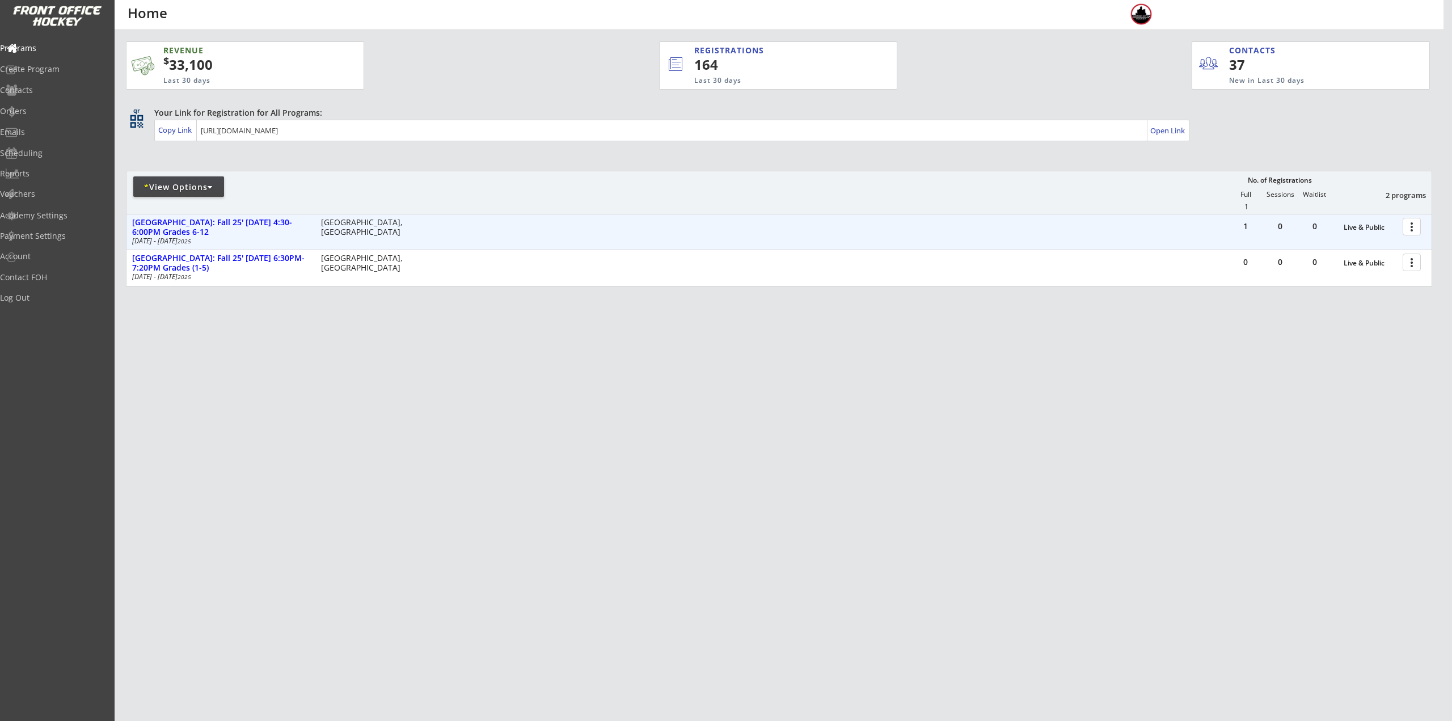
click at [1413, 231] on div at bounding box center [1414, 226] width 20 height 20
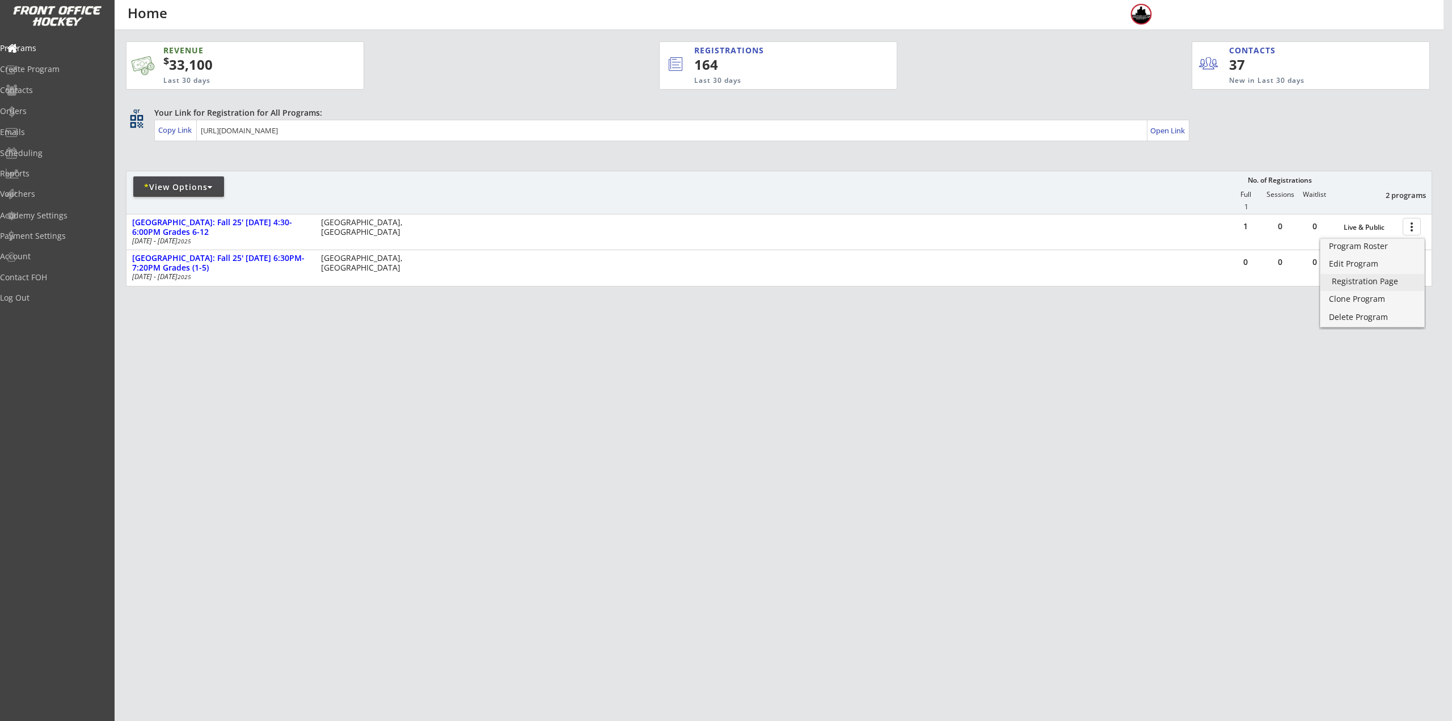
click at [1379, 285] on div "Registration Page" at bounding box center [1372, 281] width 81 height 8
drag, startPoint x: 1358, startPoint y: 388, endPoint x: 1429, endPoint y: 287, distance: 123.1
click at [1359, 385] on div "REVENUE $ 33,100 Last 30 days REGISTRATIONS 164 Last 30 days CONTACTS 37 New in…" at bounding box center [779, 217] width 1307 height 375
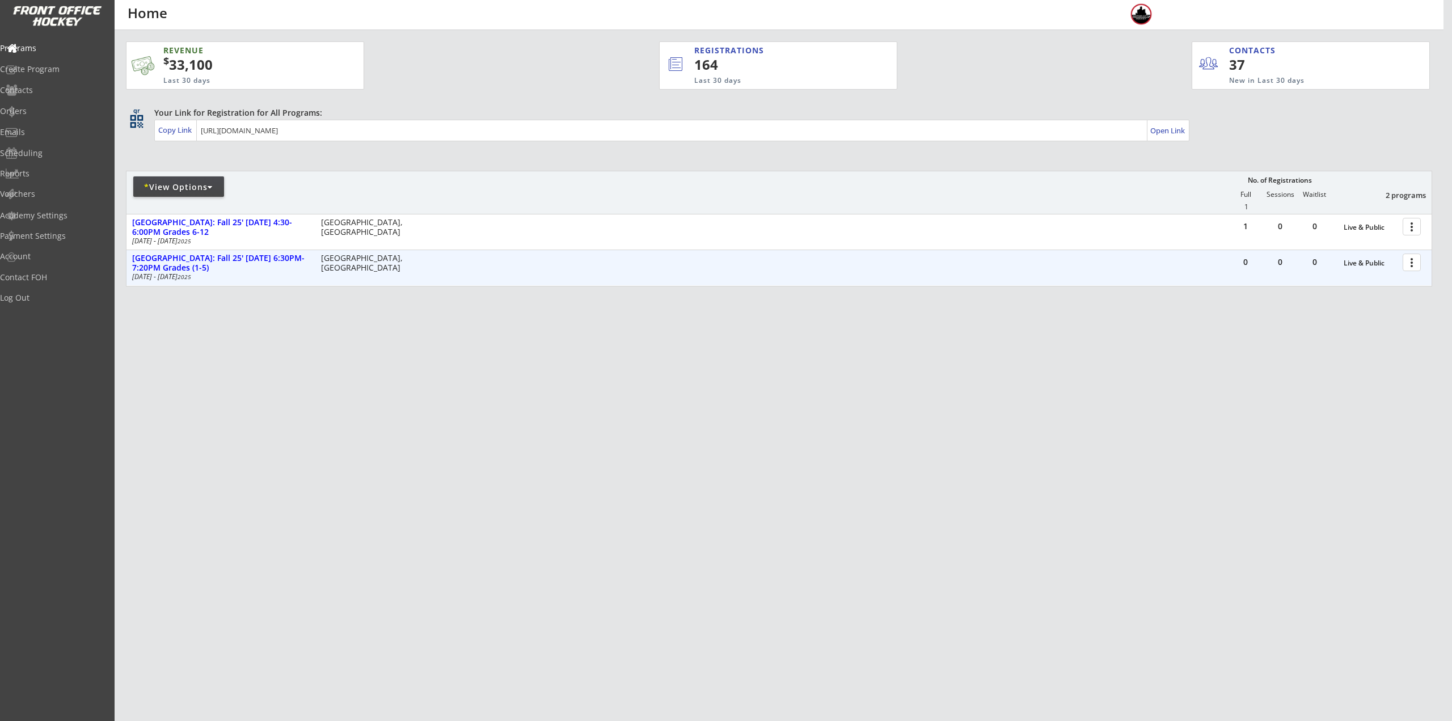
click at [1409, 269] on div at bounding box center [1414, 262] width 20 height 20
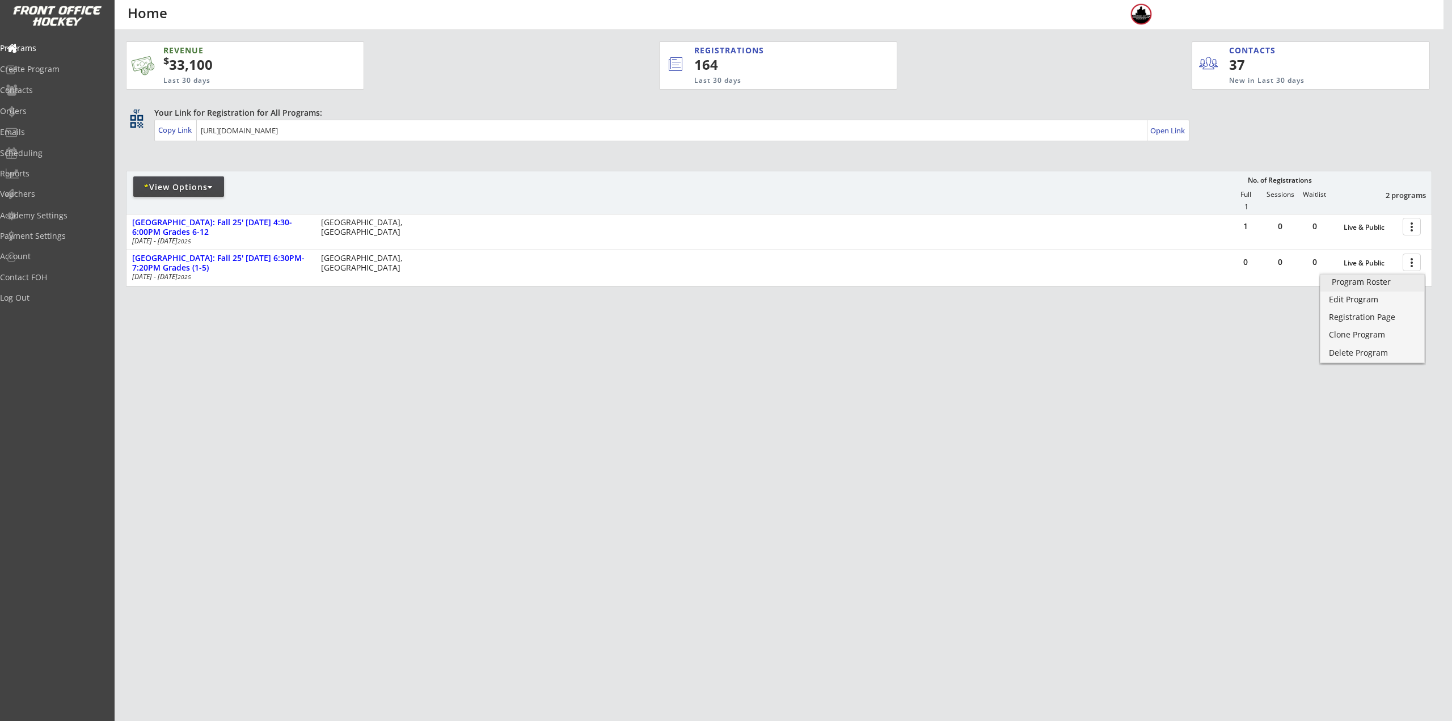
click at [1404, 282] on div "Program Roster" at bounding box center [1372, 282] width 81 height 8
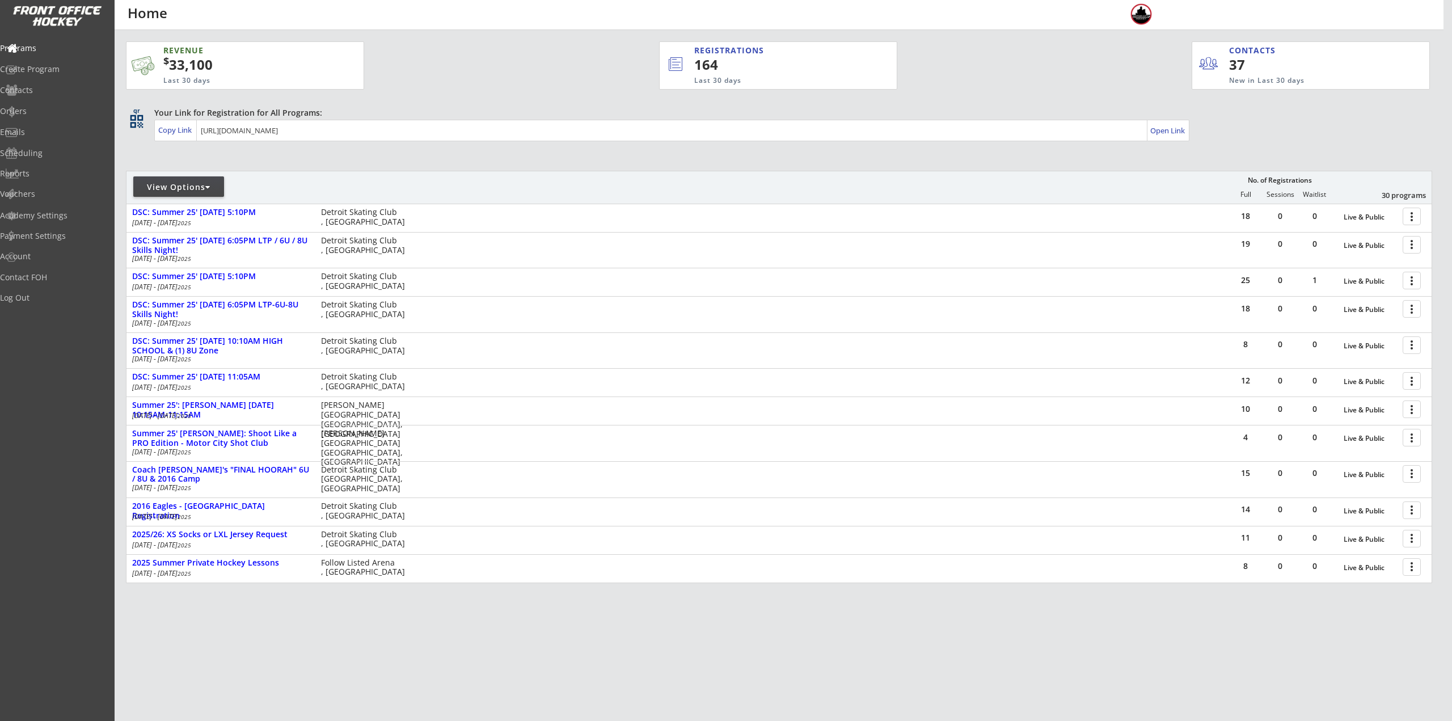
click at [193, 185] on div "View Options" at bounding box center [178, 187] width 91 height 11
select select ""Upcoming Programs""
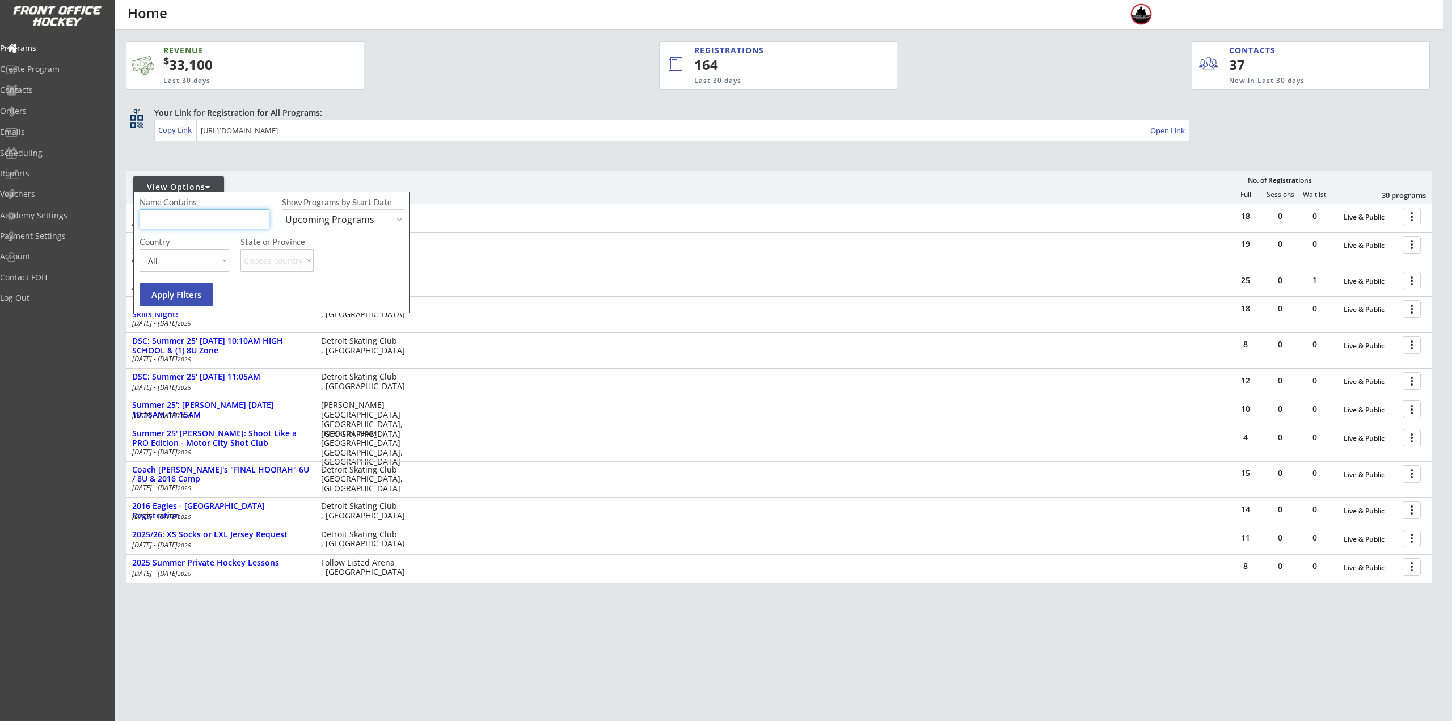
click at [189, 216] on input "input" at bounding box center [205, 219] width 130 height 20
type input "[GEOGRAPHIC_DATA]"
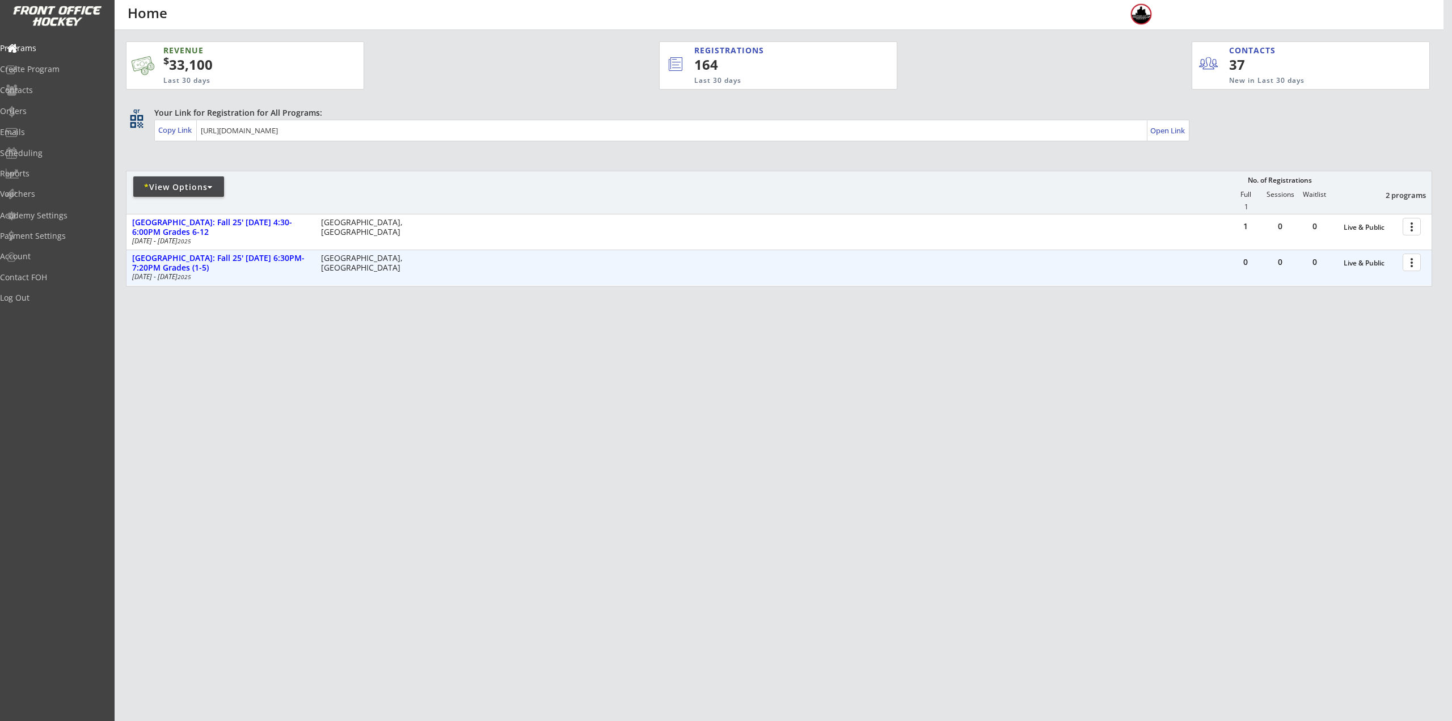
click at [1419, 264] on div at bounding box center [1414, 262] width 20 height 20
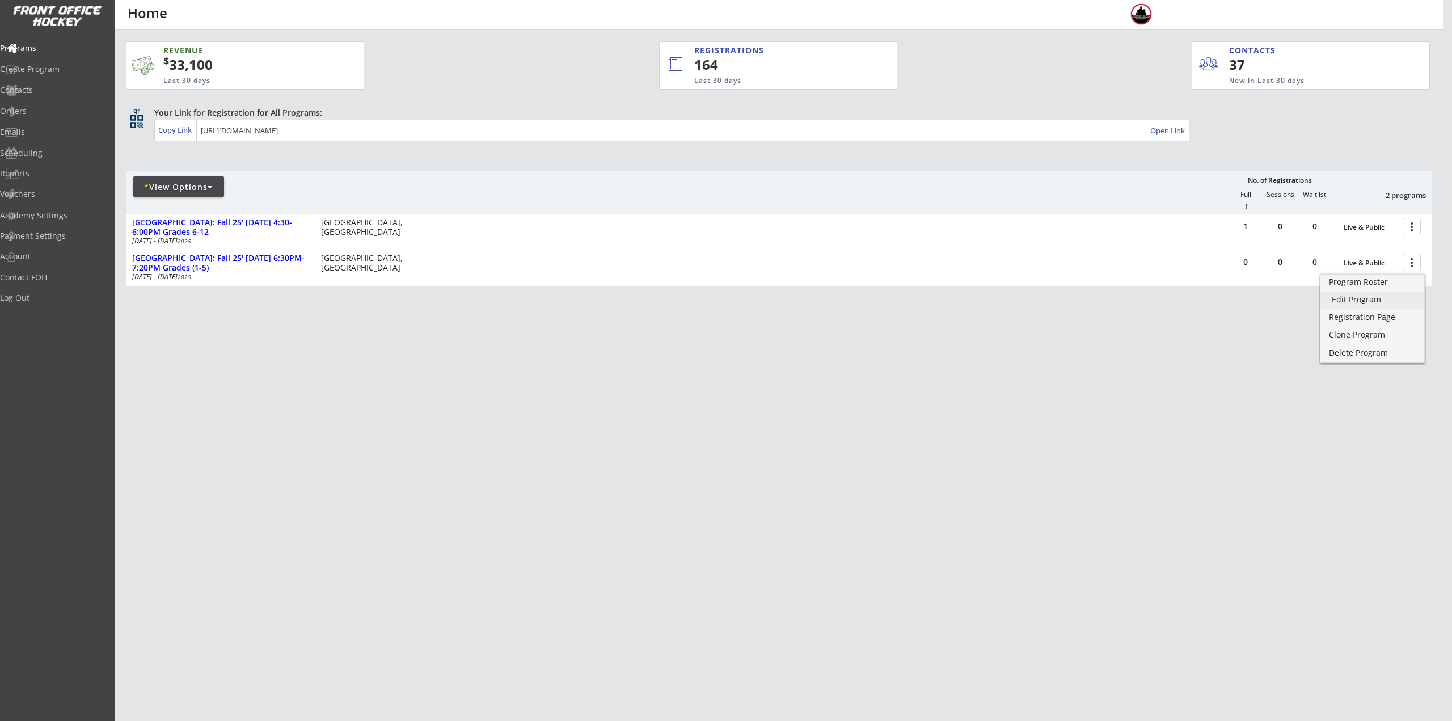
click at [1391, 314] on div "Registration Page" at bounding box center [1372, 317] width 87 height 8
click at [1390, 300] on div "Edit Program" at bounding box center [1372, 300] width 81 height 8
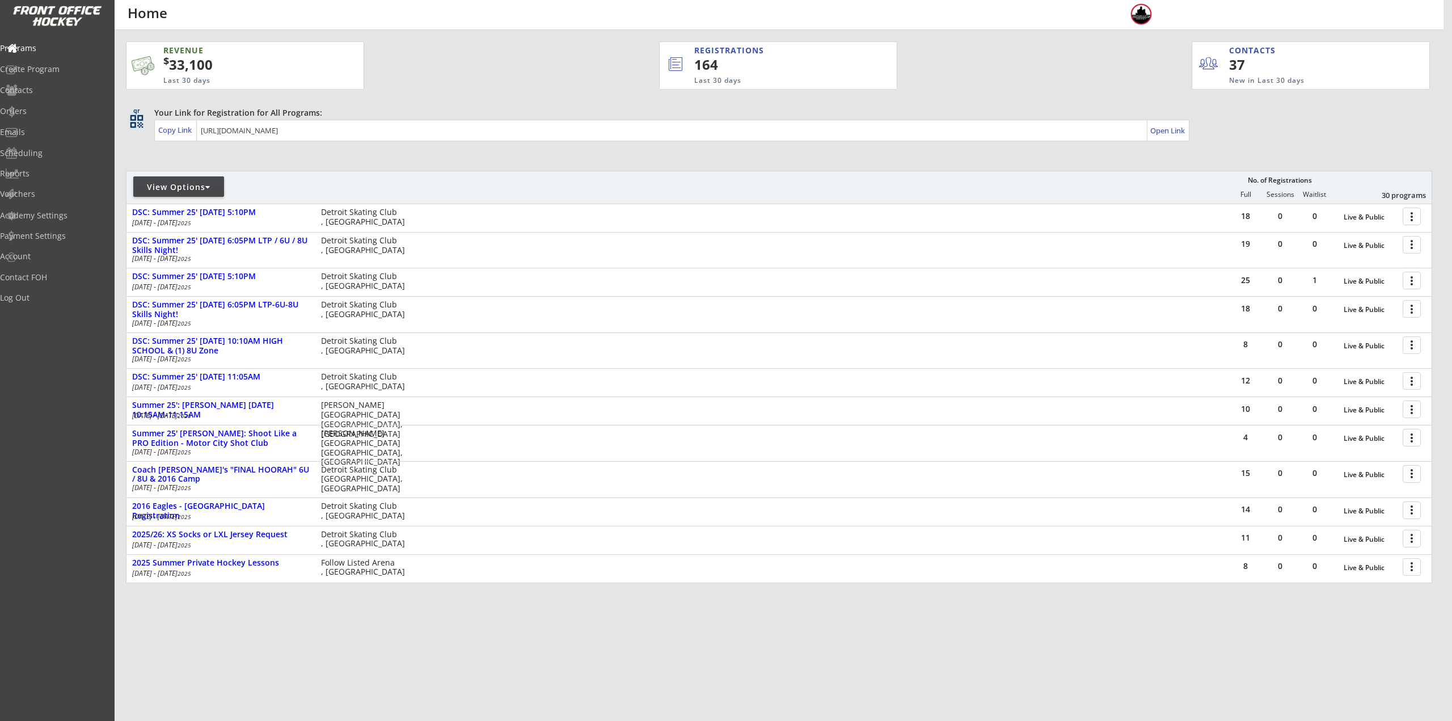
click at [201, 192] on div "View Options" at bounding box center [178, 187] width 91 height 11
select select ""Upcoming Programs""
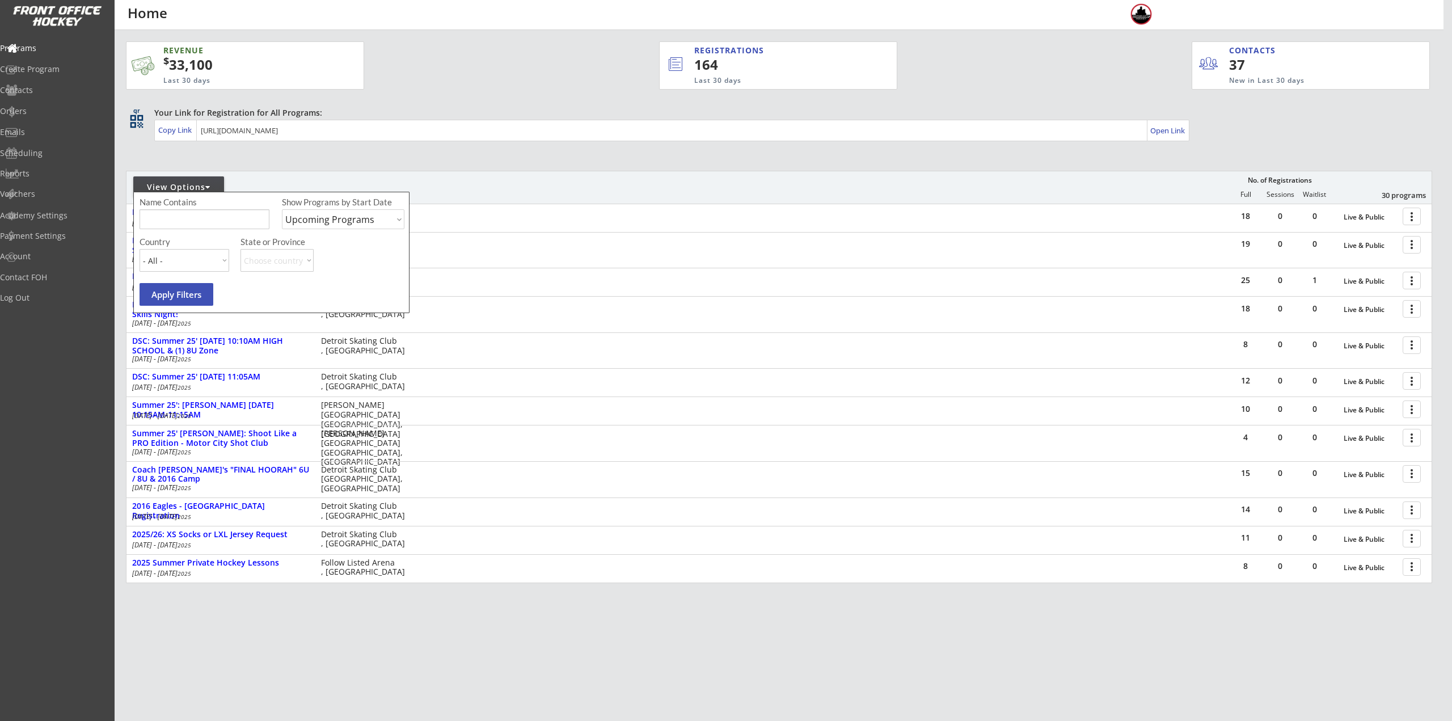
click at [209, 220] on input "input" at bounding box center [205, 219] width 130 height 20
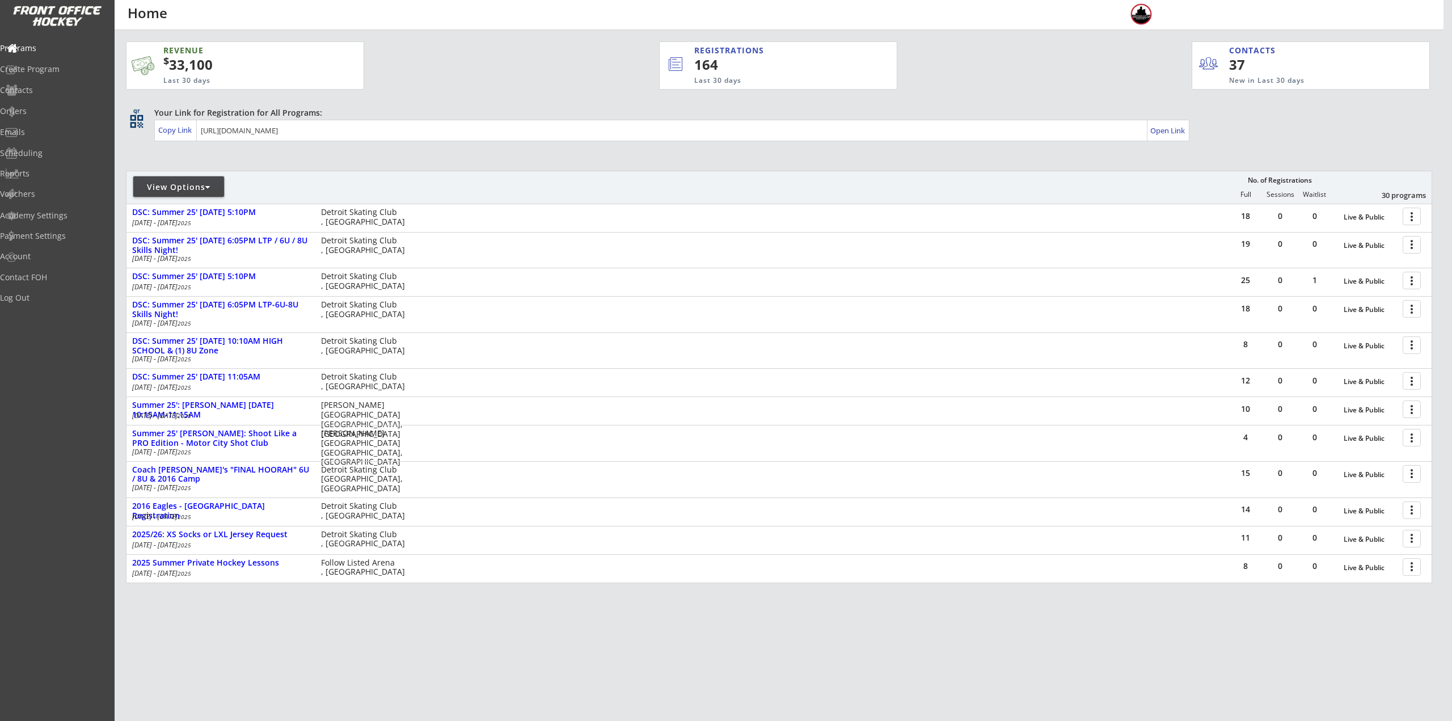
click at [188, 191] on div "View Options" at bounding box center [178, 187] width 91 height 11
select select ""Upcoming Programs""
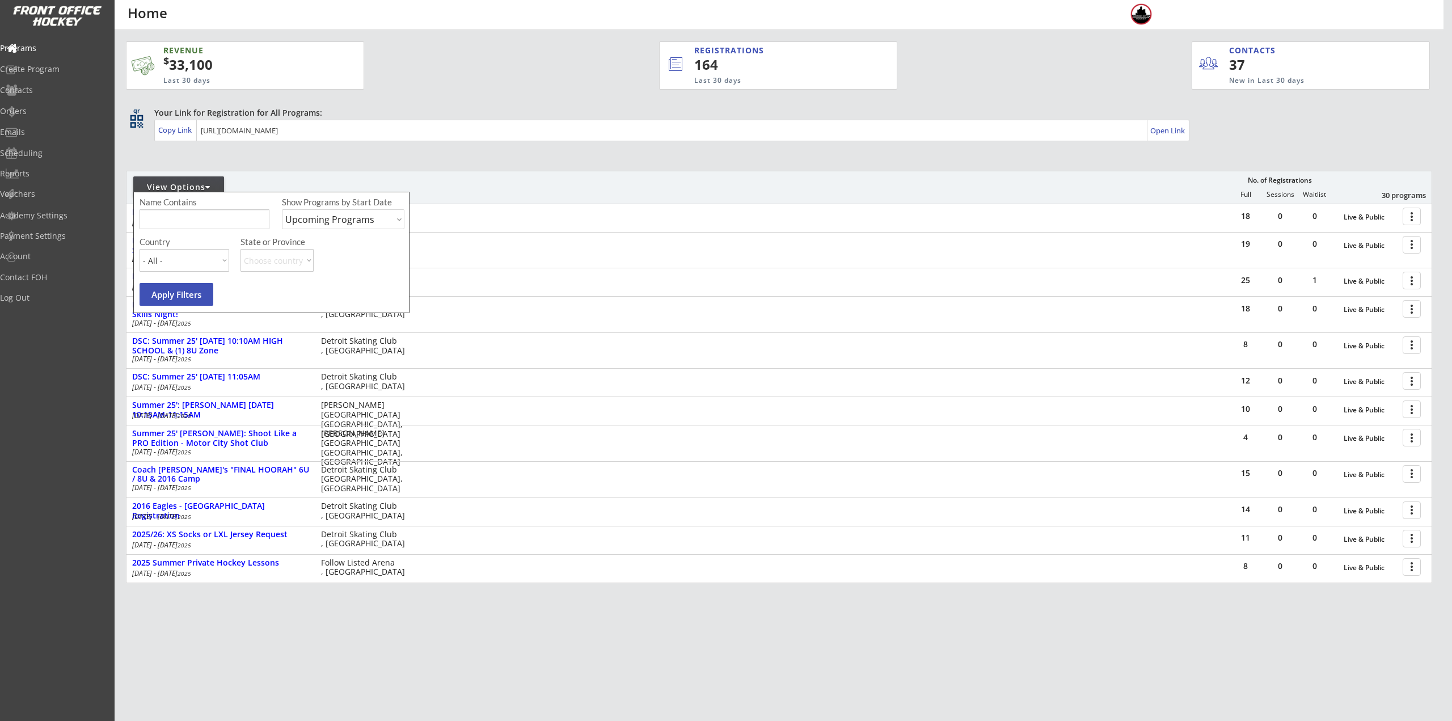
click at [194, 213] on input "input" at bounding box center [205, 219] width 130 height 20
type input "6U"
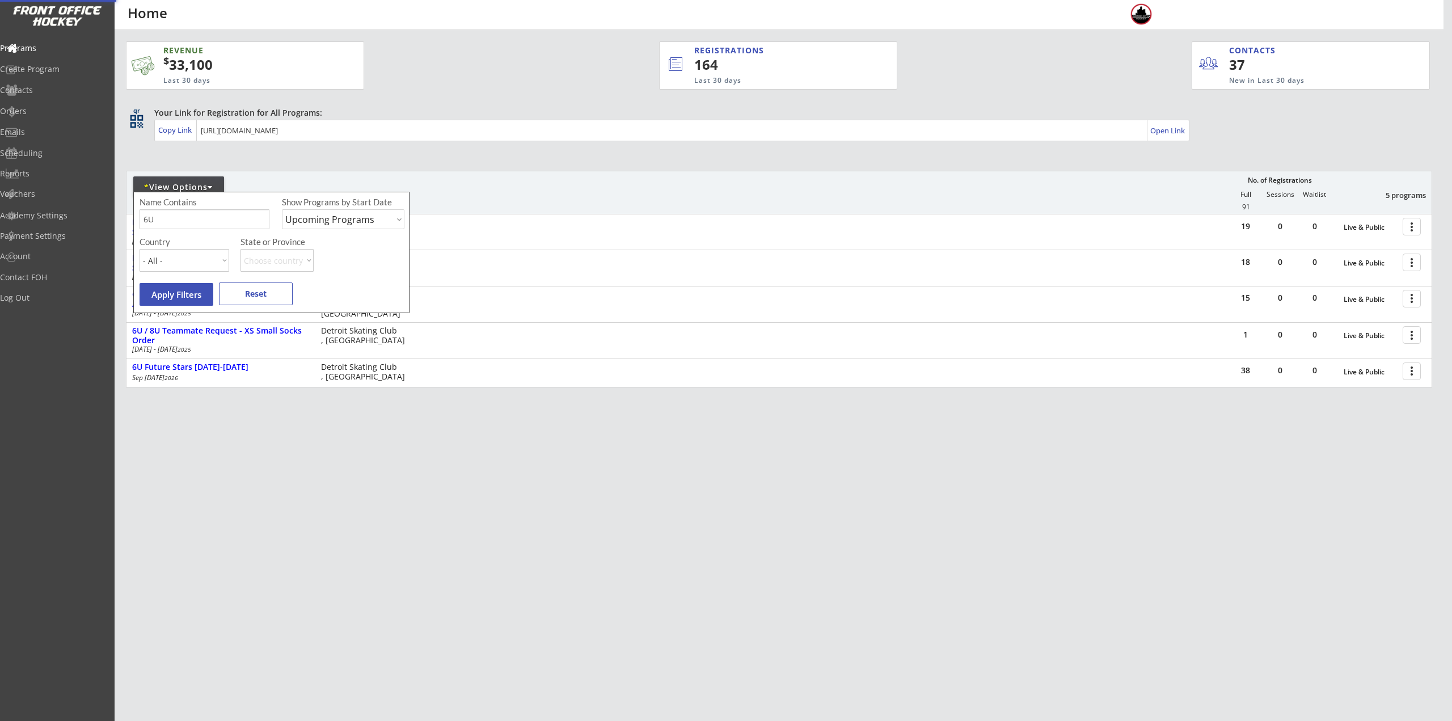
click at [1033, 496] on div "REVENUE $ 33,100 Last 30 days REGISTRATIONS 164 Last 30 days CONTACTS 37 New in…" at bounding box center [779, 268] width 1307 height 476
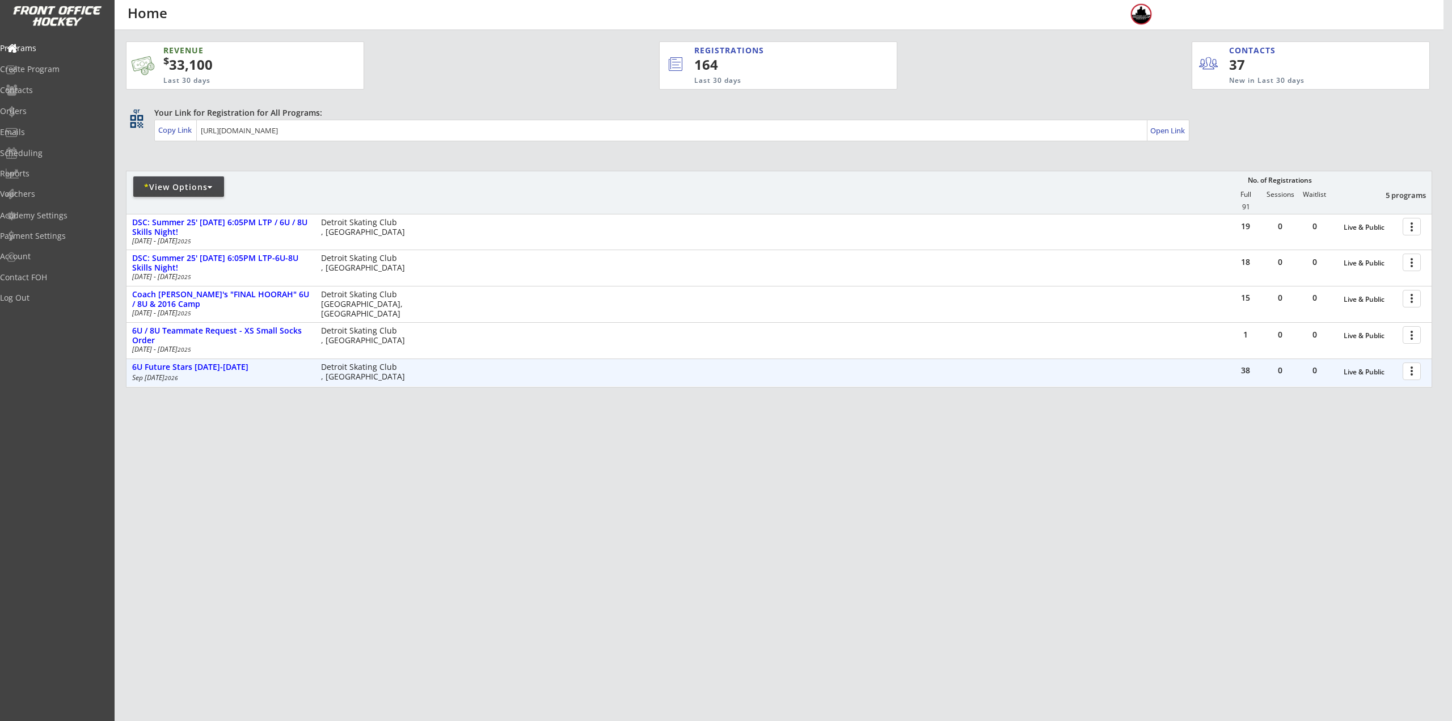
click at [1413, 373] on div at bounding box center [1414, 371] width 20 height 20
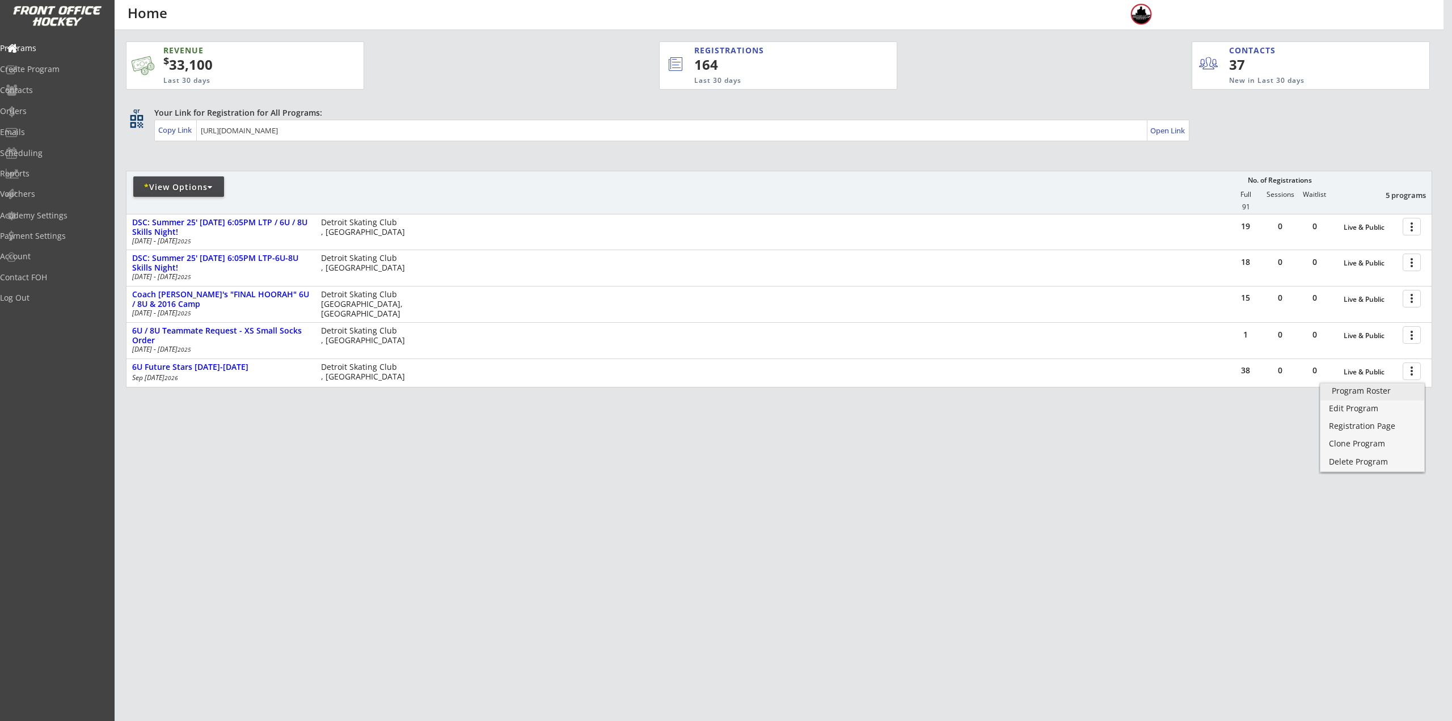
click at [1387, 391] on div "Program Roster" at bounding box center [1372, 391] width 81 height 8
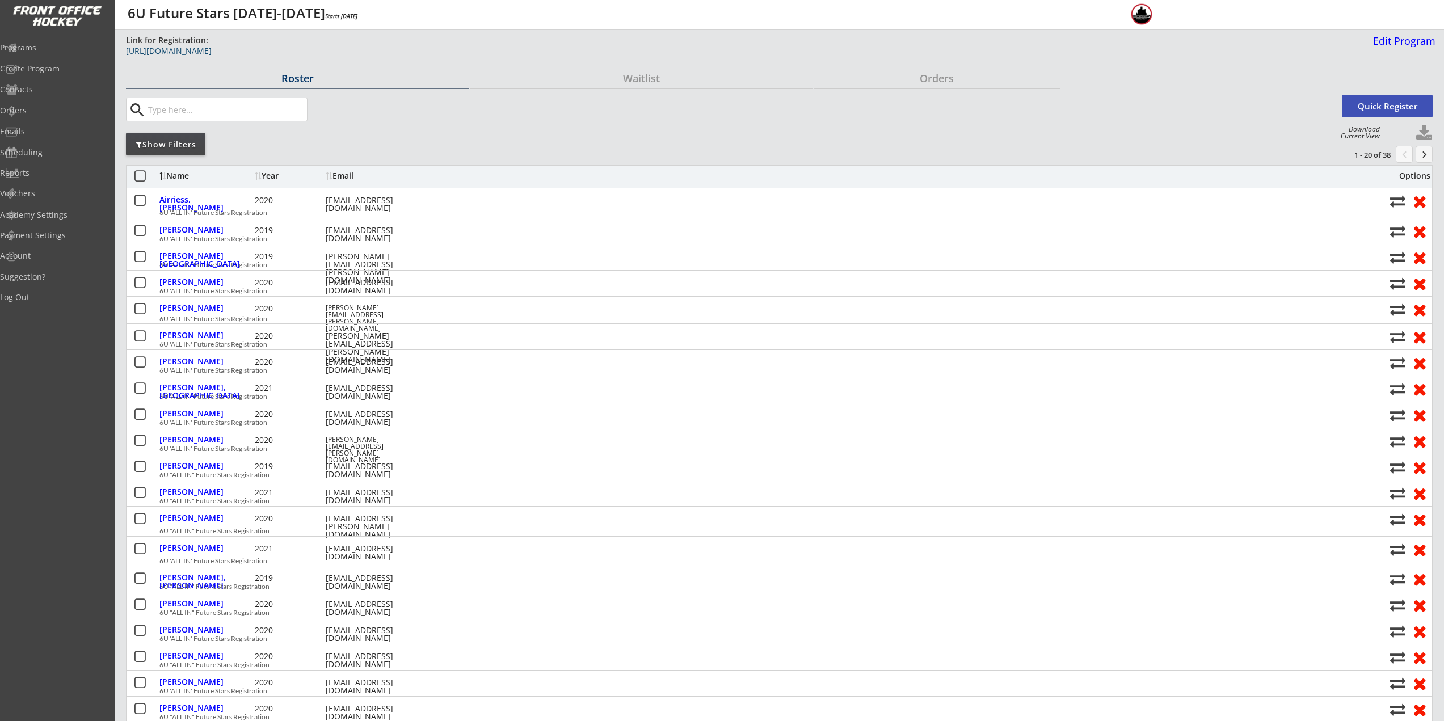
click at [319, 54] on div "[URL][DOMAIN_NAME]" at bounding box center [412, 51] width 572 height 8
click at [1418, 37] on div "Edit Program" at bounding box center [1401, 41] width 67 height 10
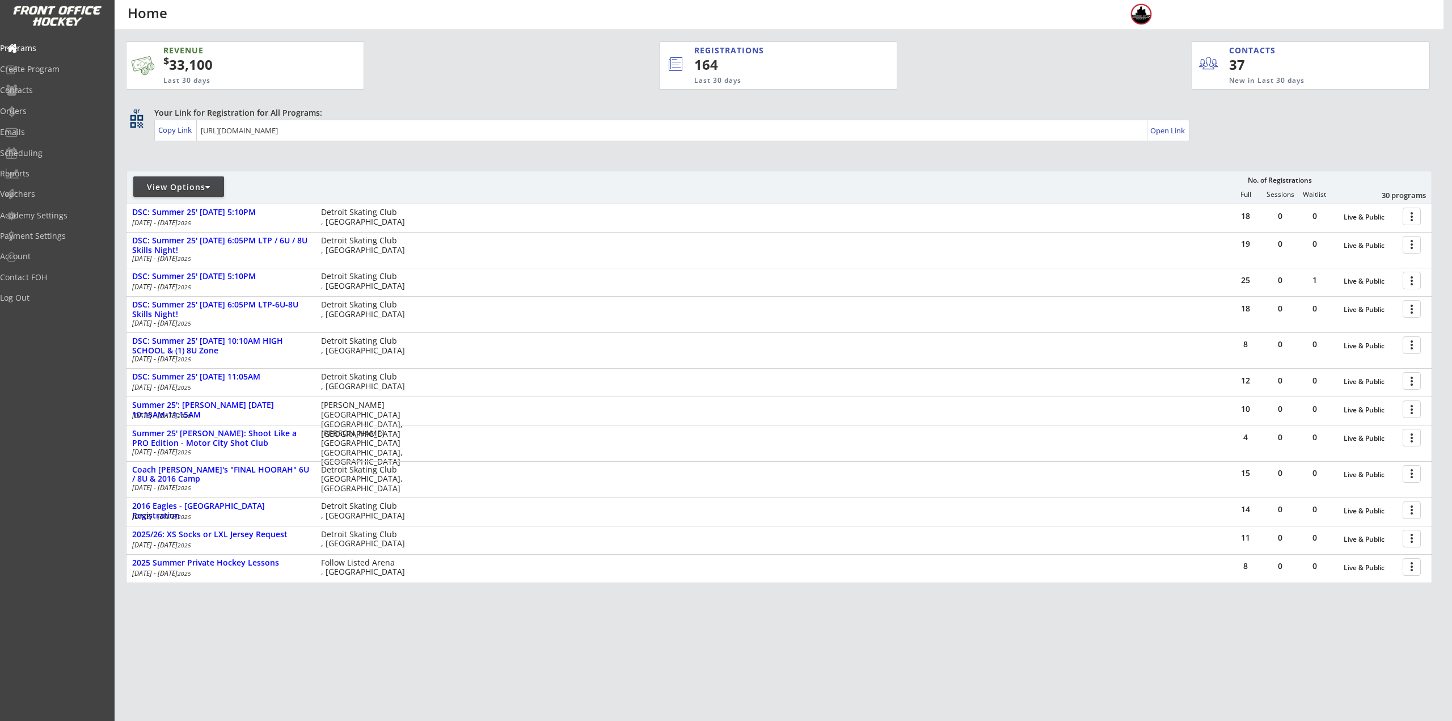
drag, startPoint x: 181, startPoint y: 179, endPoint x: 188, endPoint y: 195, distance: 17.0
click at [181, 179] on div "View Options" at bounding box center [178, 186] width 91 height 20
select select ""Upcoming Programs""
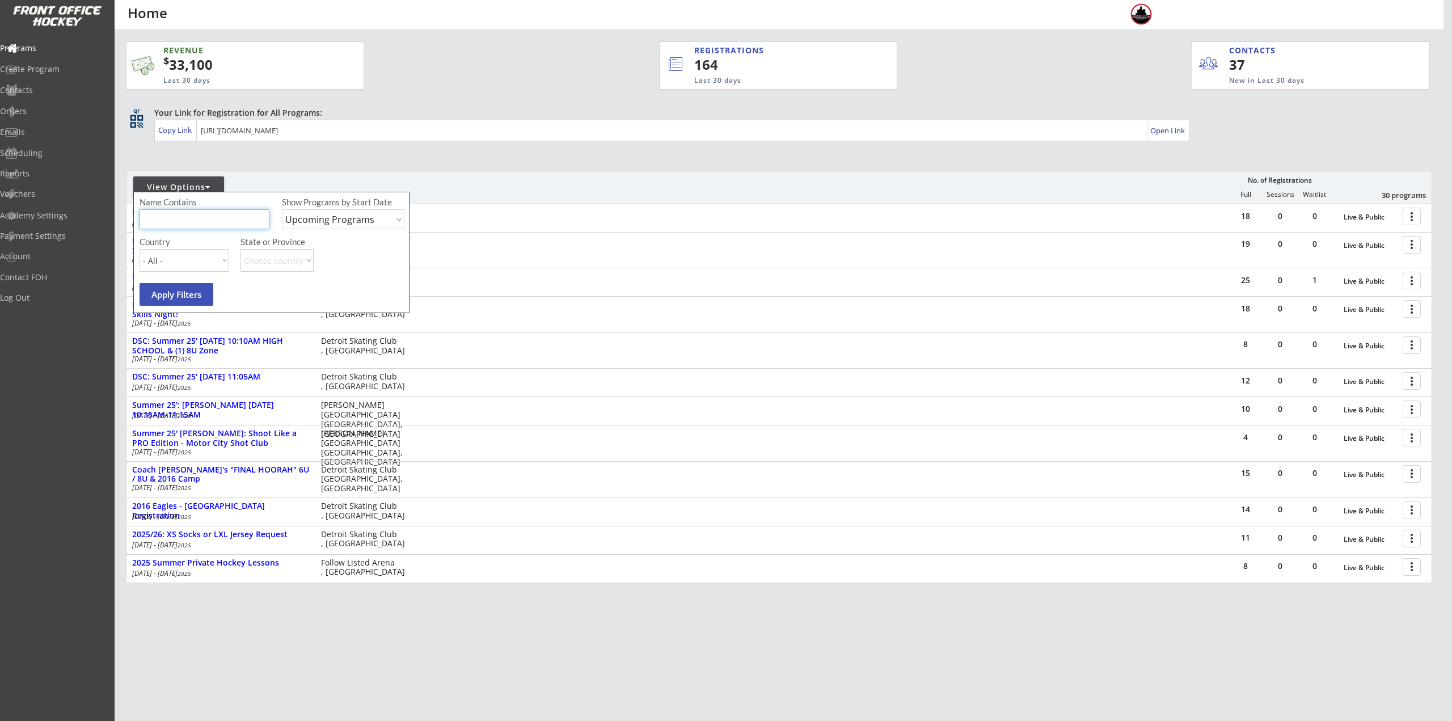
click at [194, 219] on input "input" at bounding box center [205, 219] width 130 height 20
type input "6U"
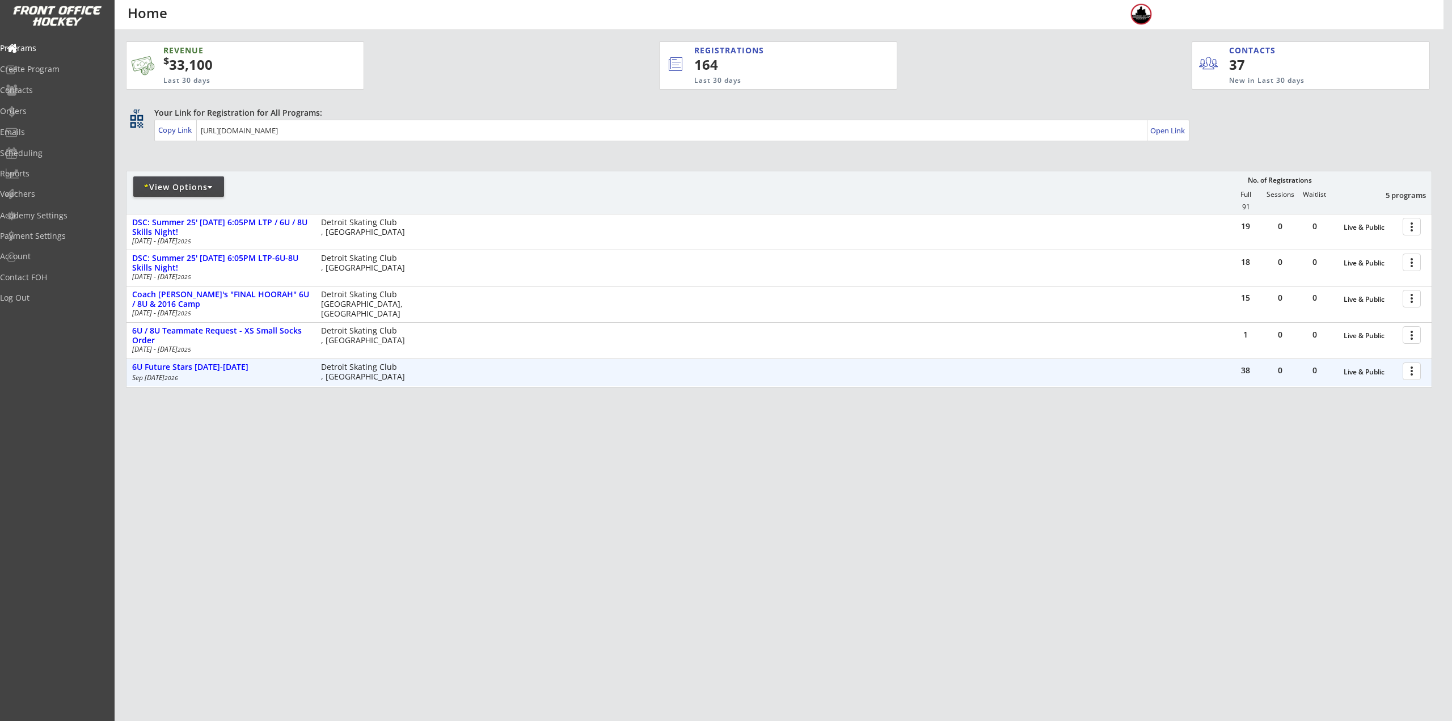
click at [1414, 365] on div at bounding box center [1414, 371] width 20 height 20
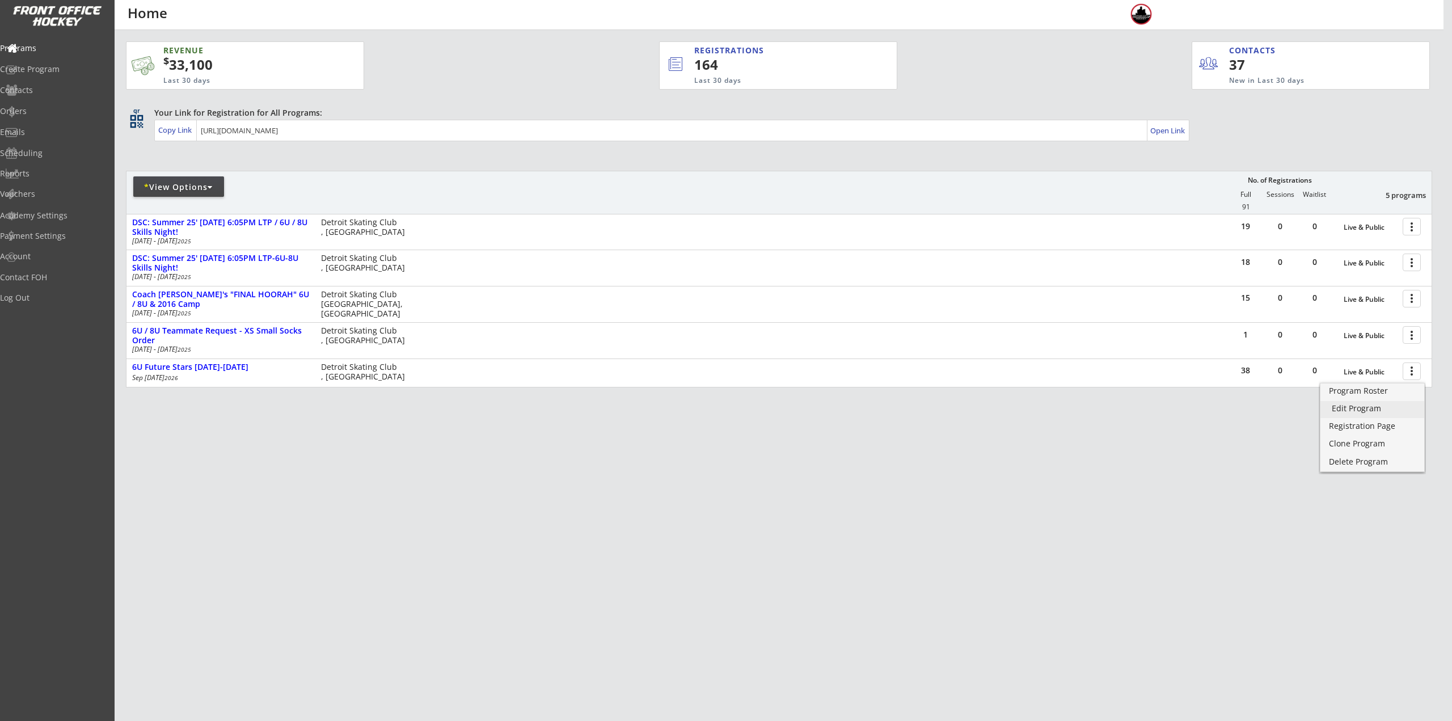
click at [1366, 406] on div "Edit Program" at bounding box center [1372, 409] width 81 height 8
